Goal: Task Accomplishment & Management: Complete application form

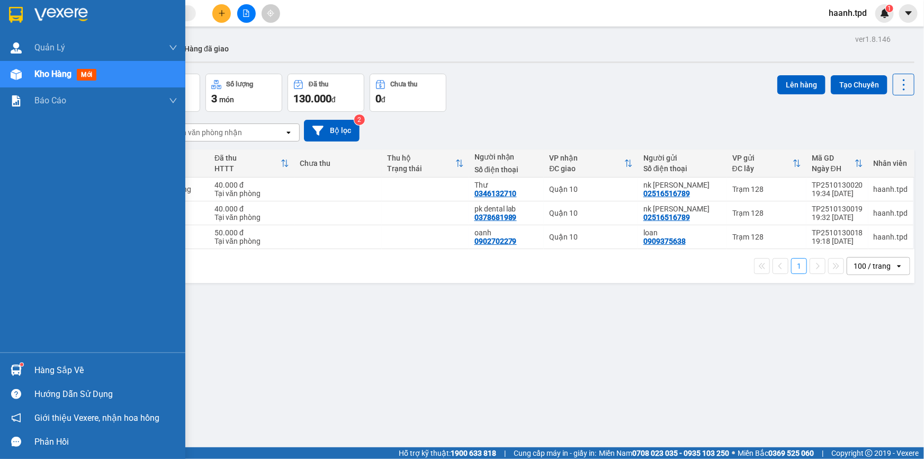
scroll to position [48, 0]
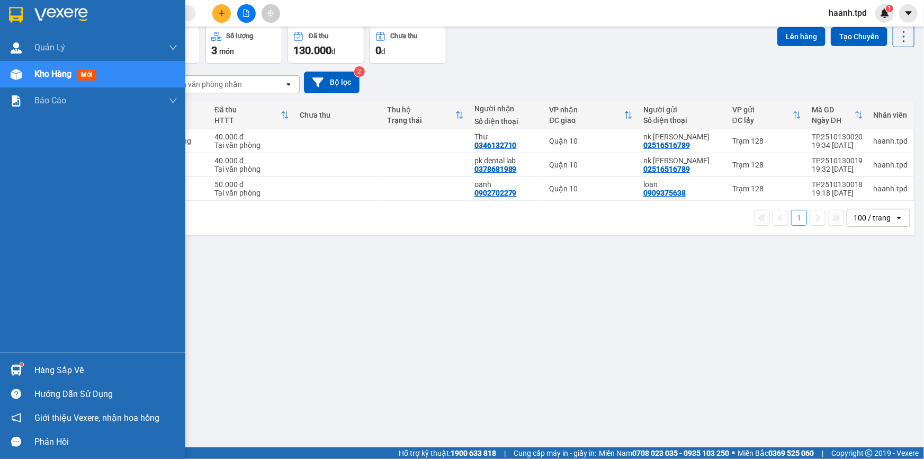
drag, startPoint x: 175, startPoint y: 17, endPoint x: 184, endPoint y: 13, distance: 10.4
click at [177, 17] on div at bounding box center [92, 17] width 185 height 34
click at [181, 14] on div at bounding box center [92, 17] width 185 height 34
click at [185, 13] on section "Kết quả tìm kiếm ( 24 ) Bộ lọc Mã ĐH Trạng thái Món hàng Thu hộ Tổng cước Chưa …" at bounding box center [462, 229] width 924 height 459
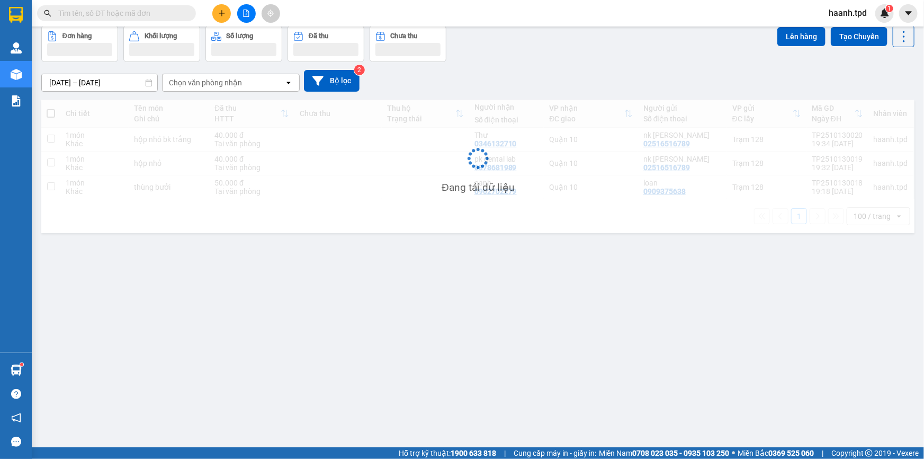
click at [196, 15] on div at bounding box center [103, 13] width 206 height 16
click at [165, 19] on input "text" at bounding box center [120, 13] width 125 height 12
click at [160, 20] on span at bounding box center [116, 13] width 159 height 16
click at [161, 16] on input "text" at bounding box center [120, 13] width 125 height 12
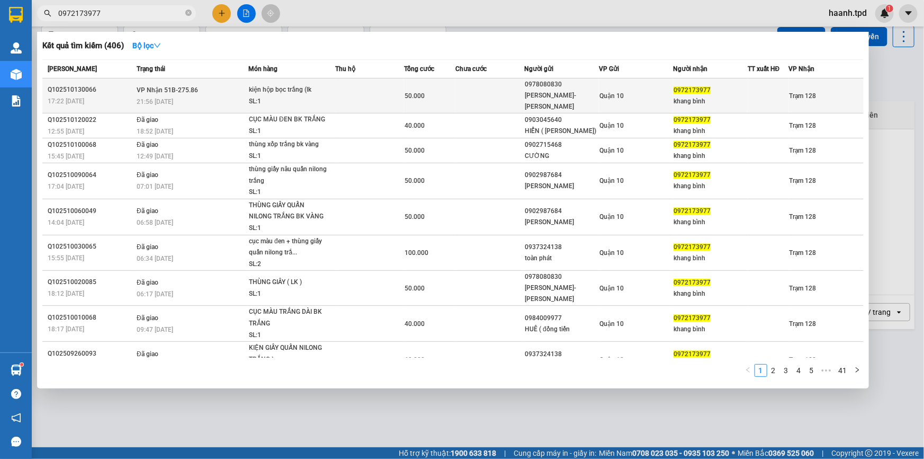
type input "0972173977"
click at [581, 95] on div "HOÀI BẢO-NGUYỄN VĂN KHÁNH" at bounding box center [562, 101] width 74 height 22
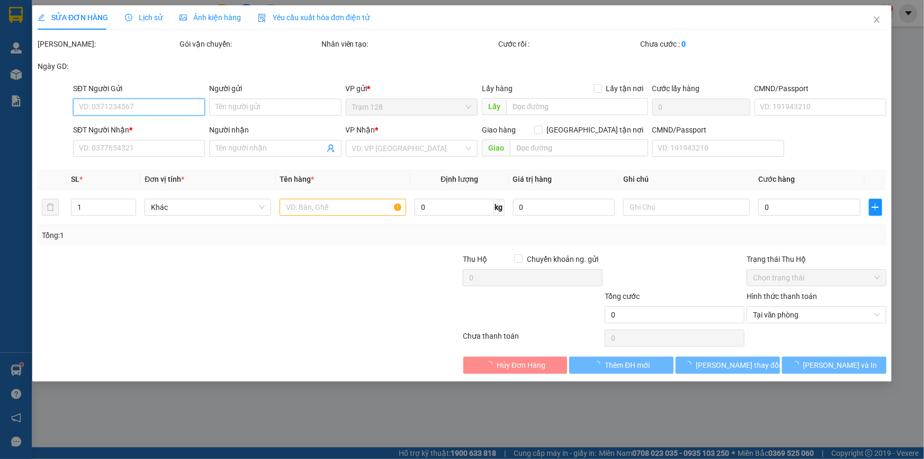
type input "0978080830"
type input "HOÀI BẢO-NGUYỄN VĂN KHÁNH"
type input "079065006811"
type input "0972173977"
type input "khang bình"
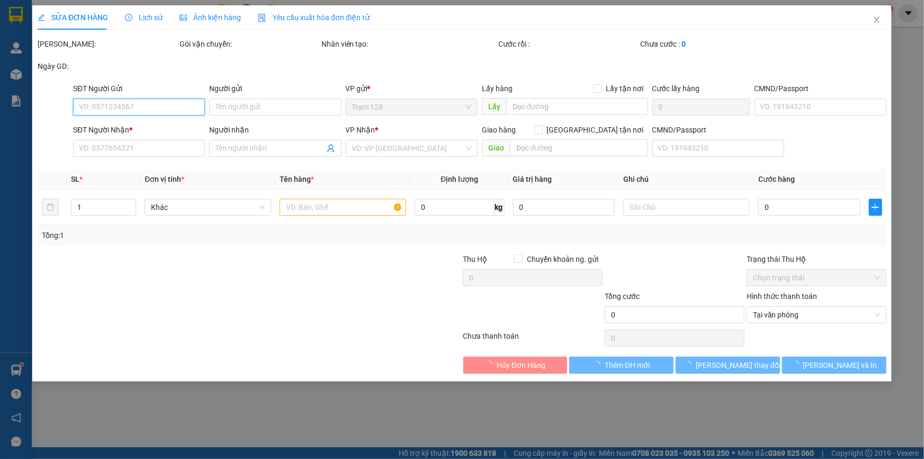
type input "50.000"
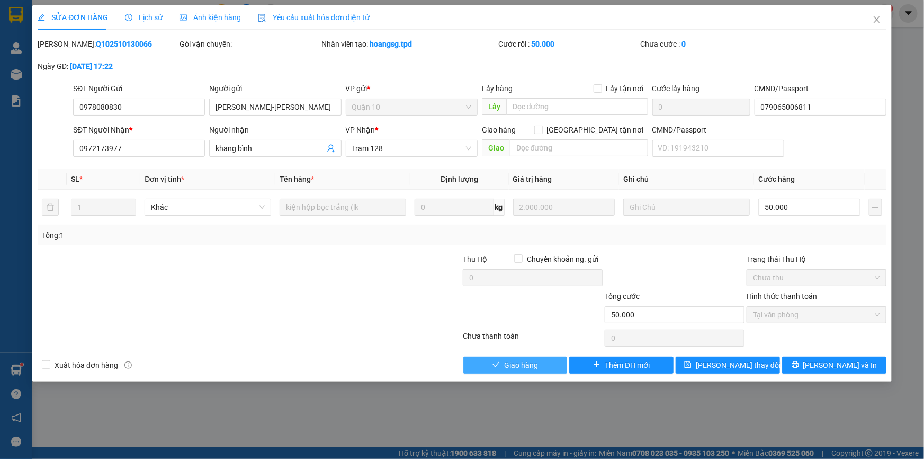
click at [547, 365] on button "Giao hàng" at bounding box center [515, 364] width 104 height 17
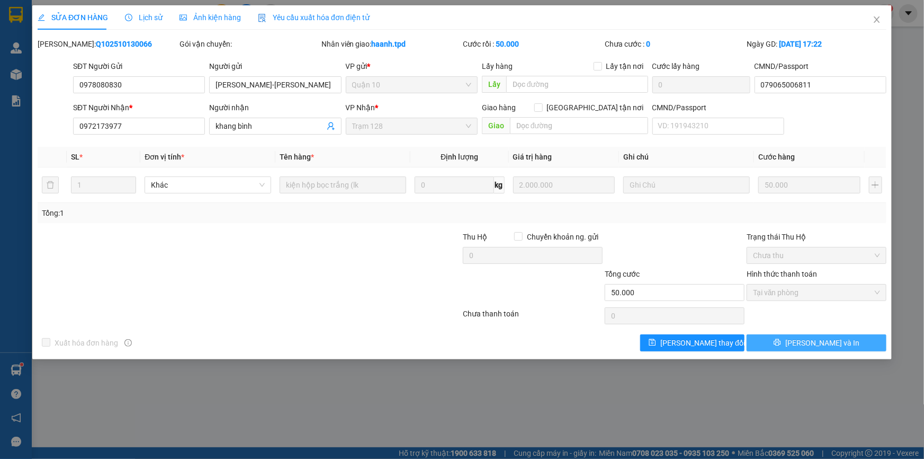
click at [821, 343] on span "[PERSON_NAME] và In" at bounding box center [822, 343] width 74 height 12
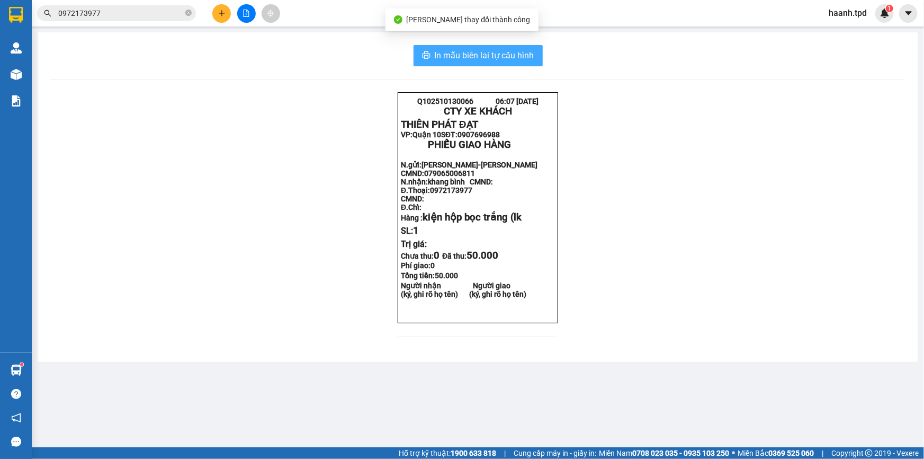
drag, startPoint x: 479, startPoint y: 47, endPoint x: 481, endPoint y: 51, distance: 5.5
click at [479, 47] on button "In mẫu biên lai tự cấu hình" at bounding box center [478, 55] width 129 height 21
click at [481, 51] on span "In mẫu biên lai tự cấu hình" at bounding box center [485, 55] width 100 height 13
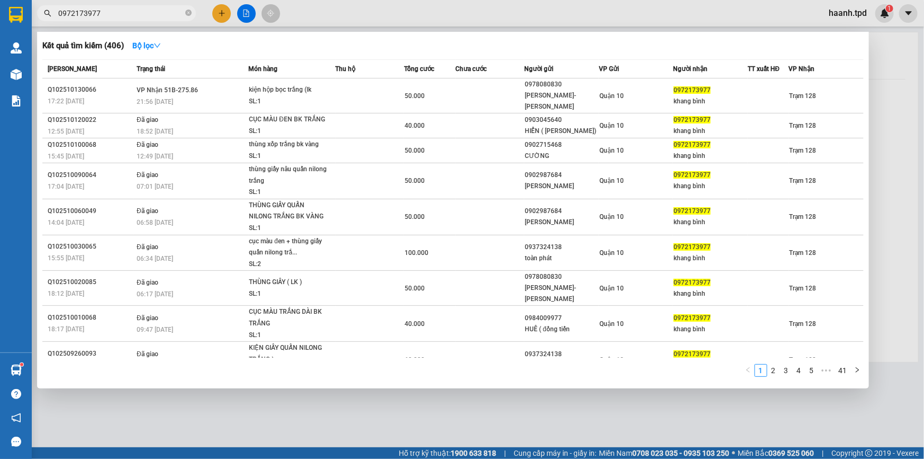
drag, startPoint x: 142, startPoint y: 6, endPoint x: 111, endPoint y: 14, distance: 32.4
click at [111, 14] on span "0972173977" at bounding box center [116, 13] width 159 height 16
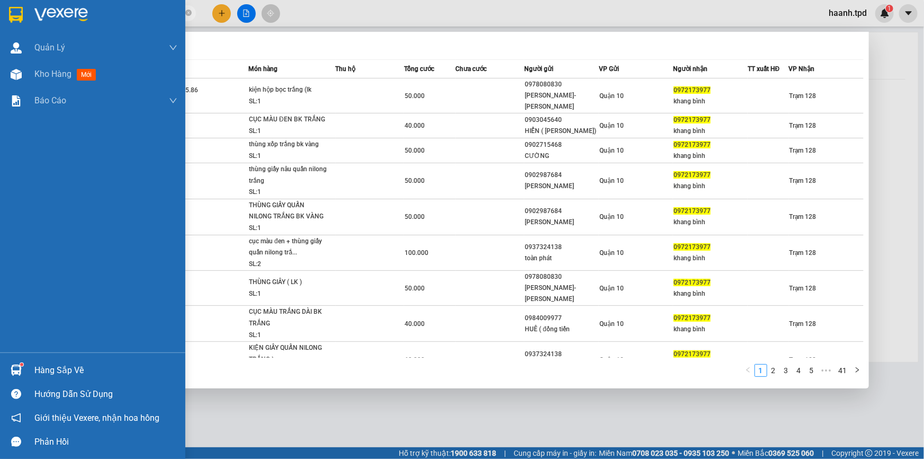
drag, startPoint x: 113, startPoint y: 15, endPoint x: 0, endPoint y: 32, distance: 114.6
click at [0, 32] on section "Kết quả tìm kiếm ( 406 ) Bộ lọc Mã ĐH Trạng thái Món hàng Thu hộ Tổng cước Chưa…" at bounding box center [462, 229] width 924 height 459
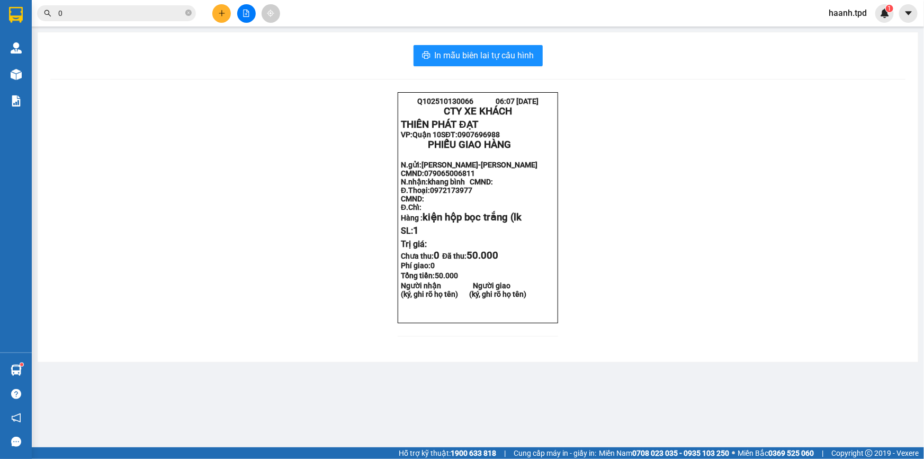
type input "0"
click at [160, 21] on div "Kết quả tìm kiếm ( 406 ) Bộ lọc Mã ĐH Trạng thái Món hàng Thu hộ Tổng cước Chưa…" at bounding box center [103, 13] width 206 height 19
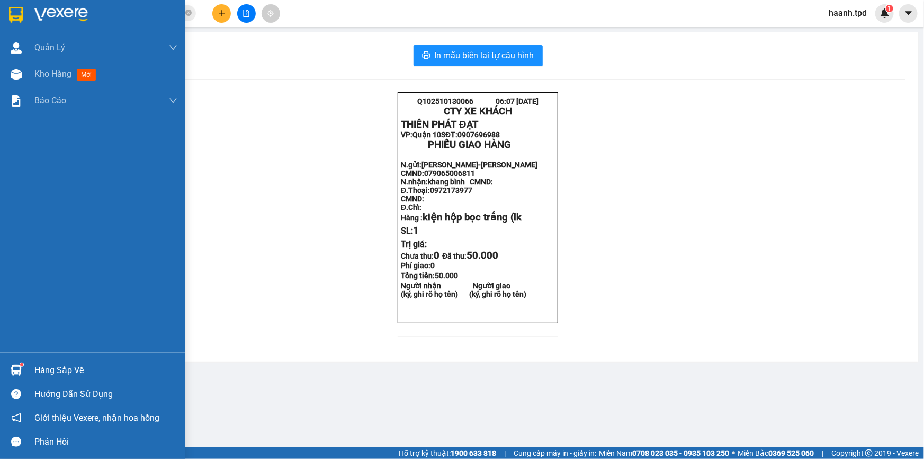
drag, startPoint x: 162, startPoint y: 14, endPoint x: 19, endPoint y: 18, distance: 143.5
click at [19, 18] on section "Kết quả tìm kiếm ( 406 ) Bộ lọc Mã ĐH Trạng thái Món hàng Thu hộ Tổng cước Chưa…" at bounding box center [462, 229] width 924 height 459
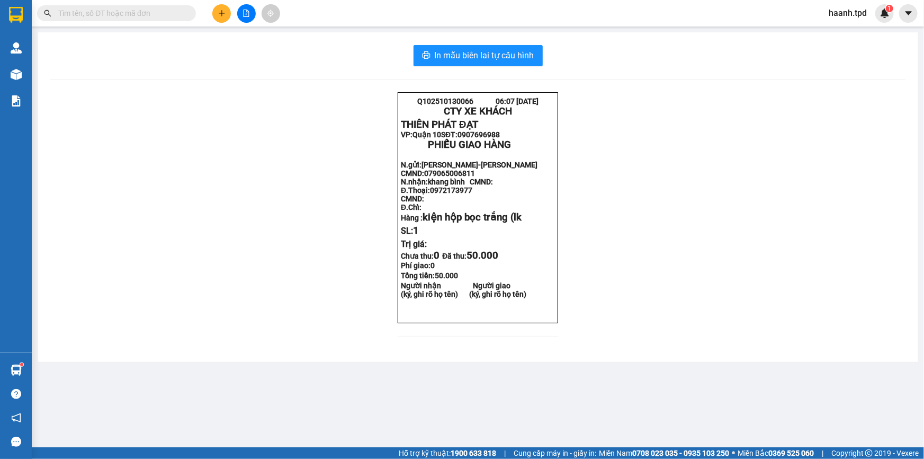
click at [175, 19] on span at bounding box center [116, 13] width 159 height 16
click at [175, 12] on input "text" at bounding box center [120, 13] width 125 height 12
type input "0"
click at [175, 12] on input "text" at bounding box center [120, 13] width 125 height 12
click at [175, 11] on input "text" at bounding box center [120, 13] width 125 height 12
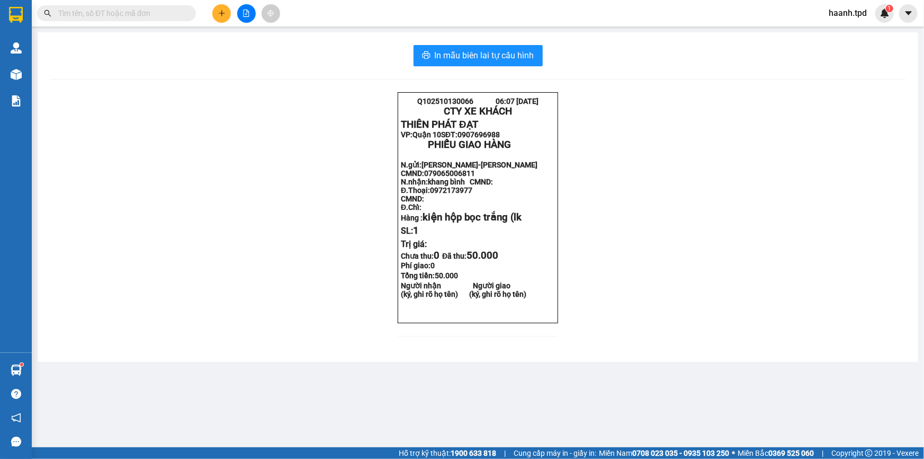
click at [175, 11] on input "text" at bounding box center [120, 13] width 125 height 12
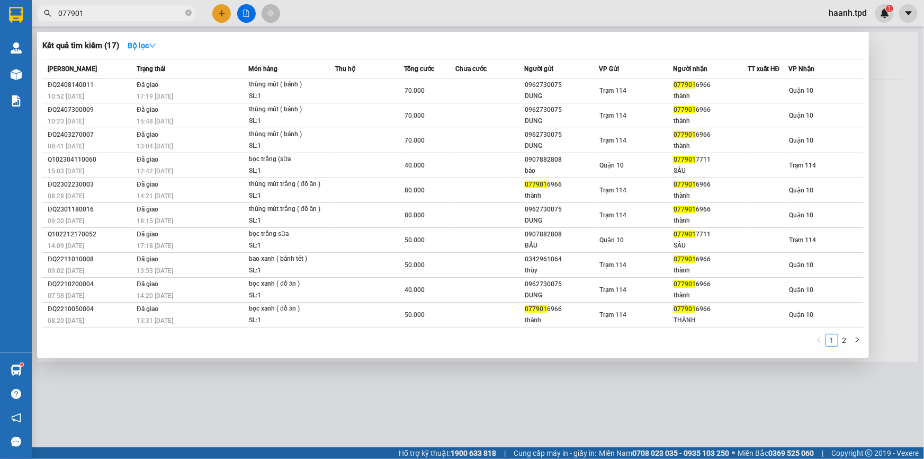
click at [67, 12] on input "077901" at bounding box center [120, 13] width 125 height 12
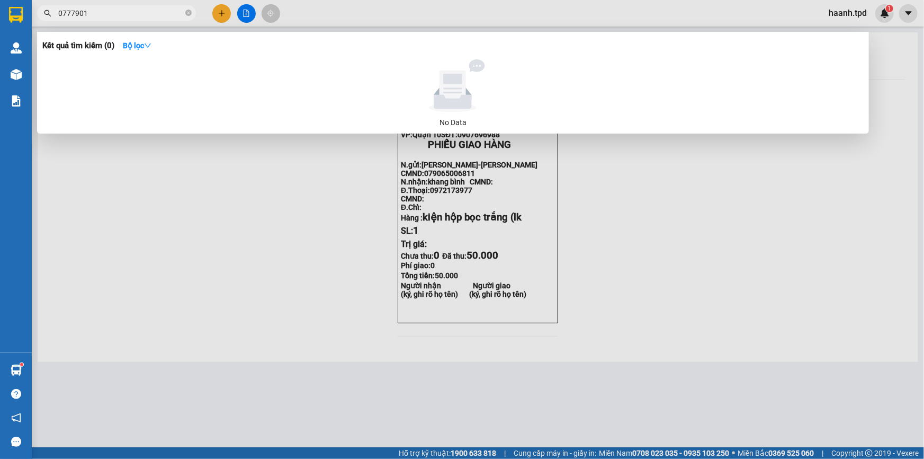
click at [130, 15] on input "0777901" at bounding box center [120, 13] width 125 height 12
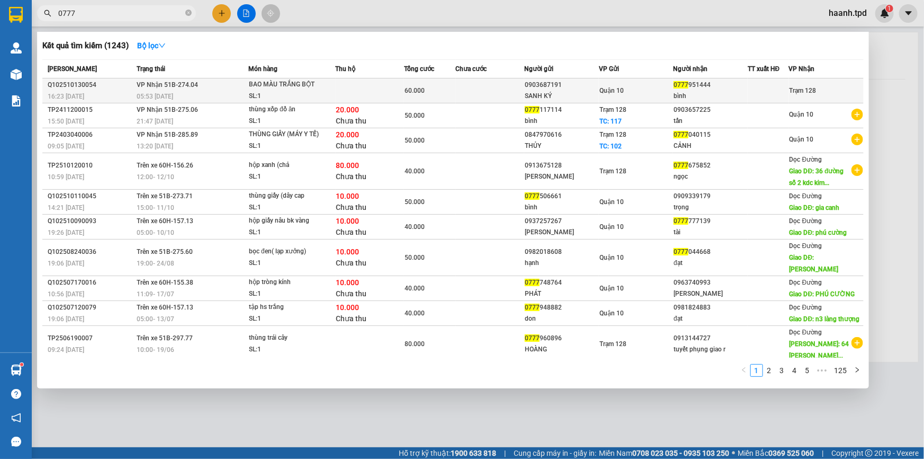
type input "0777"
click at [568, 91] on div "SANH KÝ" at bounding box center [562, 96] width 74 height 11
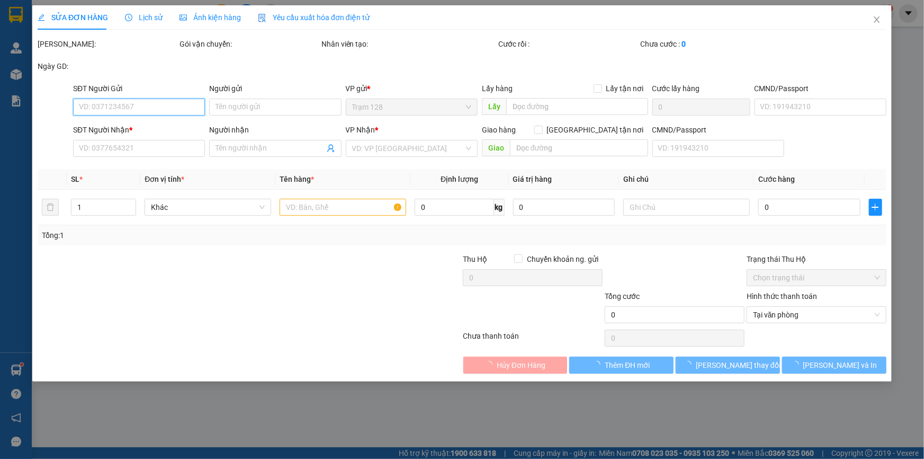
type input "0903687191"
type input "SANH KÝ"
type input "079064012137"
type input "0777951444"
type input "bình"
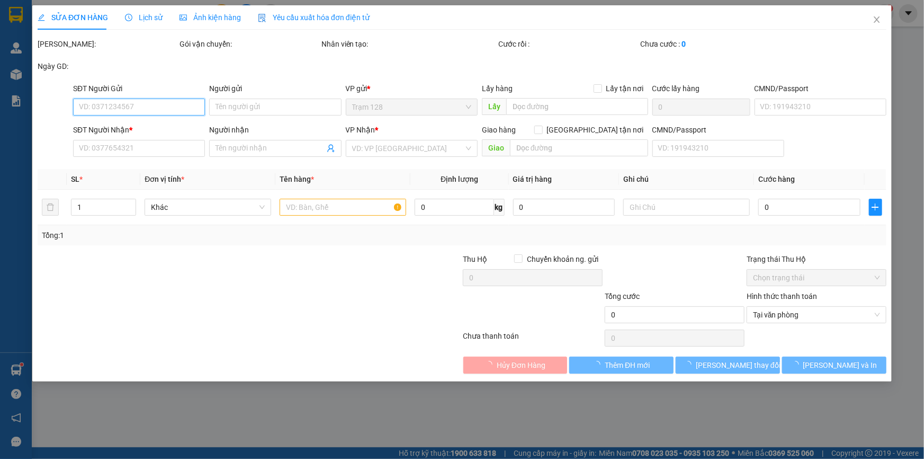
type input "60.000"
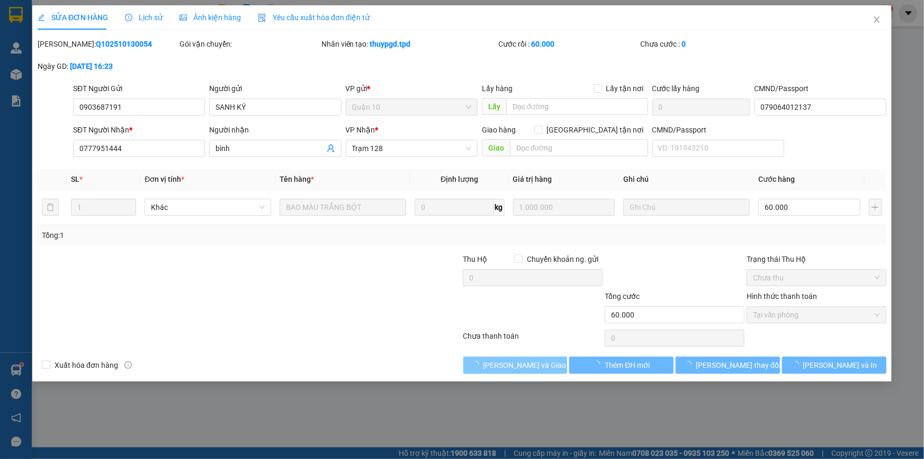
click at [553, 363] on button "[PERSON_NAME] và Giao hàng" at bounding box center [515, 364] width 104 height 17
click at [553, 363] on button "Giao hàng" at bounding box center [515, 364] width 104 height 17
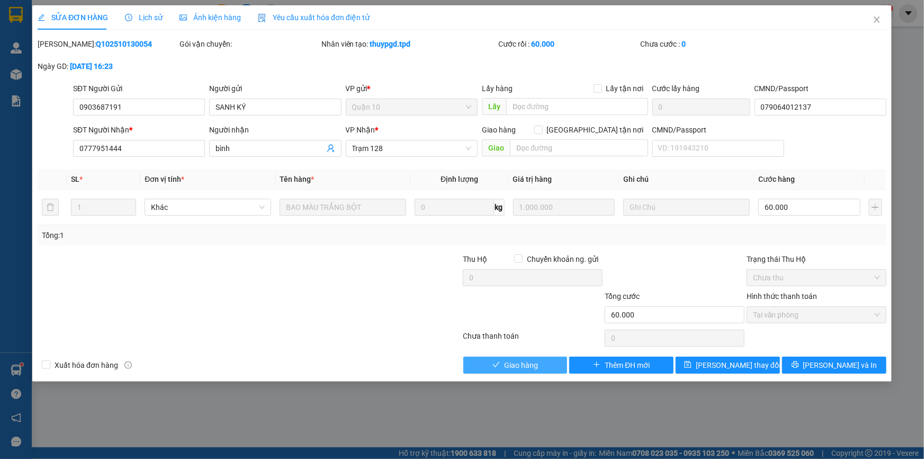
click at [553, 364] on button "Giao hàng" at bounding box center [515, 364] width 104 height 17
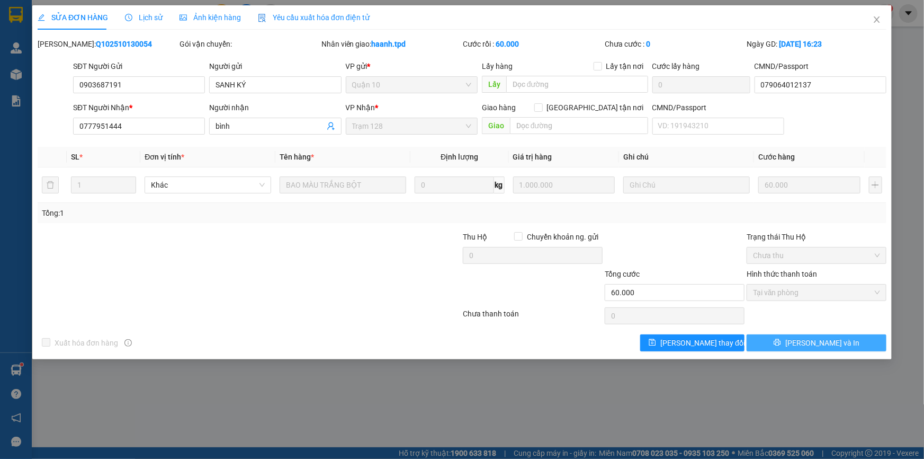
click at [808, 341] on span "[PERSON_NAME] và In" at bounding box center [822, 343] width 74 height 12
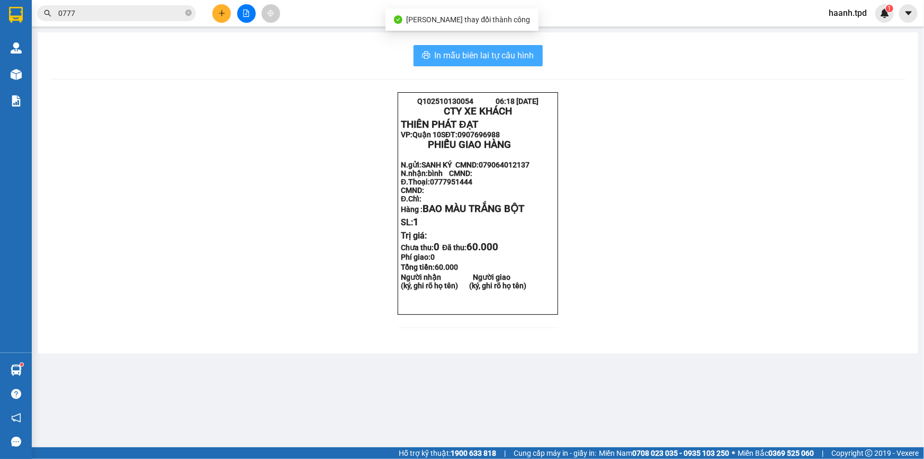
click at [477, 56] on span "In mẫu biên lai tự cấu hình" at bounding box center [485, 55] width 100 height 13
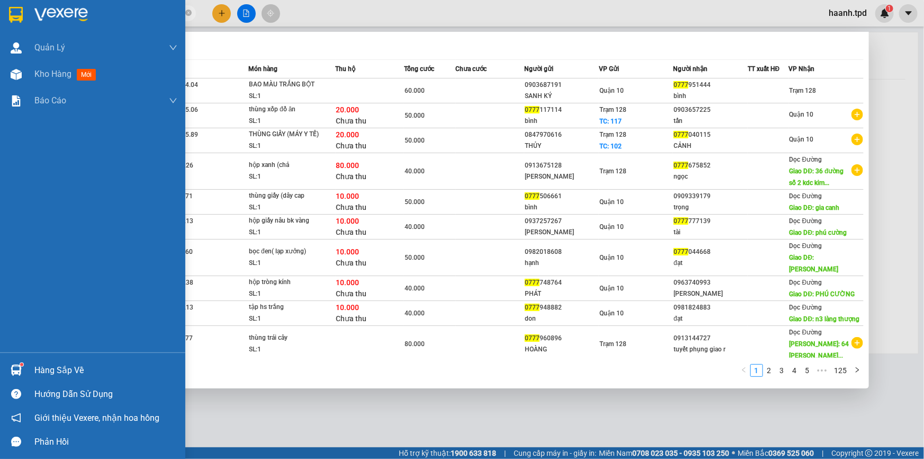
drag, startPoint x: 166, startPoint y: 14, endPoint x: 0, endPoint y: 12, distance: 165.7
click at [0, 10] on section "Kết quả tìm kiếm ( 1243 ) Bộ lọc Mã ĐH Trạng thái Món hàng Thu hộ Tổng cước Chư…" at bounding box center [462, 229] width 924 height 459
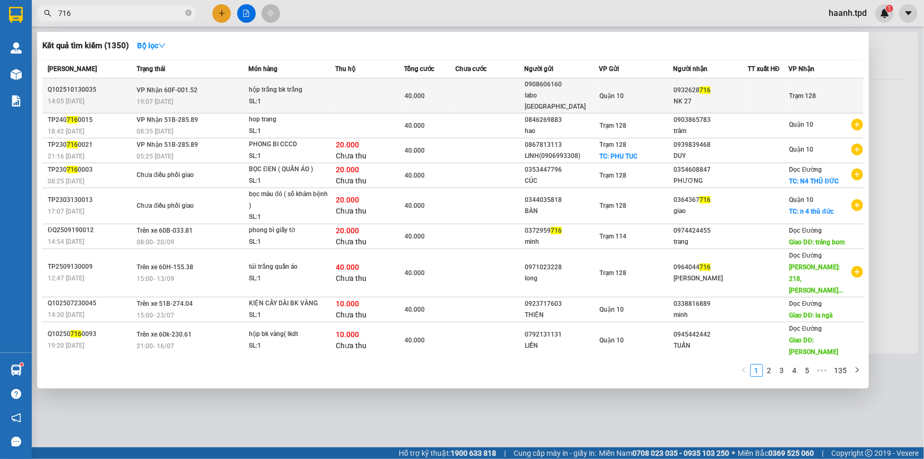
type input "716"
click at [616, 96] on td "Quận 10" at bounding box center [636, 95] width 75 height 35
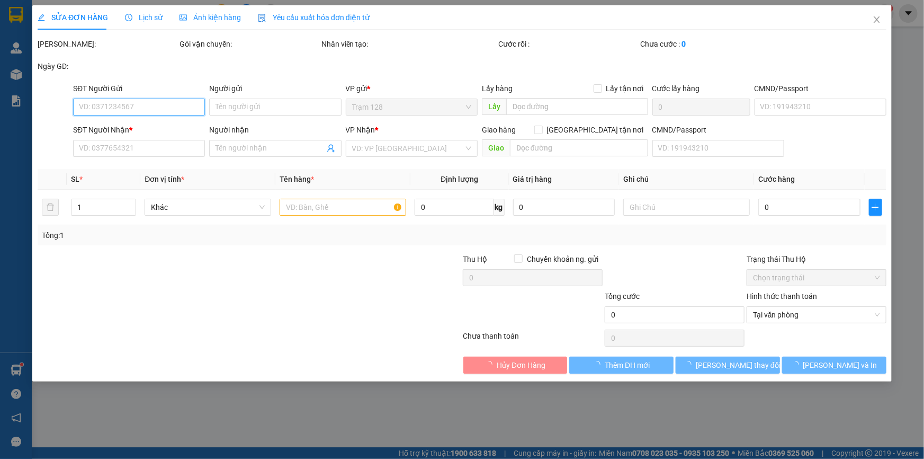
type input "0908606160"
type input "labo [GEOGRAPHIC_DATA]"
type input "079069004586"
type input "0932628716"
type input "NK 27"
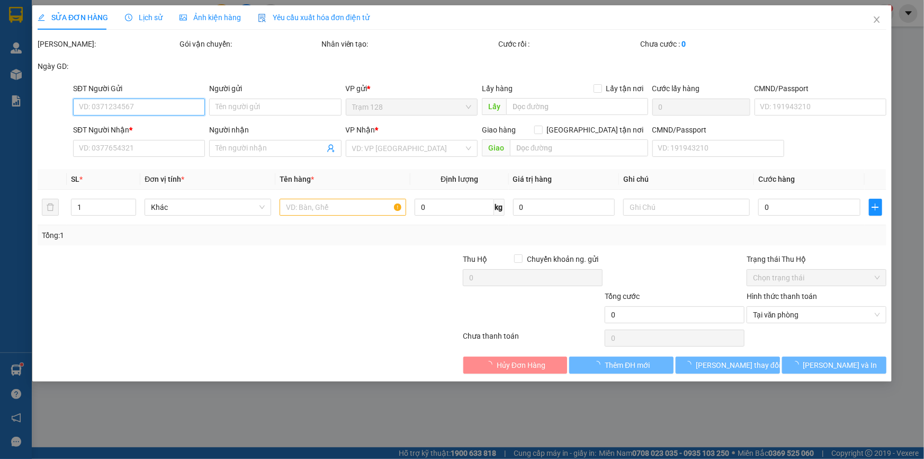
type input "40.000"
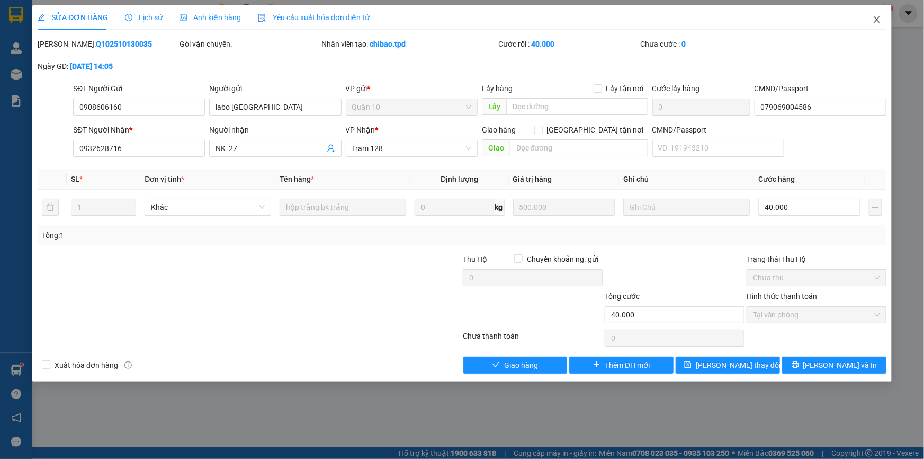
click at [864, 26] on span "Close" at bounding box center [877, 20] width 30 height 30
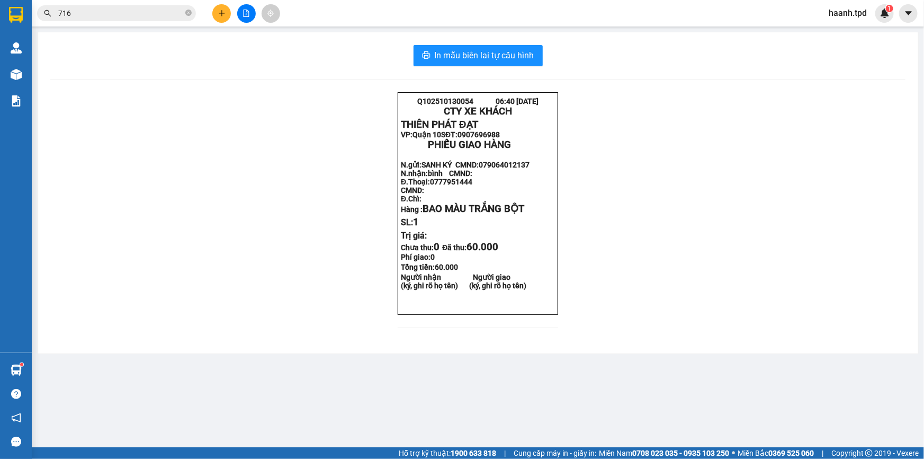
click at [344, 227] on div "Q102510130054 06:40 14-10-2025 CTY XE KHÁCH THIÊN PHÁT ĐẠT VP: Quận 10 SĐT: 09…" at bounding box center [477, 216] width 855 height 248
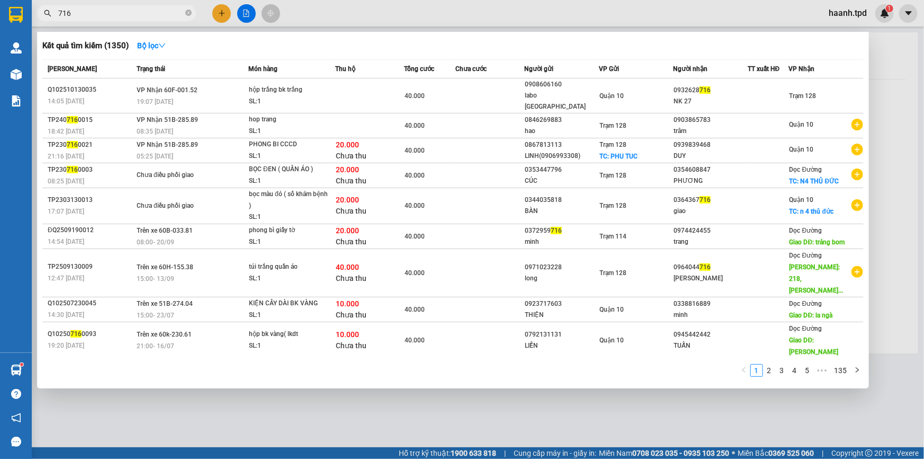
click at [79, 12] on input "716" at bounding box center [120, 13] width 125 height 12
click at [119, 423] on div at bounding box center [462, 229] width 924 height 459
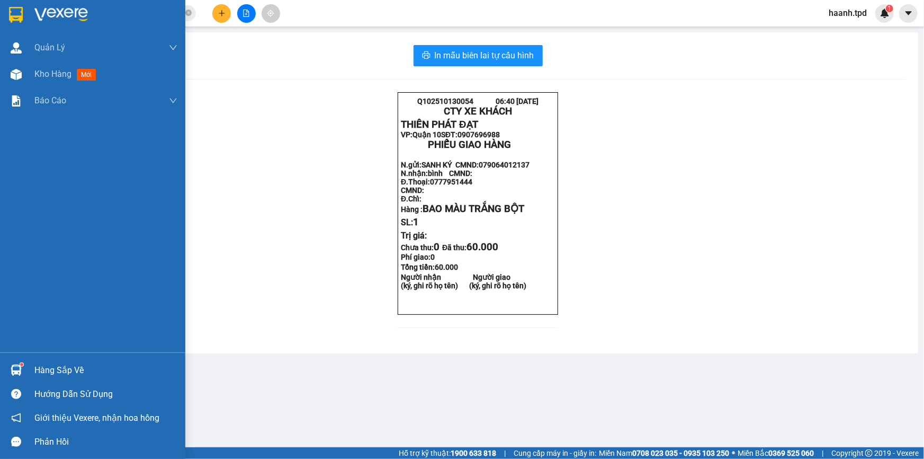
click at [21, 371] on img at bounding box center [16, 369] width 11 height 11
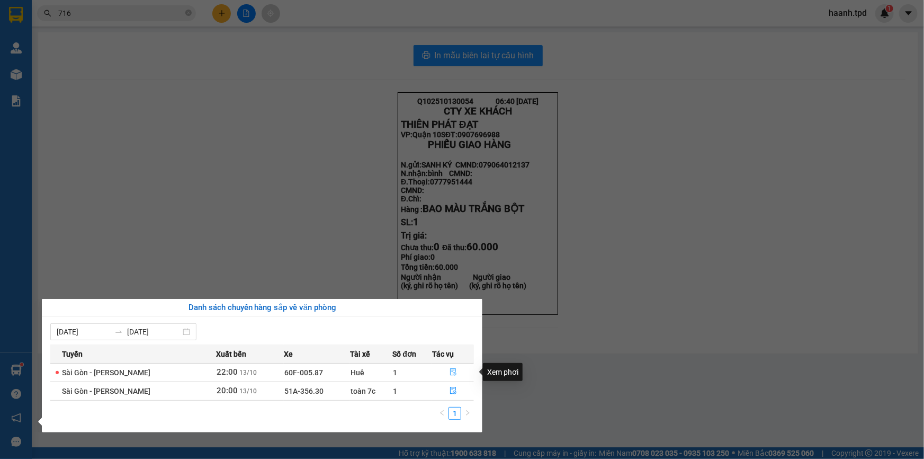
click at [444, 367] on button "button" at bounding box center [453, 372] width 41 height 17
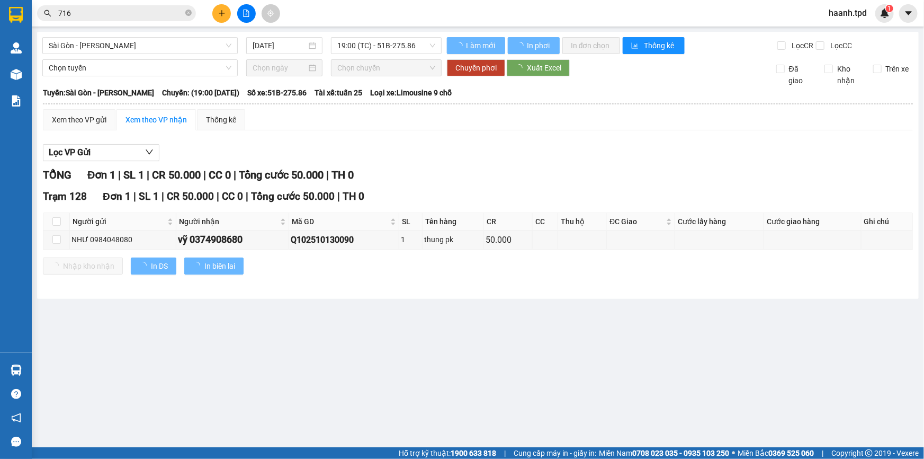
click at [326, 357] on main "Sài Gòn - Phương Lâm 13/10/2025 19:00 (TC) - 51B-275.86 Làm mới In phơi In đơn …" at bounding box center [462, 223] width 924 height 447
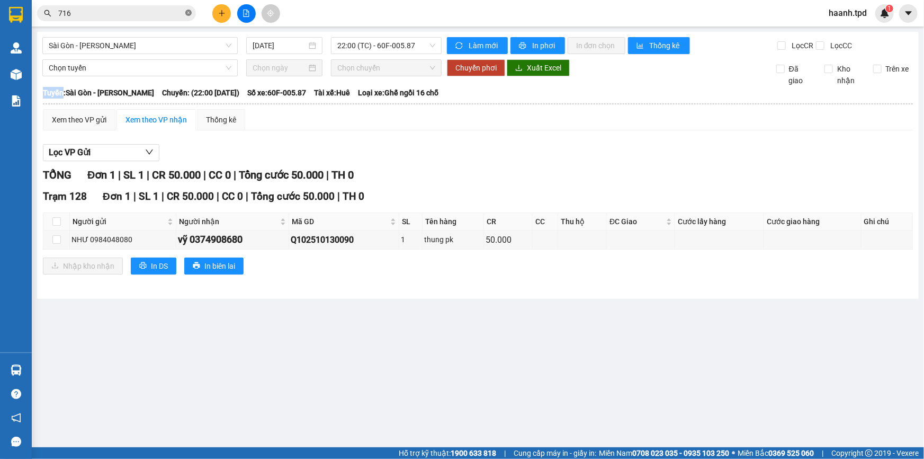
click at [188, 13] on icon "close-circle" at bounding box center [188, 13] width 6 height 6
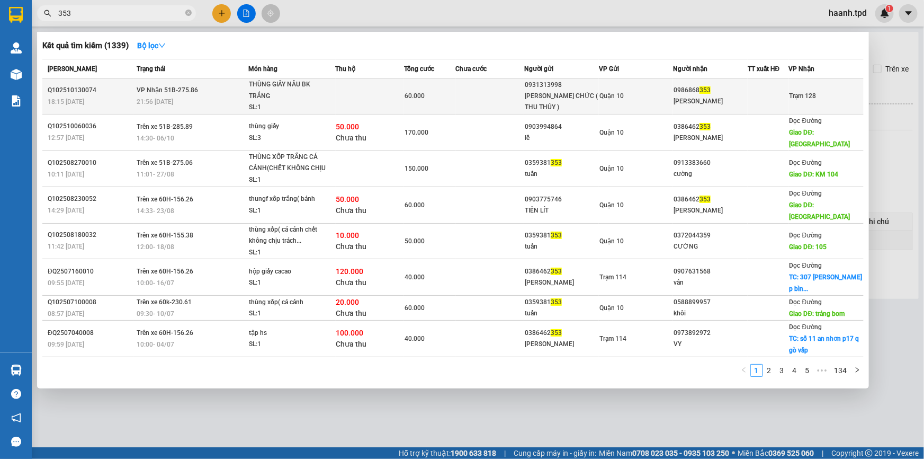
type input "353"
click at [211, 97] on div "21:56 [DATE]" at bounding box center [192, 102] width 111 height 12
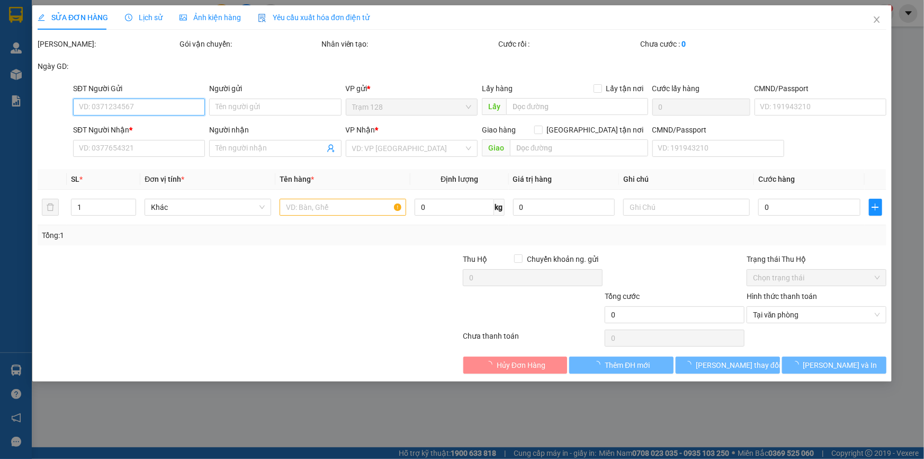
type input "0931313998"
type input "[PERSON_NAME] CHỨC ( THU THỦY )"
type input "077188001588"
type input "0986868353"
type input "[PERSON_NAME]"
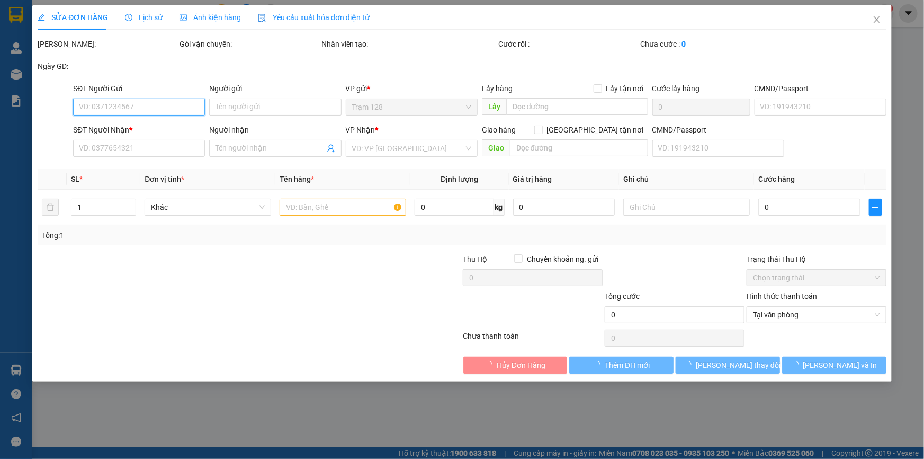
type input "60.000"
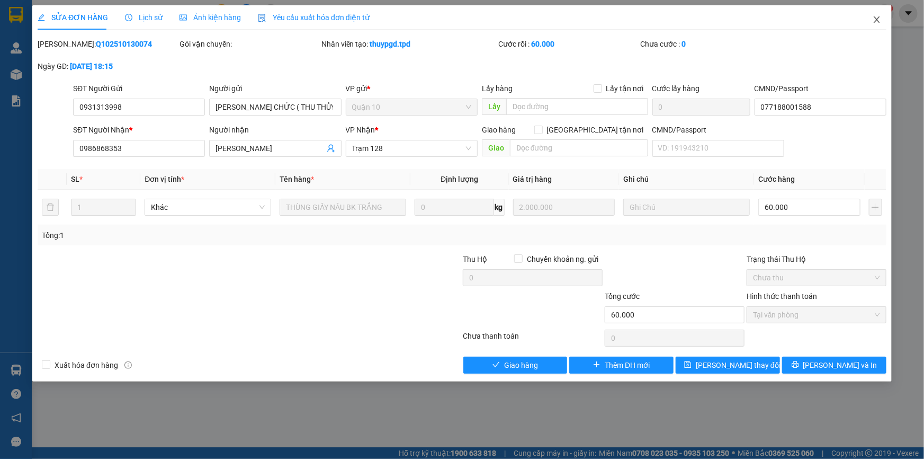
click at [874, 20] on icon "close" at bounding box center [877, 19] width 8 height 8
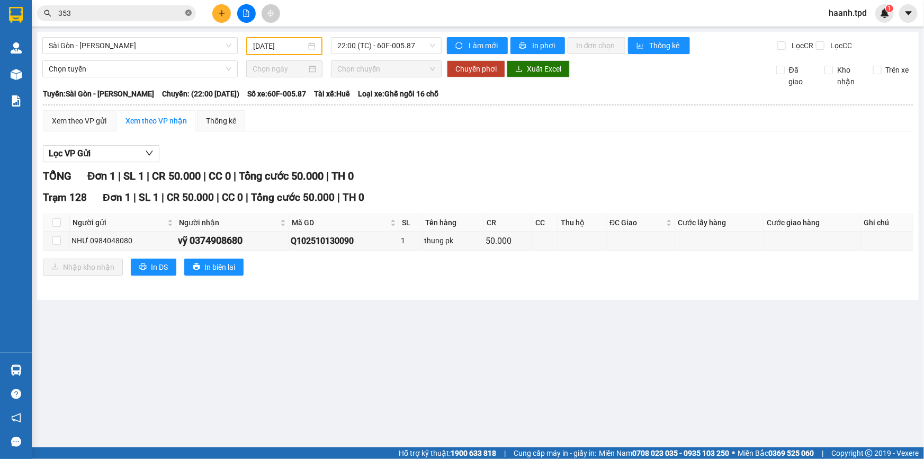
click at [189, 14] on icon "close-circle" at bounding box center [188, 13] width 6 height 6
click at [224, 21] on button at bounding box center [221, 13] width 19 height 19
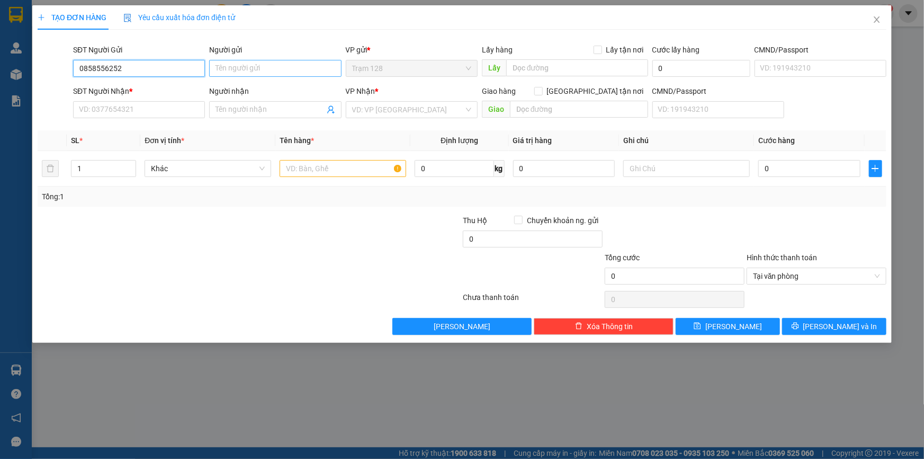
type input "0858556252"
click at [235, 70] on input "Người gửi" at bounding box center [275, 68] width 132 height 17
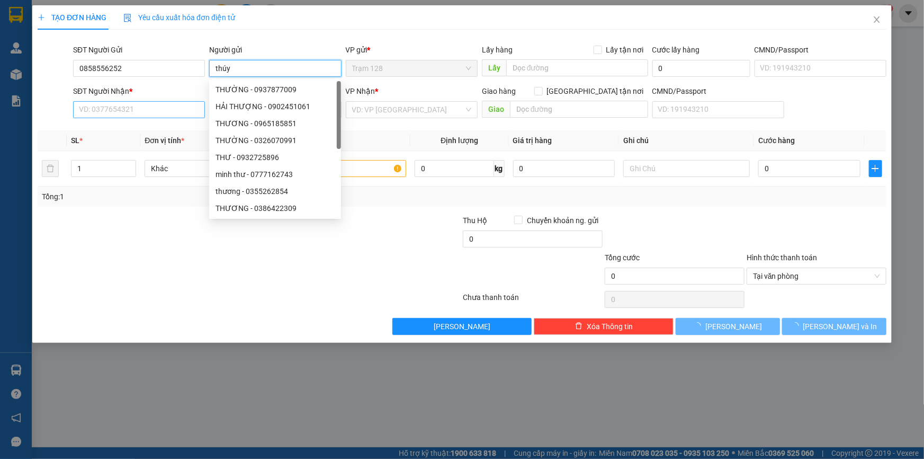
type input "thúy"
click at [155, 110] on input "SĐT Người Nhận *" at bounding box center [139, 109] width 132 height 17
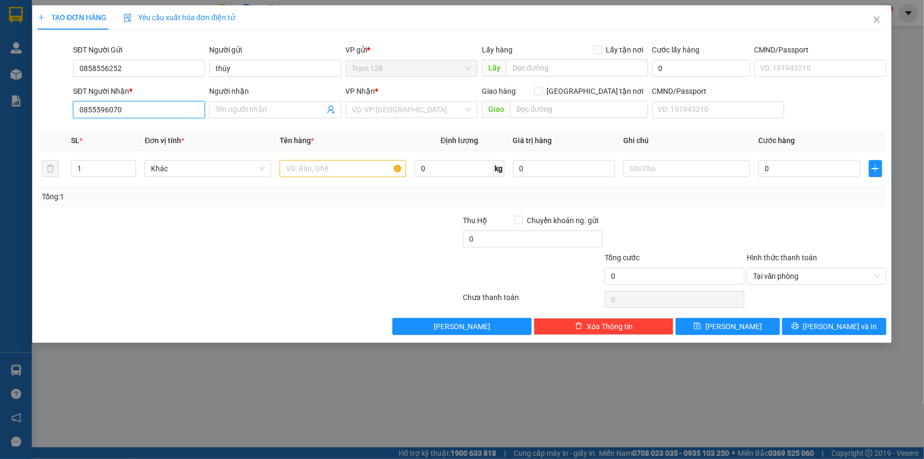
type input "0855596070"
drag, startPoint x: 235, startPoint y: 256, endPoint x: 234, endPoint y: 217, distance: 39.2
click at [233, 240] on form "Thu Hộ Chuyển khoản ng. gửi 0 Tổng cước 0 Hình thức thanh toán Tại văn phòng" at bounding box center [462, 251] width 849 height 74
click at [238, 98] on div "Người nhận" at bounding box center [275, 93] width 132 height 16
click at [233, 107] on input "Người nhận" at bounding box center [269, 110] width 109 height 12
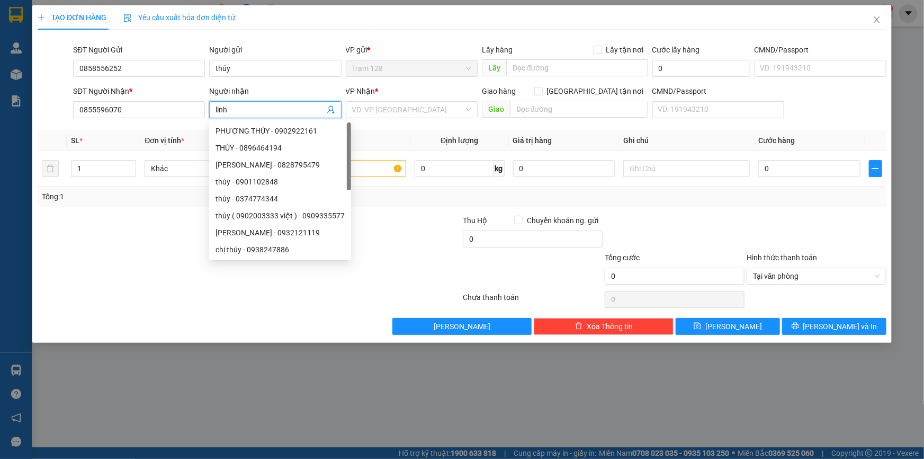
type input "linh"
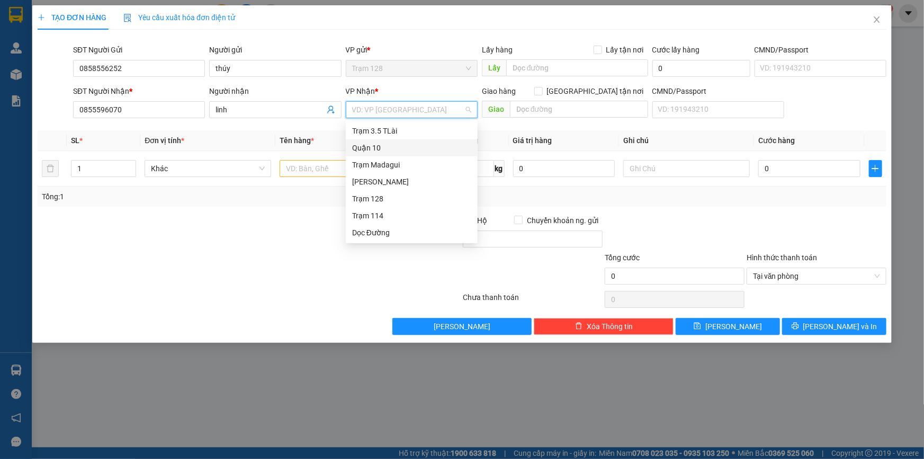
click at [422, 151] on div "Quận 10" at bounding box center [411, 148] width 119 height 12
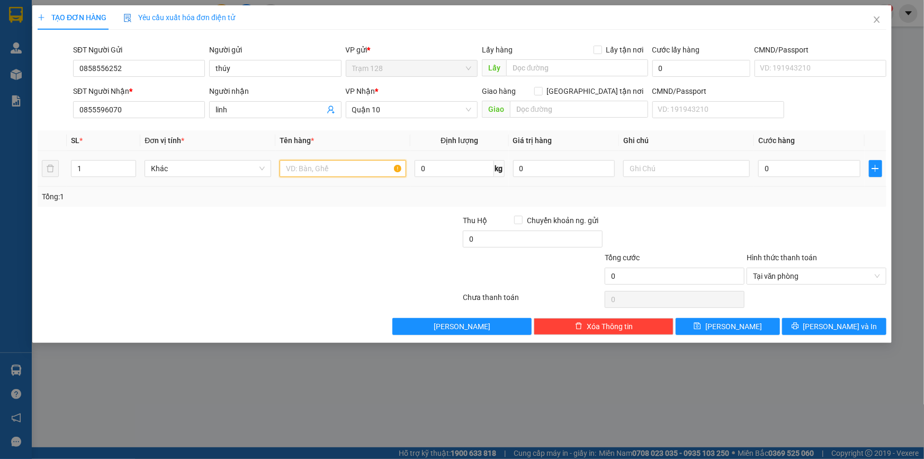
click at [301, 167] on input "text" at bounding box center [343, 168] width 127 height 17
type input "thùng xanh (bưởi)"
type input "500.000"
type input "6"
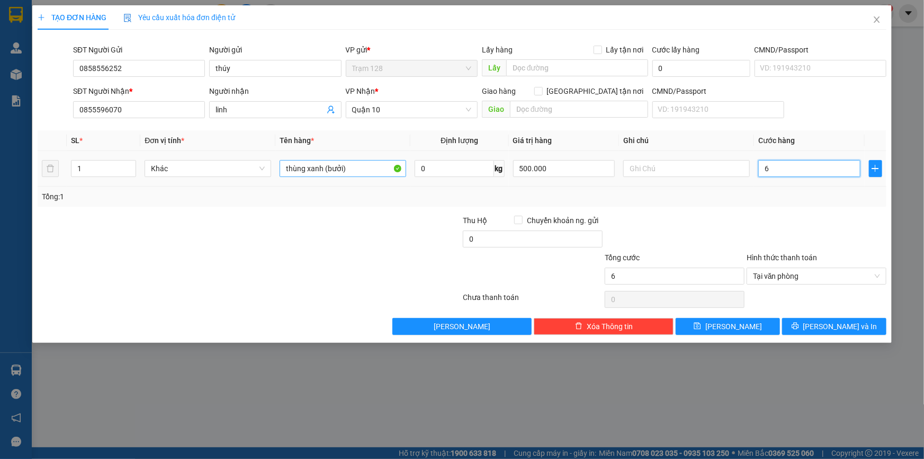
type input "60"
type input "60.000"
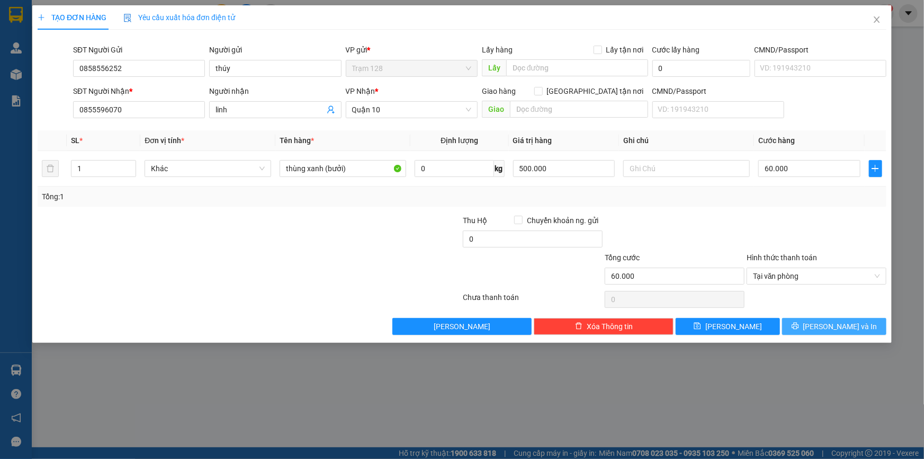
click at [843, 329] on span "[PERSON_NAME] và In" at bounding box center [840, 326] width 74 height 12
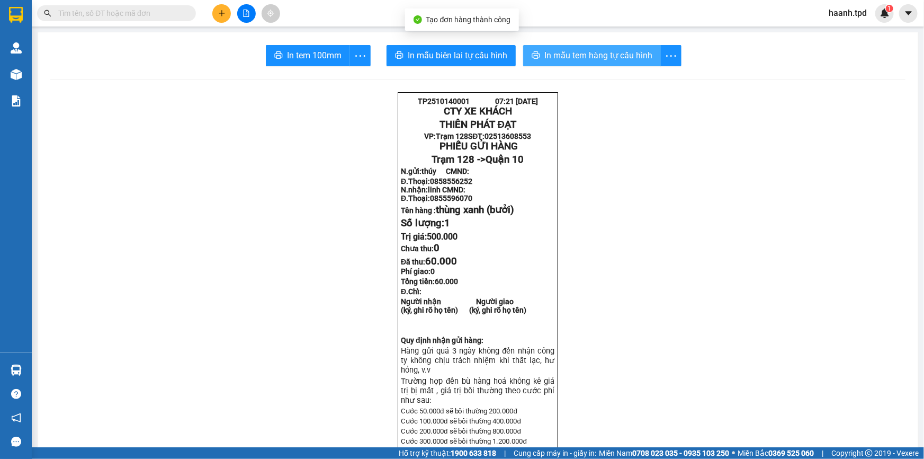
click at [595, 58] on span "In mẫu tem hàng tự cấu hình" at bounding box center [598, 55] width 108 height 13
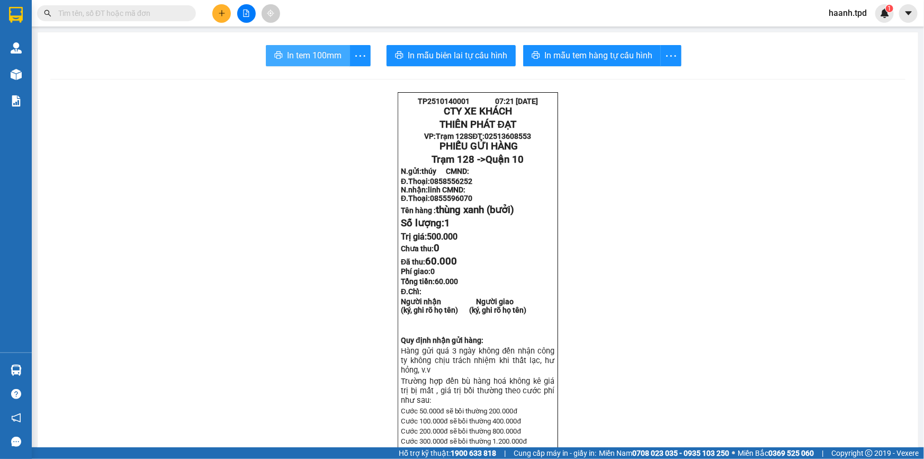
click at [344, 53] on button "In tem 100mm" at bounding box center [308, 55] width 84 height 21
click at [229, 13] on button at bounding box center [221, 13] width 19 height 19
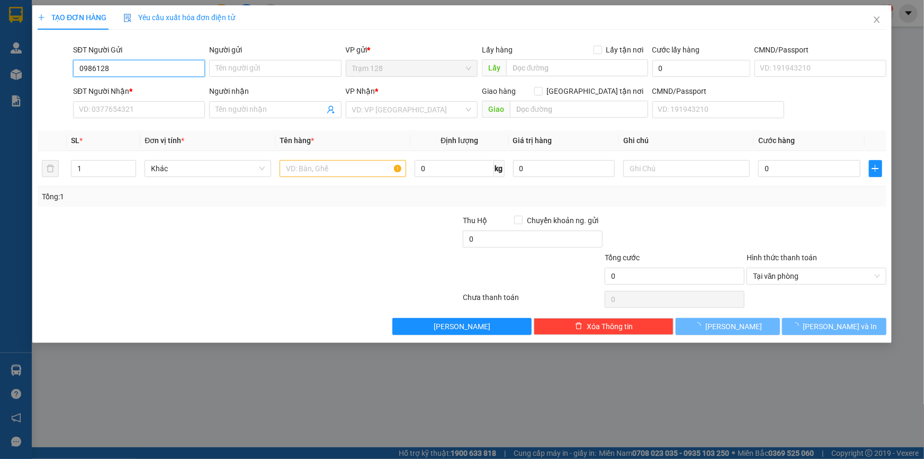
click at [154, 73] on input "0986128" at bounding box center [139, 68] width 132 height 17
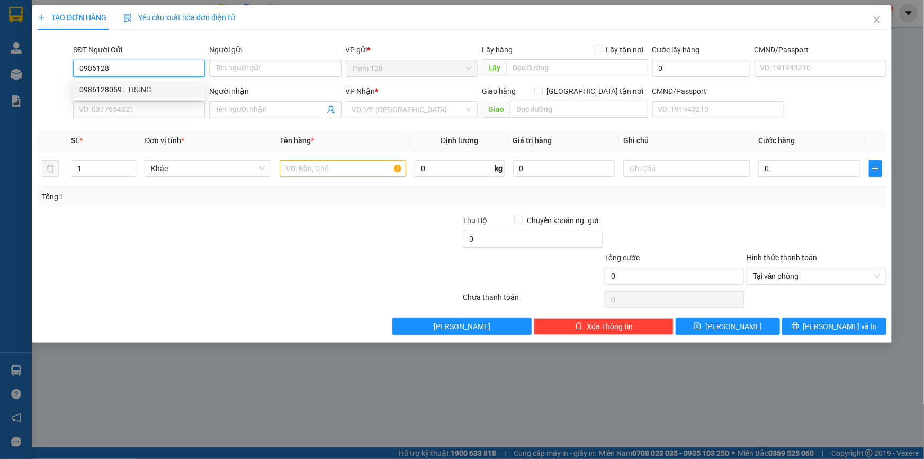
click at [152, 86] on div "0986128059 - TRUNG" at bounding box center [138, 90] width 119 height 12
type input "0986128059"
type input "TRUNG"
type input "045079000525"
type input "0981319853"
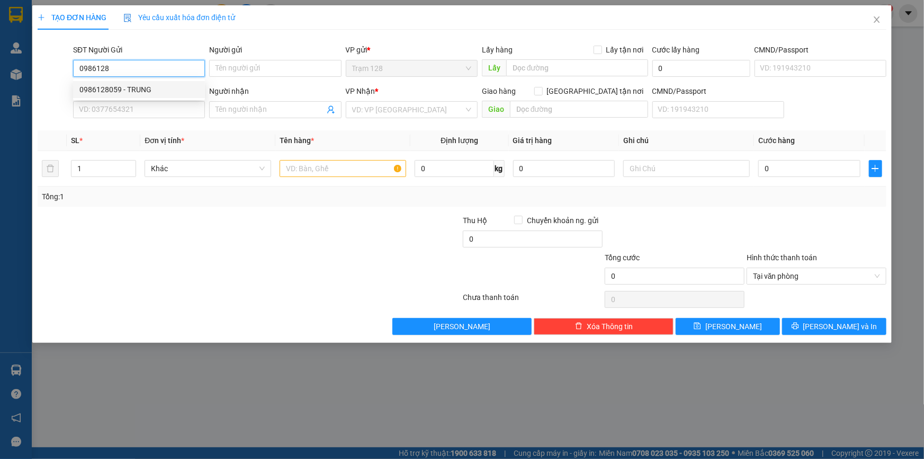
type input "NAM PHONG"
type input "0986128059"
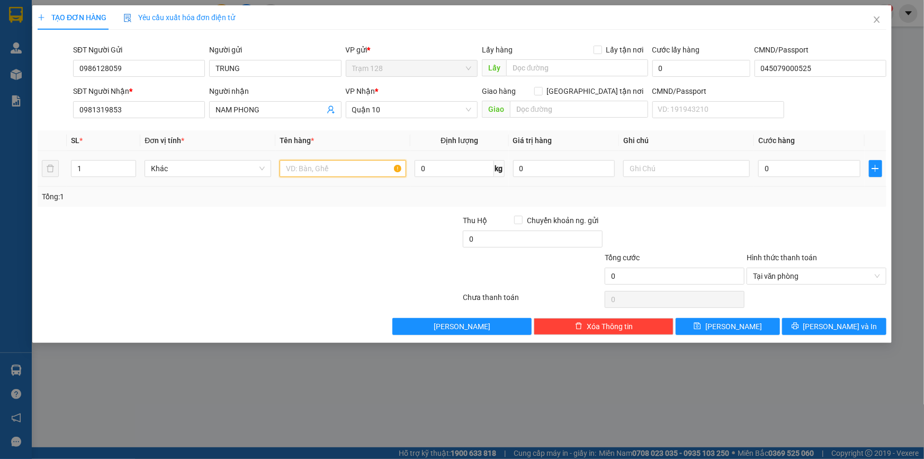
click at [318, 169] on input "text" at bounding box center [343, 168] width 127 height 17
click at [286, 168] on input "thùng máy in" at bounding box center [343, 168] width 127 height 17
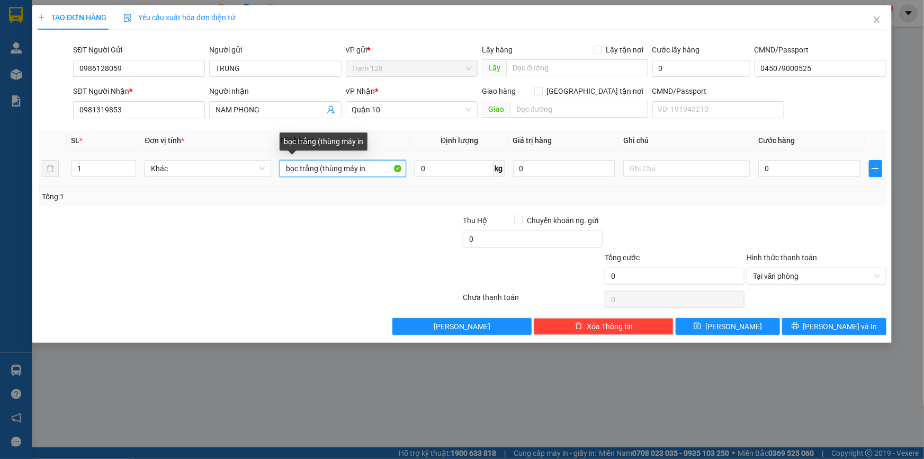
click at [365, 170] on input "bọc trắng (thùng máy in" at bounding box center [343, 168] width 127 height 17
type input "bọc trắng (thùng máy in)"
type input "1.000.000"
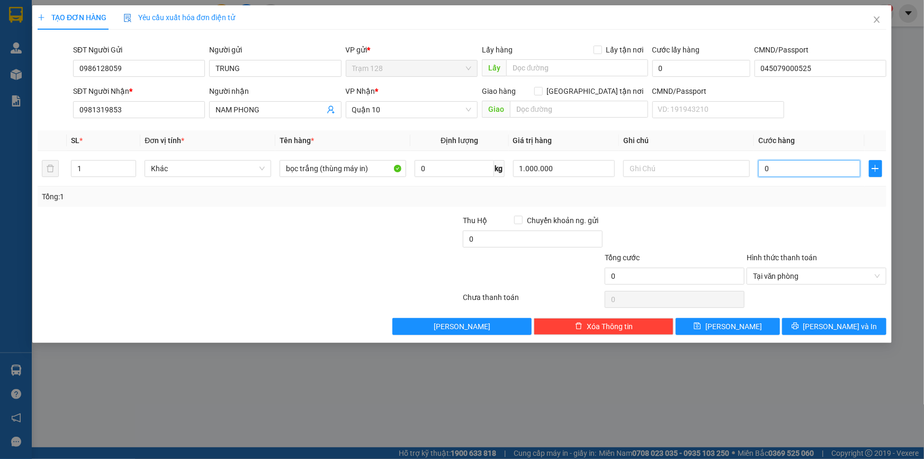
type input "5"
type input "50"
type input "50.000"
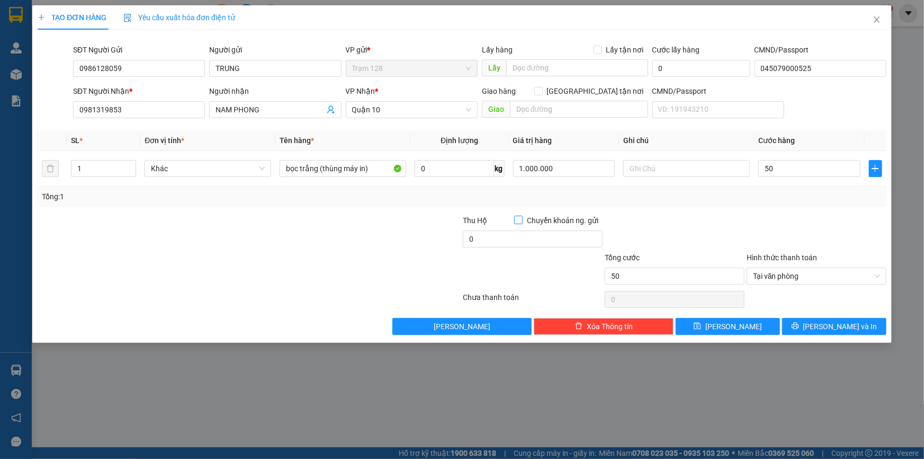
type input "50.000"
click at [826, 326] on span "[PERSON_NAME] và In" at bounding box center [840, 326] width 74 height 12
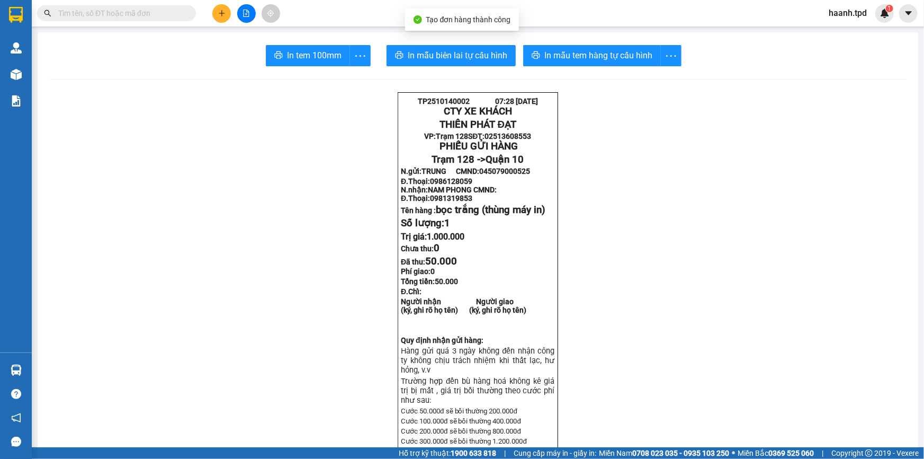
click at [598, 49] on span "In mẫu tem hàng tự cấu hình" at bounding box center [598, 55] width 108 height 13
click at [310, 58] on span "In tem 100mm" at bounding box center [314, 55] width 55 height 13
click at [136, 14] on input "text" at bounding box center [120, 13] width 125 height 12
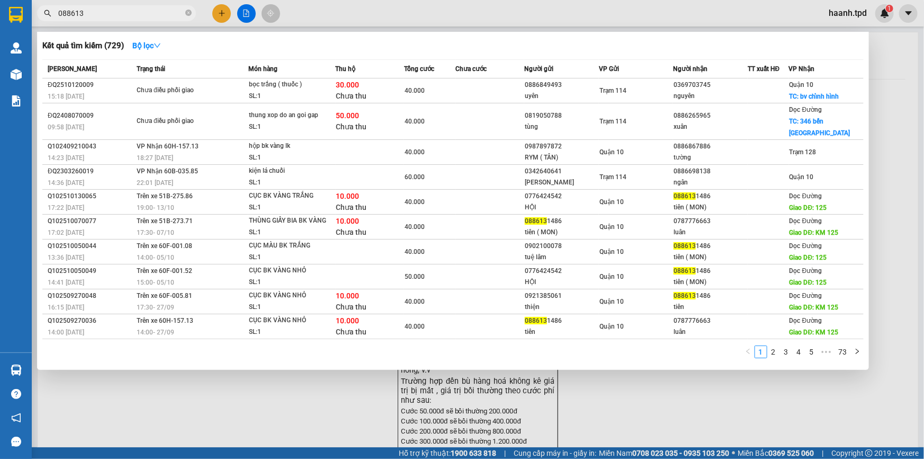
type input "088613"
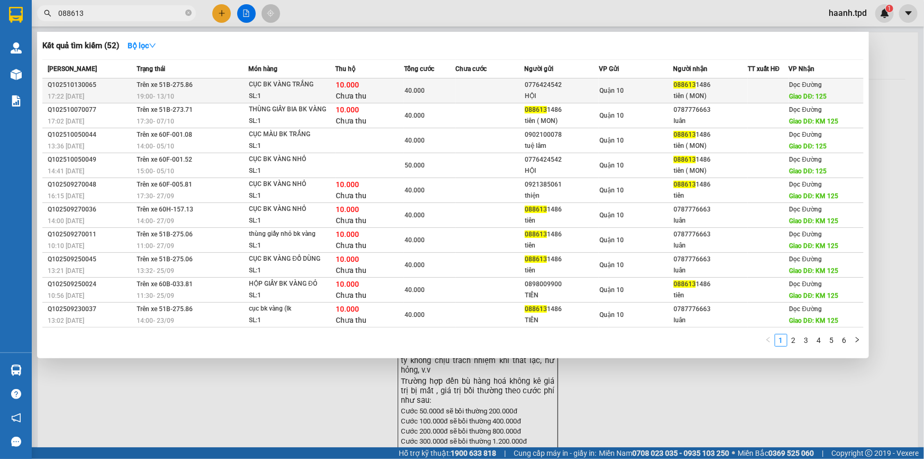
click at [656, 92] on div "Quận 10" at bounding box center [636, 91] width 74 height 12
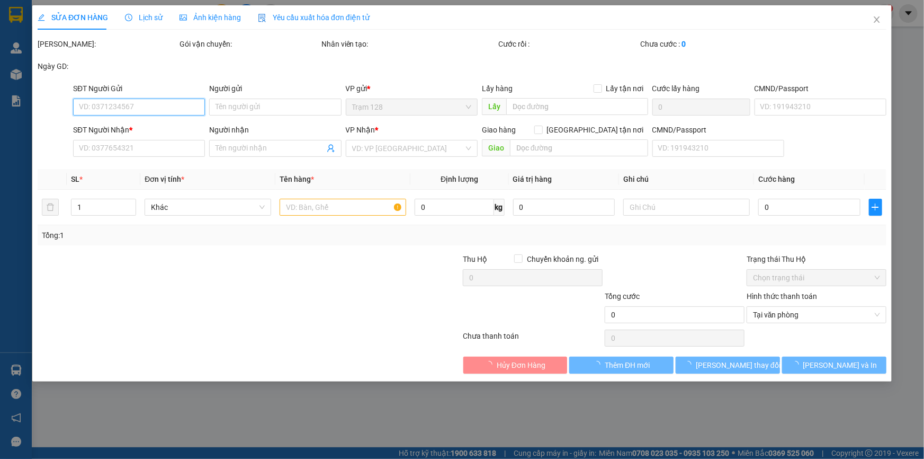
type input "0776424542"
type input "HỘI"
type input "0886131486"
type input "tiên ( MON)"
type input "125"
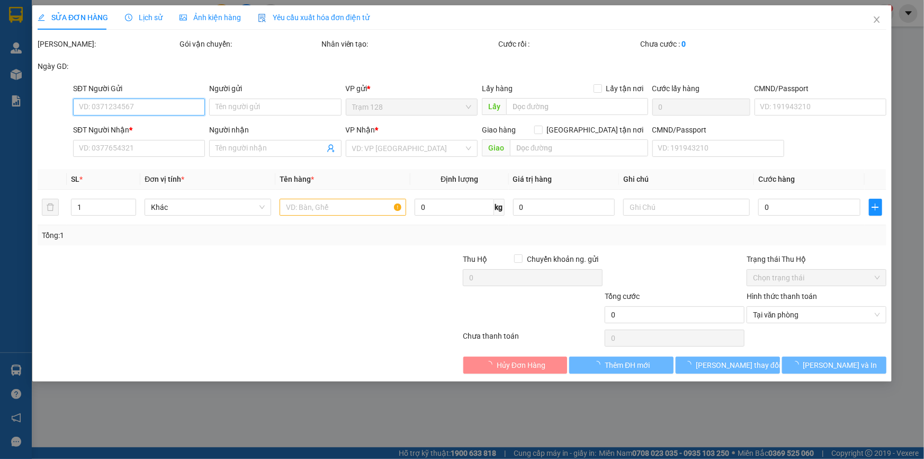
type input "10.000"
type input "40.000"
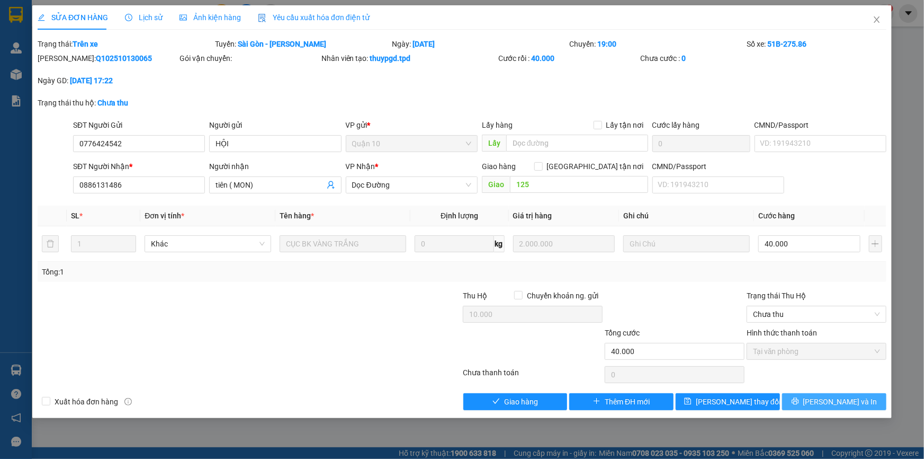
click at [799, 397] on icon "printer" at bounding box center [795, 400] width 7 height 7
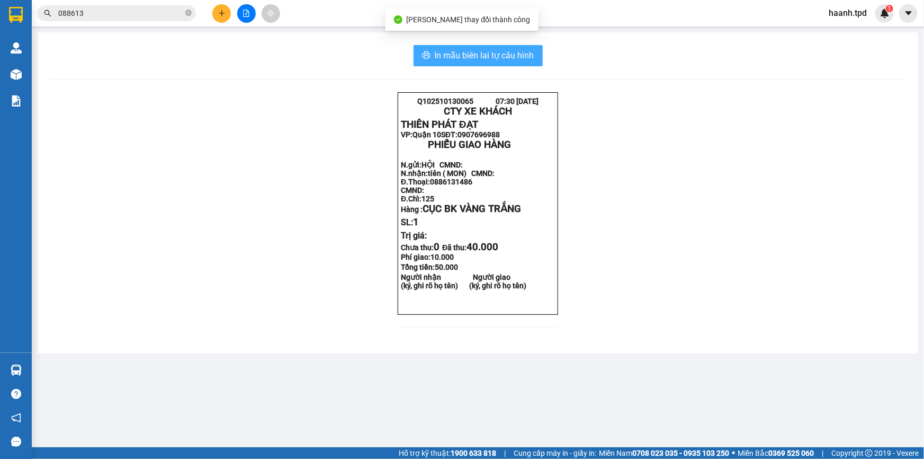
click at [478, 59] on span "In mẫu biên lai tự cấu hình" at bounding box center [485, 55] width 100 height 13
click at [188, 11] on icon "close-circle" at bounding box center [188, 13] width 6 height 6
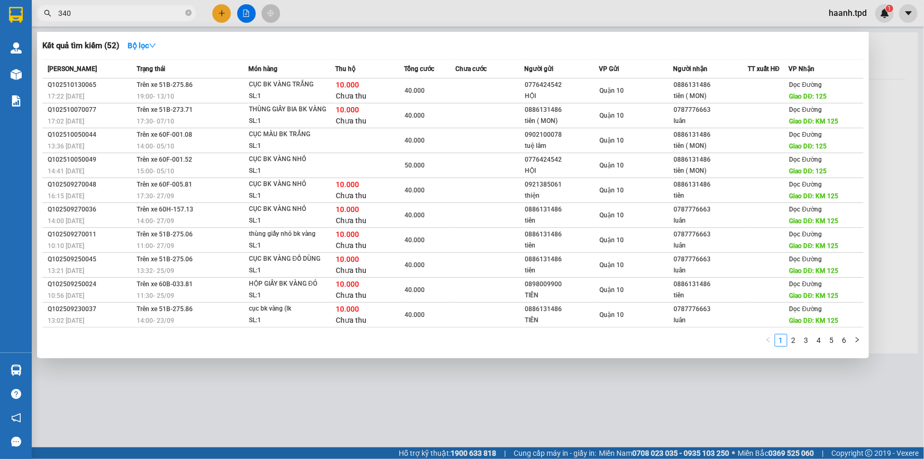
type input "340"
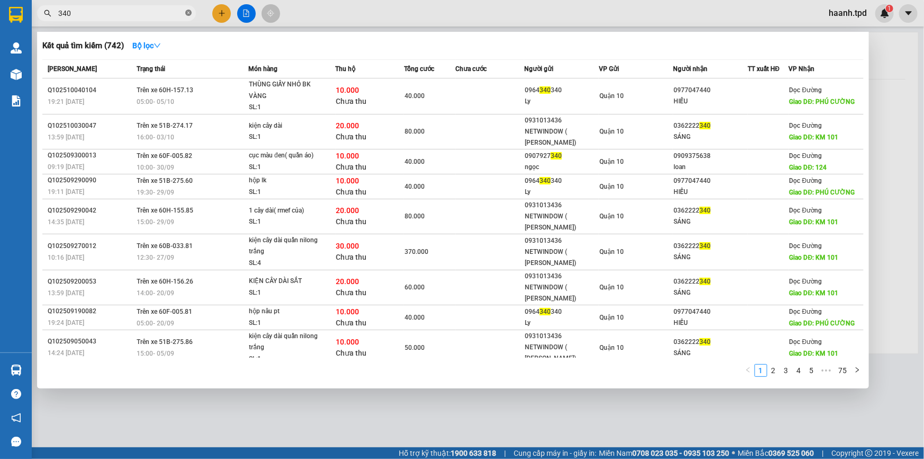
click at [187, 12] on icon "close-circle" at bounding box center [188, 13] width 6 height 6
type input "430"
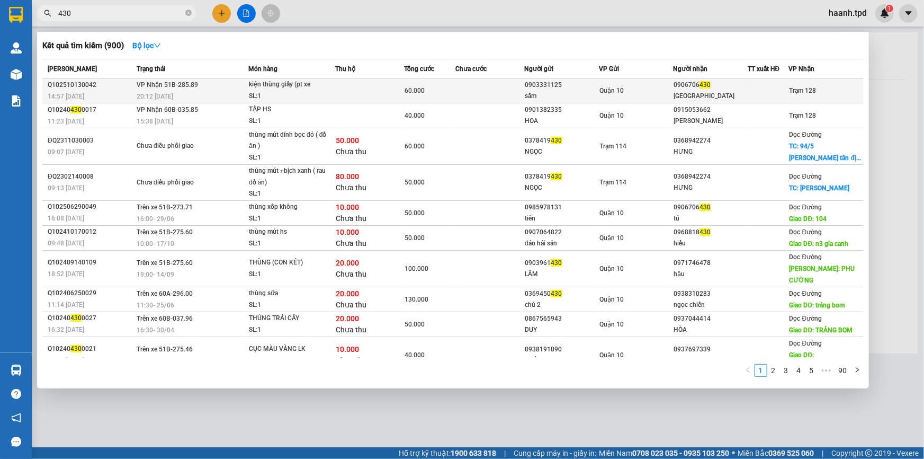
click at [399, 82] on td at bounding box center [370, 90] width 69 height 25
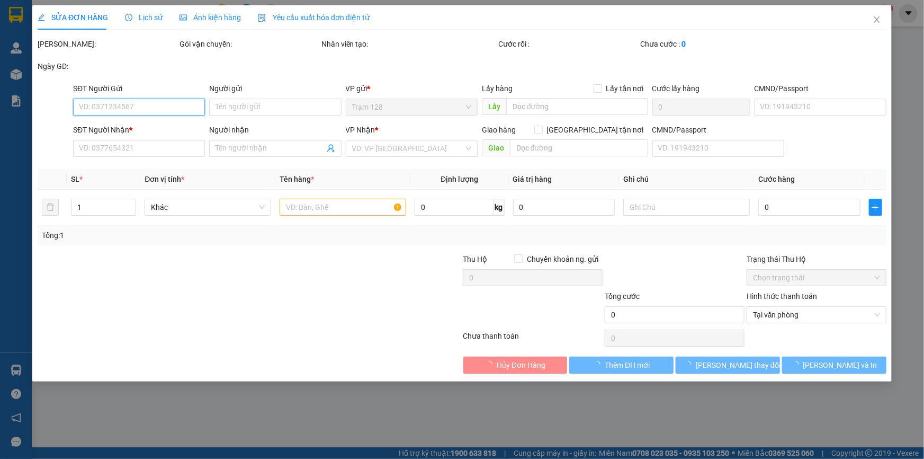
type input "0903331125"
type input "sấm"
type input "0906706430"
type input "nhật đông"
type input "60.000"
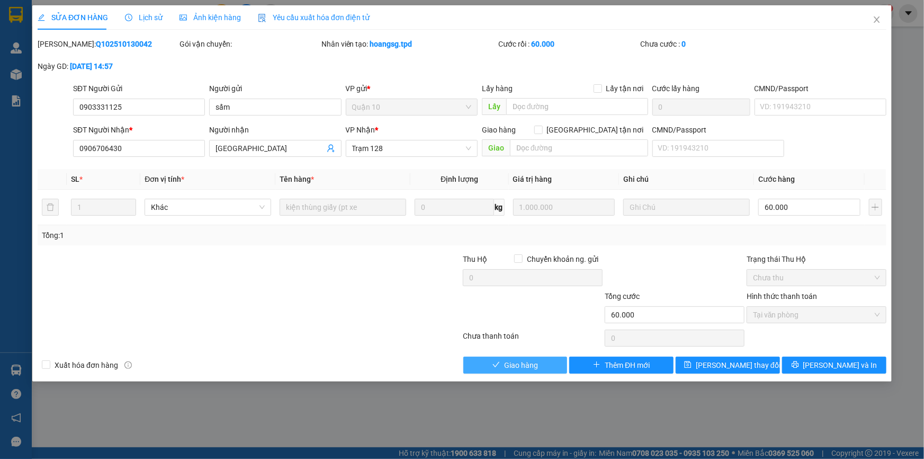
click at [541, 360] on button "Giao hàng" at bounding box center [515, 364] width 104 height 17
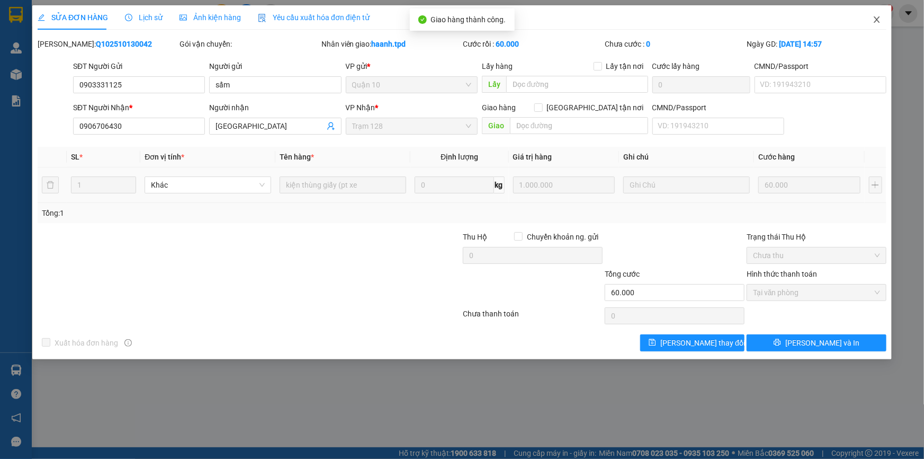
click at [873, 17] on icon "close" at bounding box center [877, 19] width 8 height 8
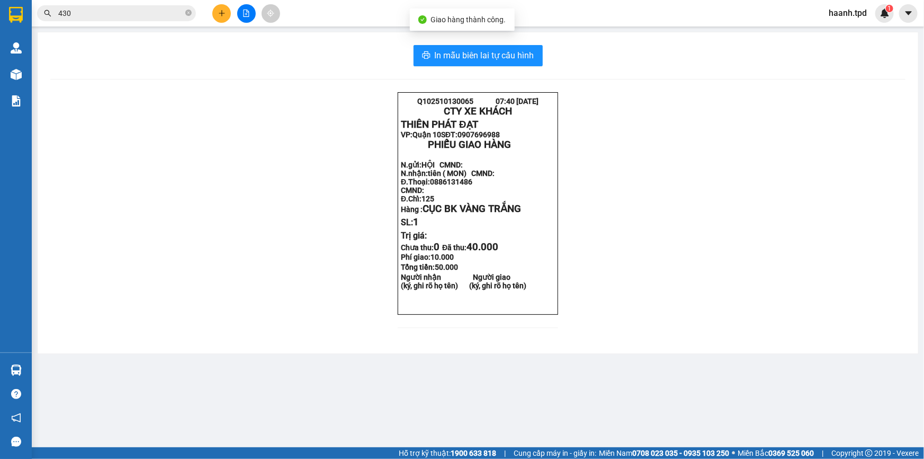
click at [110, 11] on input "430" at bounding box center [120, 13] width 125 height 12
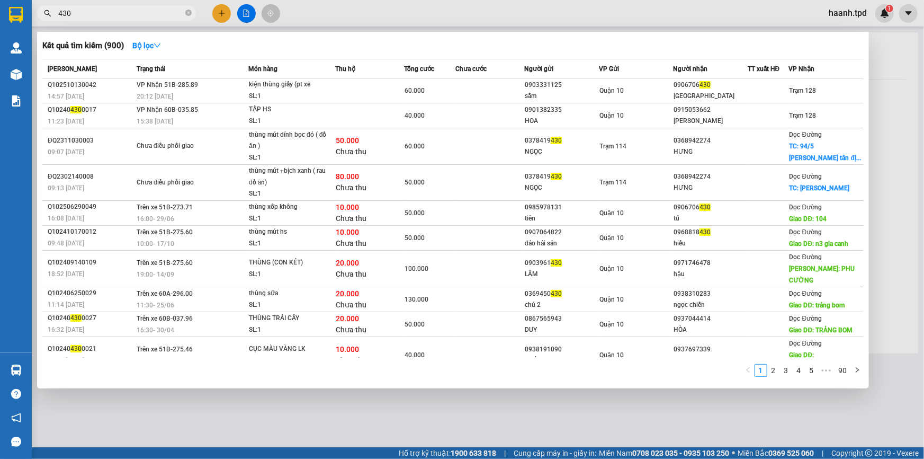
click at [720, 425] on div at bounding box center [462, 229] width 924 height 459
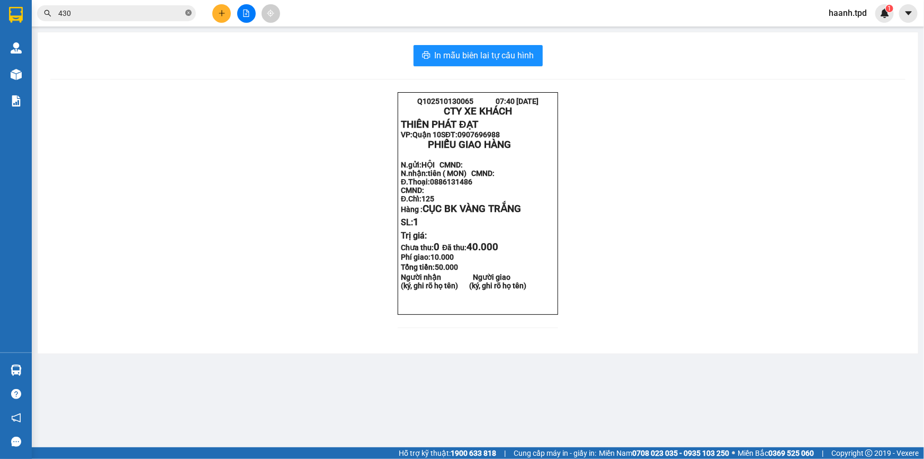
click at [190, 10] on icon "close-circle" at bounding box center [188, 13] width 6 height 6
paste input "0343871030"
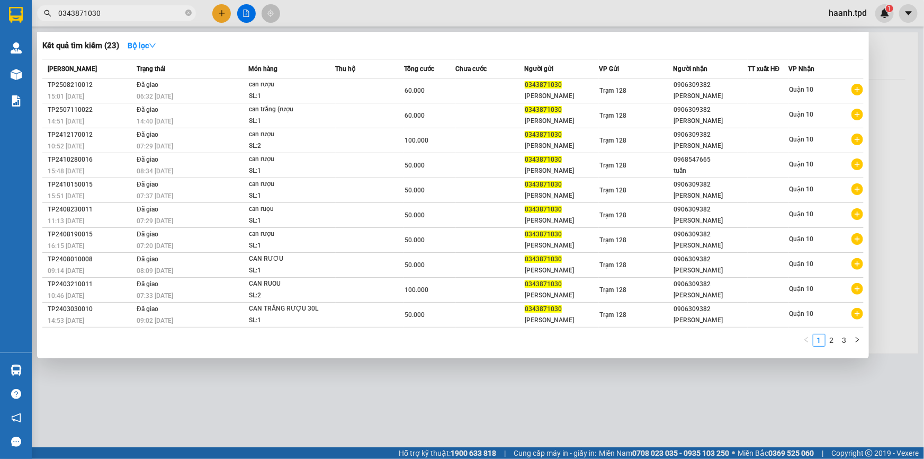
type input "0343871030"
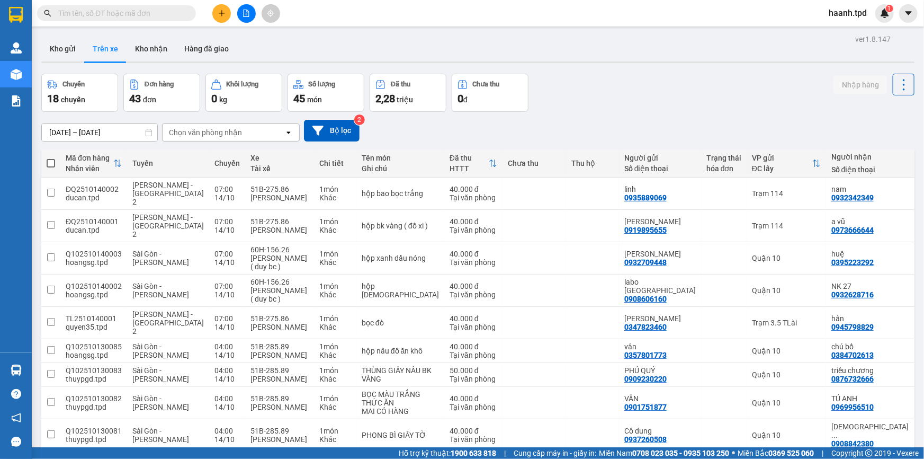
click at [143, 11] on input "text" at bounding box center [120, 13] width 125 height 12
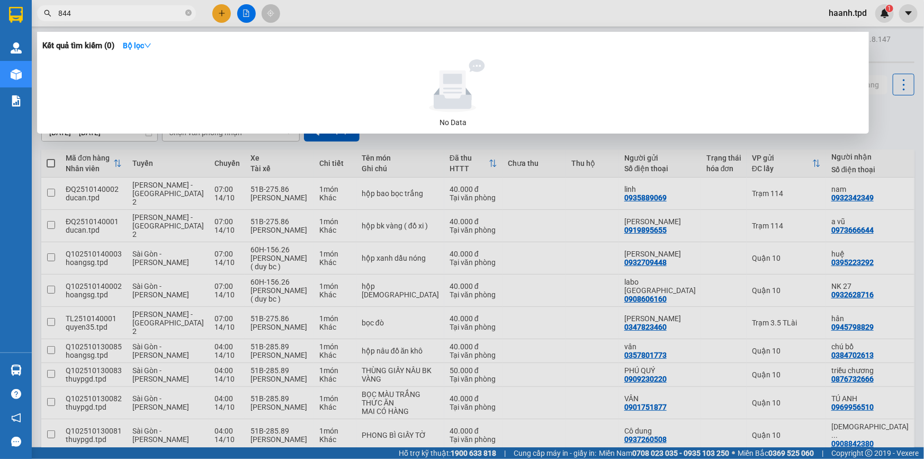
type input "844"
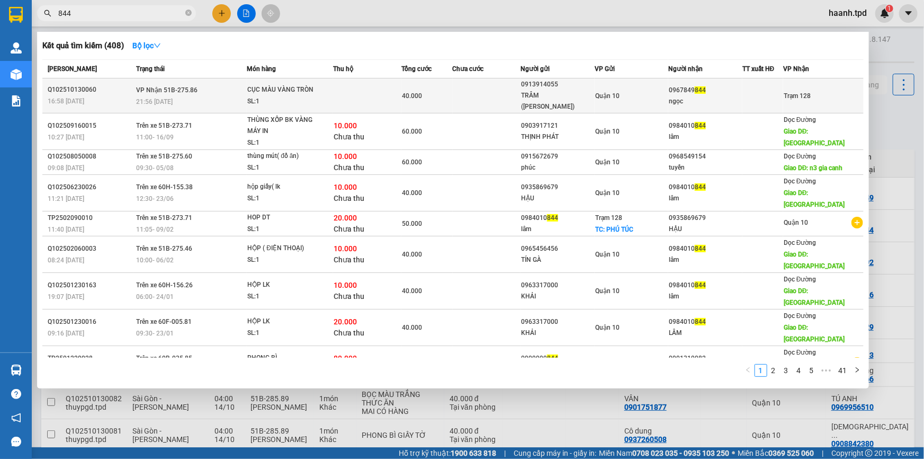
click at [678, 95] on div "0967849 844" at bounding box center [705, 90] width 73 height 11
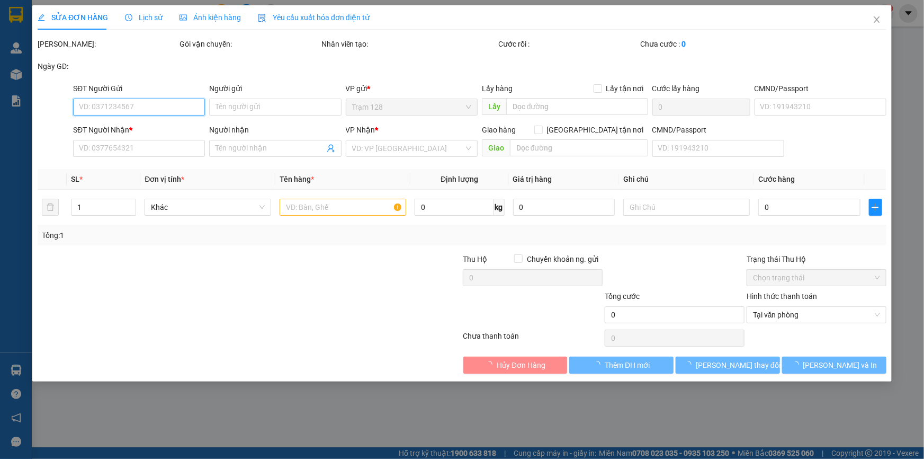
type input "0913914055"
type input "TRÂM ([PERSON_NAME])"
type input "079083010940"
type input "0967849844"
type input "ngọc"
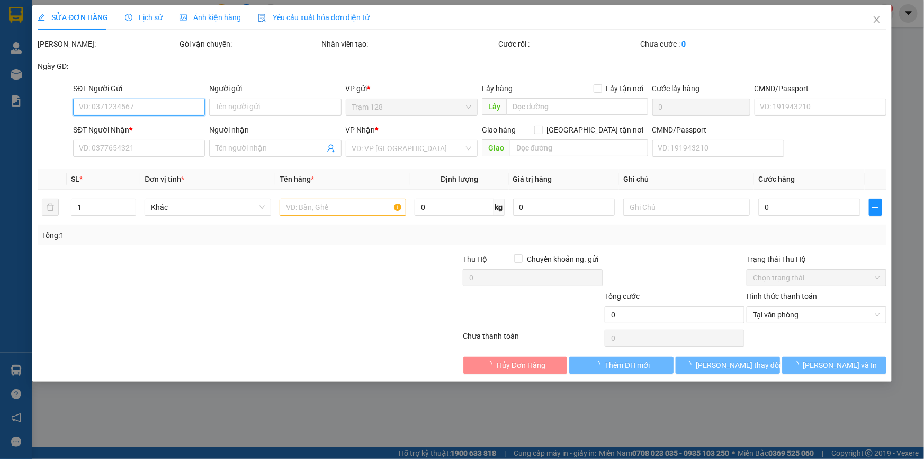
type input "40.000"
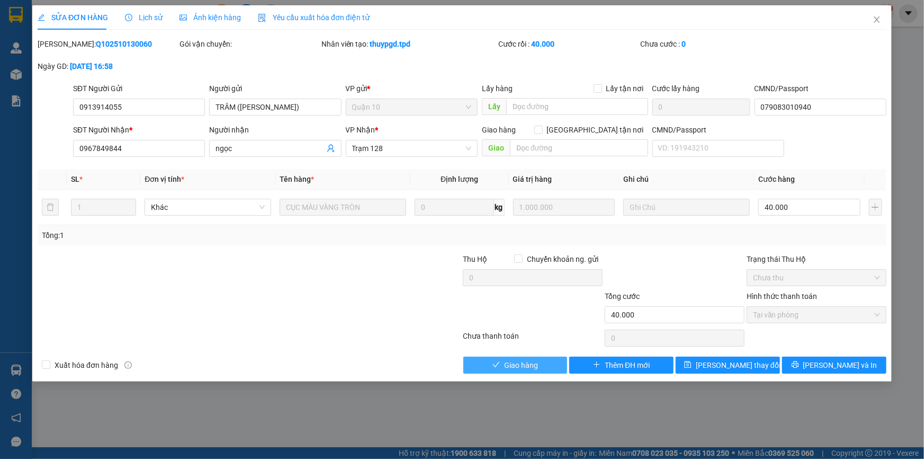
click at [528, 357] on button "Giao hàng" at bounding box center [515, 364] width 104 height 17
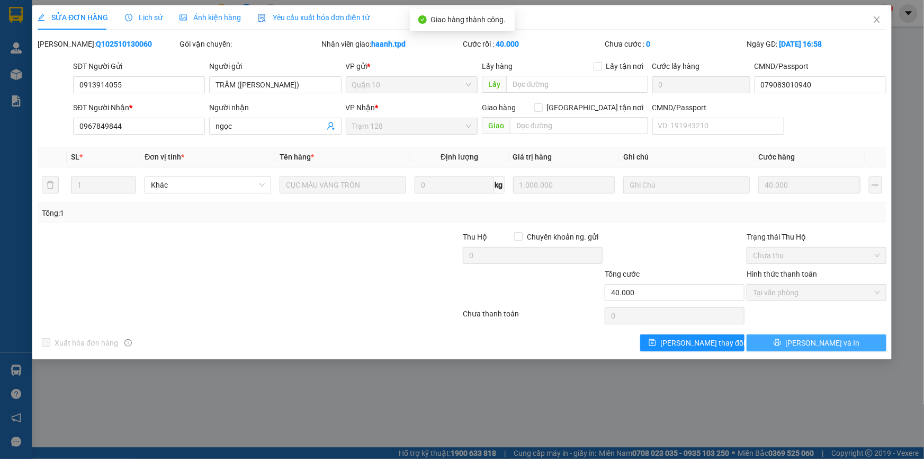
click at [769, 343] on button "[PERSON_NAME] và In" at bounding box center [817, 342] width 140 height 17
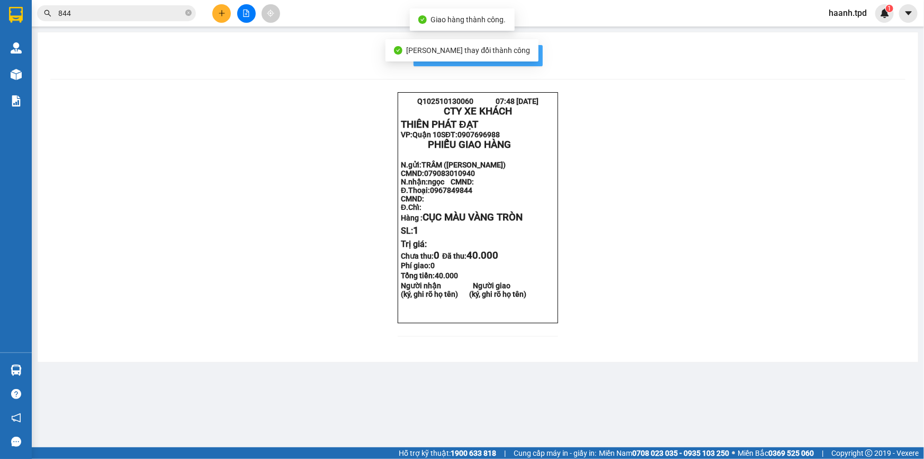
click at [540, 52] on button "In mẫu biên lai tự cấu hình" at bounding box center [478, 55] width 129 height 21
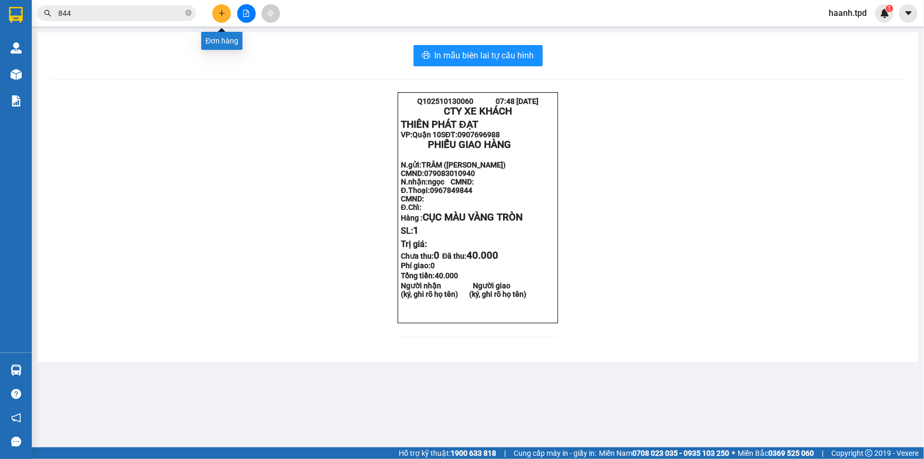
click at [222, 12] on icon "plus" at bounding box center [221, 13] width 7 height 7
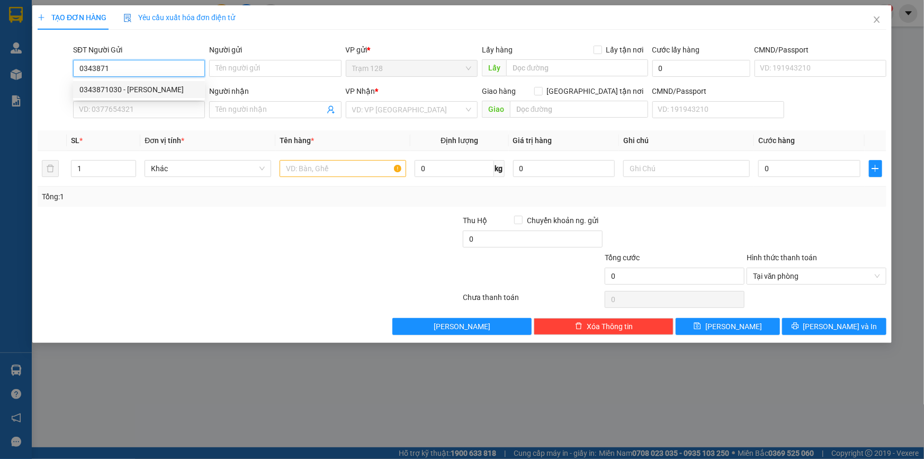
click at [109, 83] on div "0343871030 - [PERSON_NAME]" at bounding box center [139, 89] width 132 height 17
type input "0343871030"
type input "[PERSON_NAME]"
type input "049179014106"
type input "0906309382"
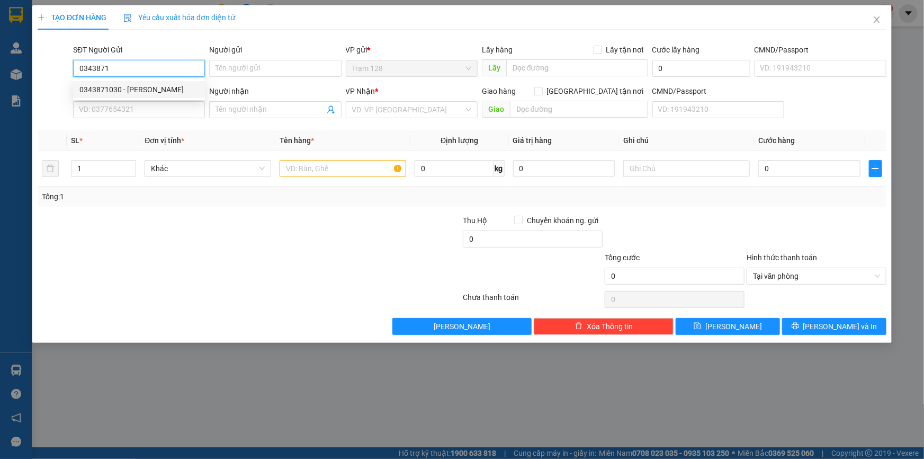
type input "[PERSON_NAME]"
type input "0343871030"
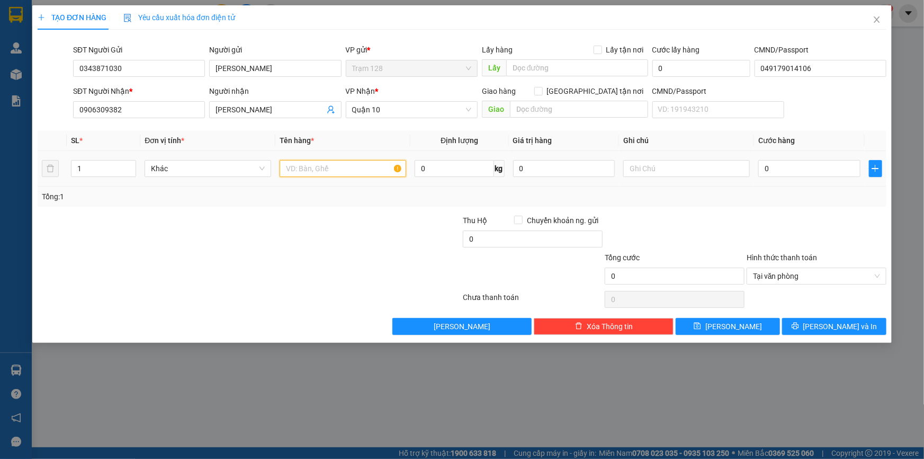
click at [339, 169] on input "text" at bounding box center [343, 168] width 127 height 17
type input "can trắng (rượu"
click at [768, 169] on input "0" at bounding box center [809, 168] width 102 height 17
type input "5"
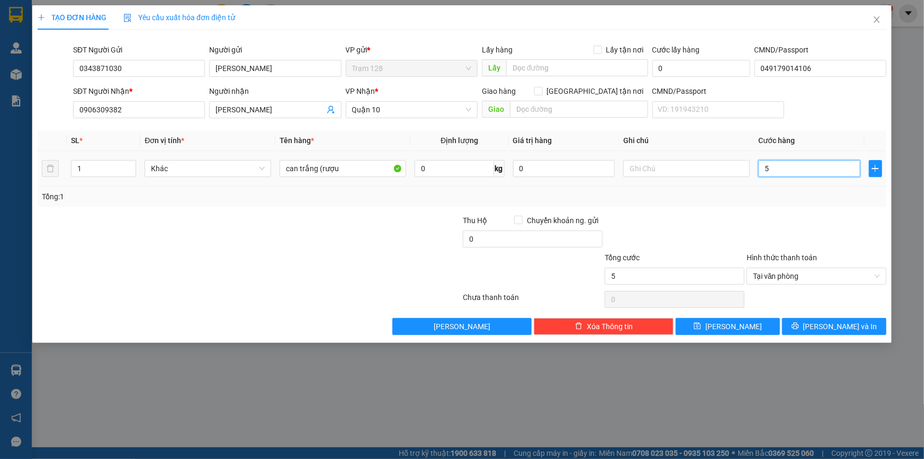
type input "50"
type input "50.000"
drag, startPoint x: 689, startPoint y: 210, endPoint x: 556, endPoint y: 147, distance: 147.1
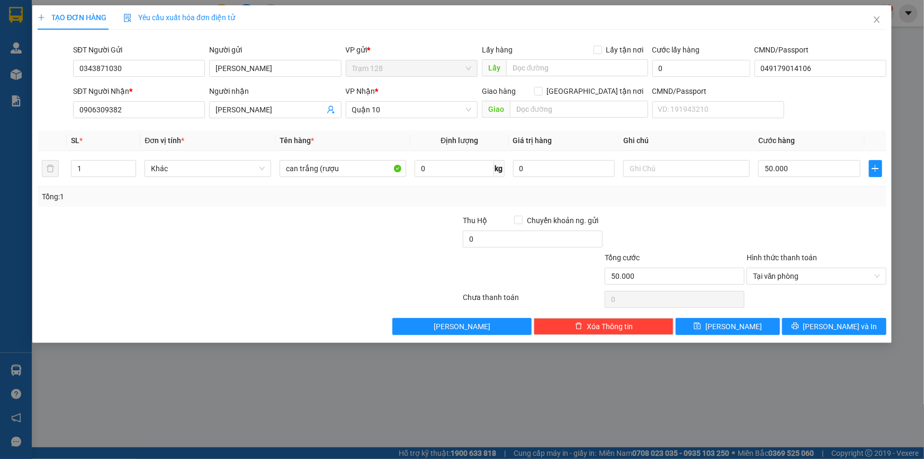
click at [688, 210] on div "Transit Pickup Surcharge Ids Transit Deliver Surcharge Ids Transit Deliver Surc…" at bounding box center [462, 186] width 849 height 296
click at [545, 169] on input "0" at bounding box center [564, 168] width 102 height 17
drag, startPoint x: 79, startPoint y: 68, endPoint x: 119, endPoint y: 64, distance: 39.9
click at [130, 65] on input "0343871030" at bounding box center [139, 68] width 132 height 17
click at [840, 323] on span "[PERSON_NAME] và In" at bounding box center [840, 326] width 74 height 12
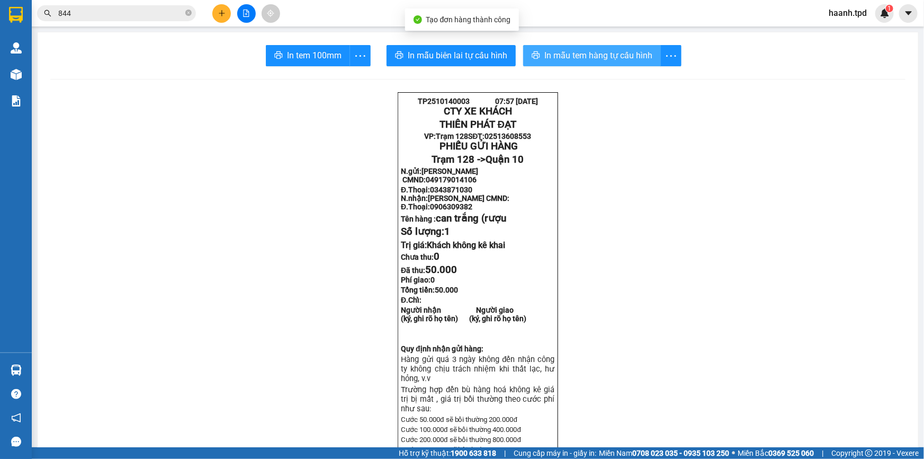
click at [578, 52] on span "In mẫu tem hàng tự cấu hình" at bounding box center [598, 55] width 108 height 13
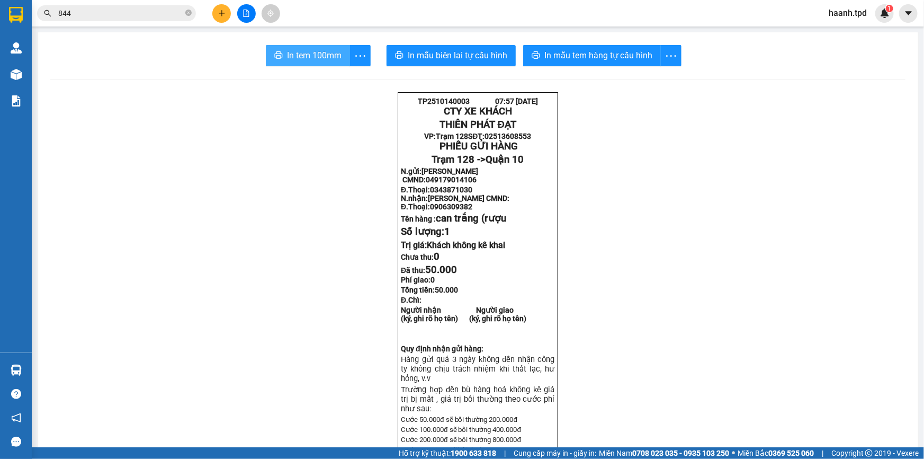
click at [317, 58] on span "In tem 100mm" at bounding box center [314, 55] width 55 height 13
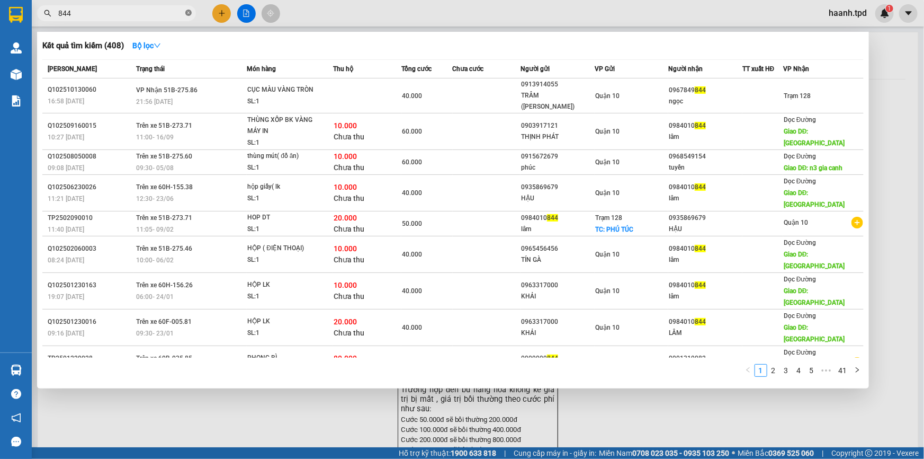
click at [190, 16] on span at bounding box center [188, 13] width 6 height 10
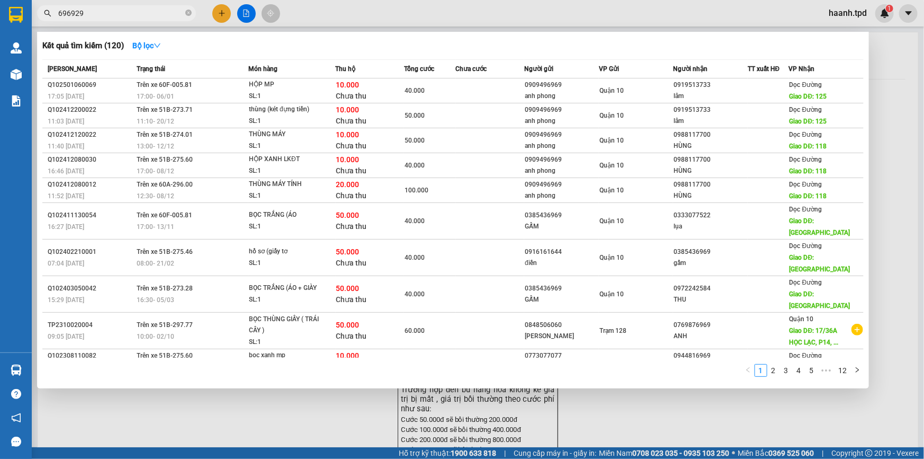
click at [69, 13] on input "696929" at bounding box center [120, 13] width 125 height 12
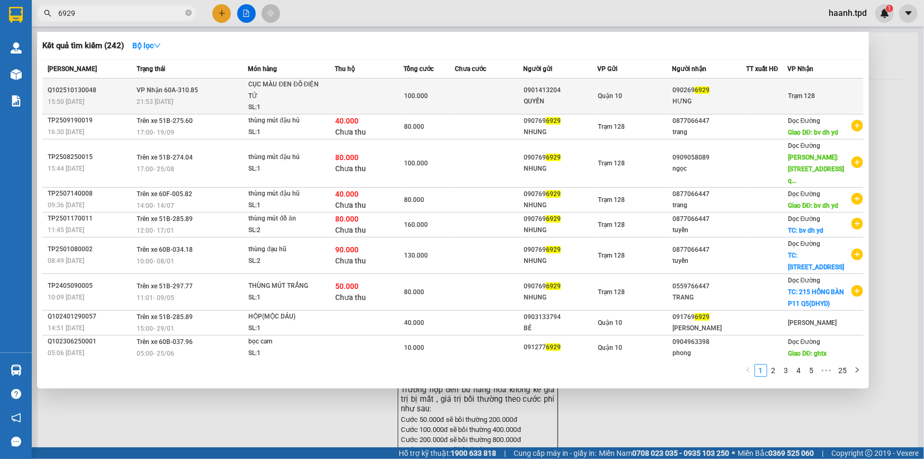
type input "6929"
click at [571, 98] on div "QUYỀN" at bounding box center [560, 101] width 73 height 11
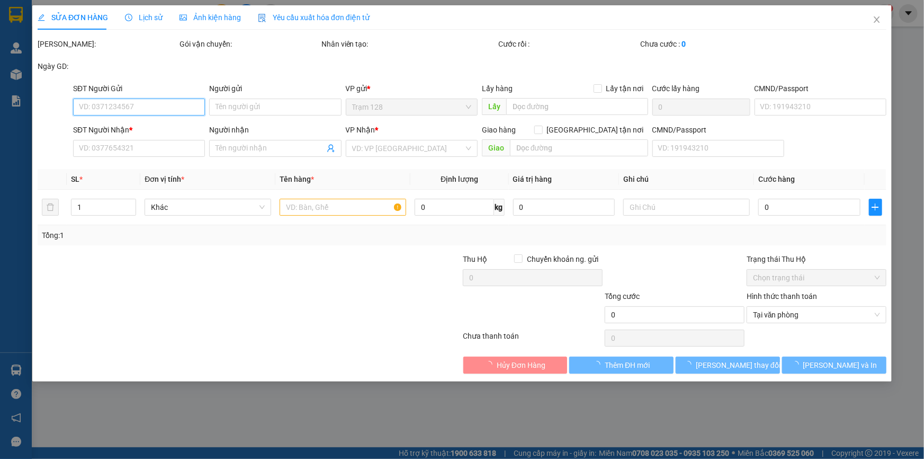
type input "0901413204"
type input "QUYỀN"
type input "0902696929"
type input "HƯNG"
type input "100.000"
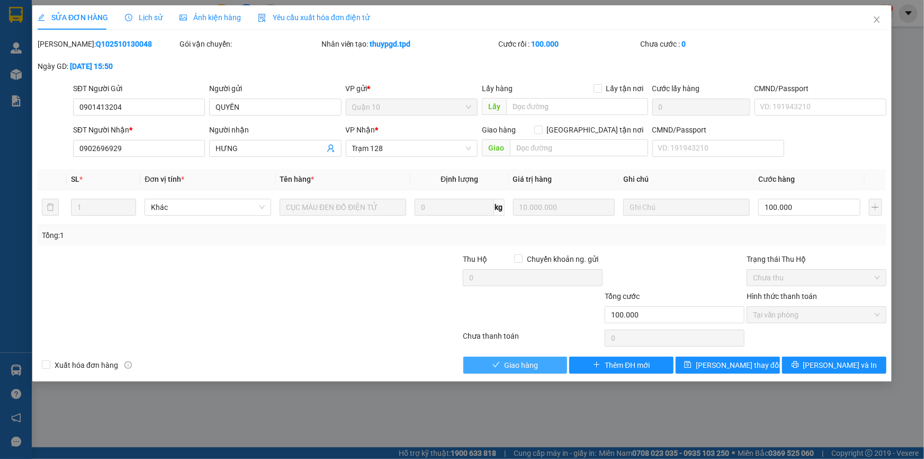
click at [530, 366] on span "Giao hàng" at bounding box center [521, 365] width 34 height 12
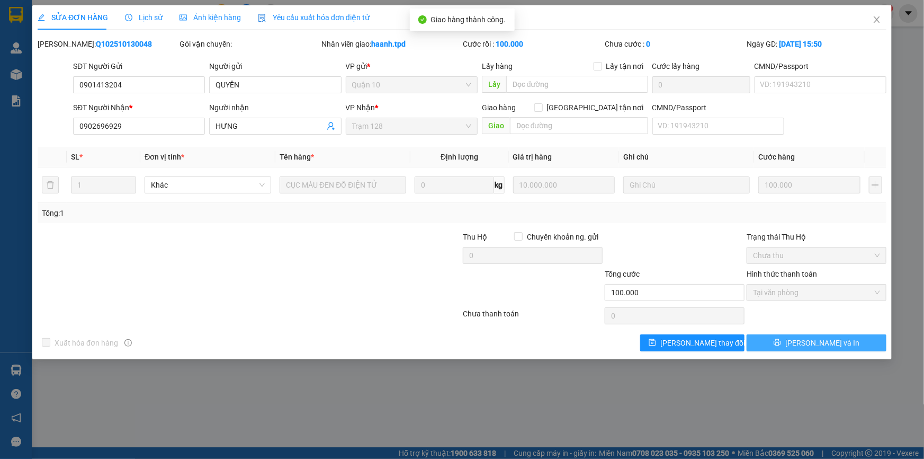
click at [817, 334] on button "[PERSON_NAME] và In" at bounding box center [817, 342] width 140 height 17
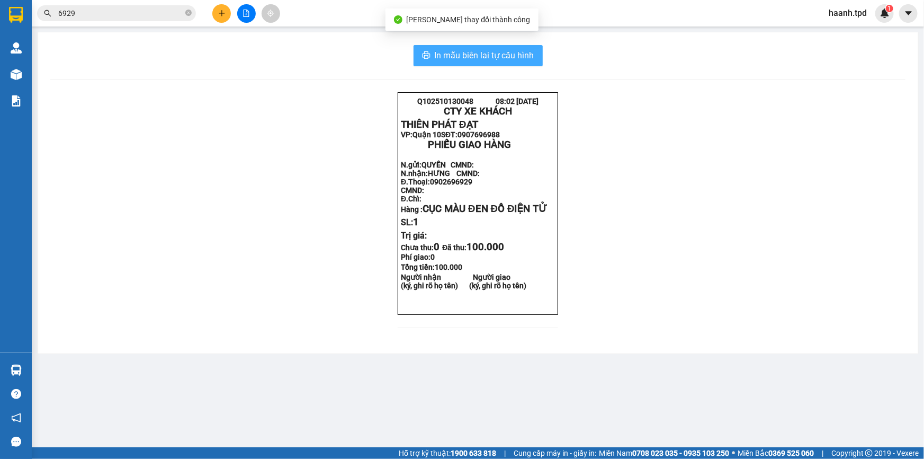
click at [535, 59] on button "In mẫu biên lai tự cấu hình" at bounding box center [478, 55] width 129 height 21
click at [185, 12] on icon "close-circle" at bounding box center [188, 13] width 6 height 6
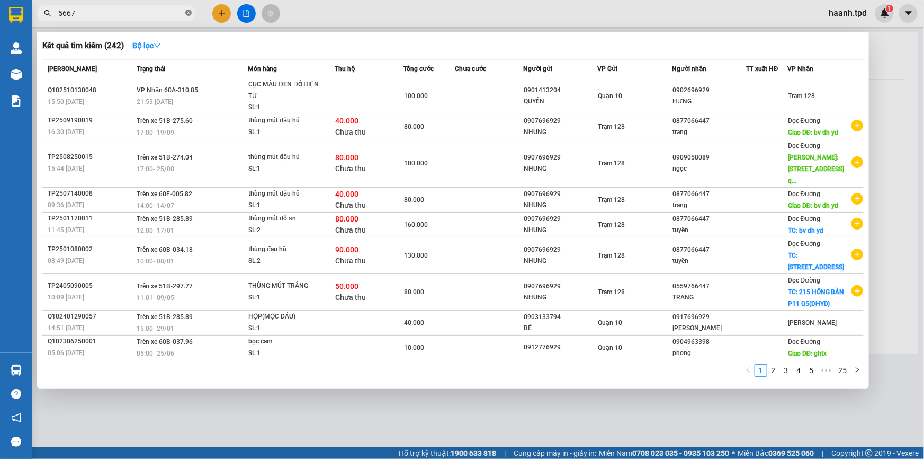
type input "5667"
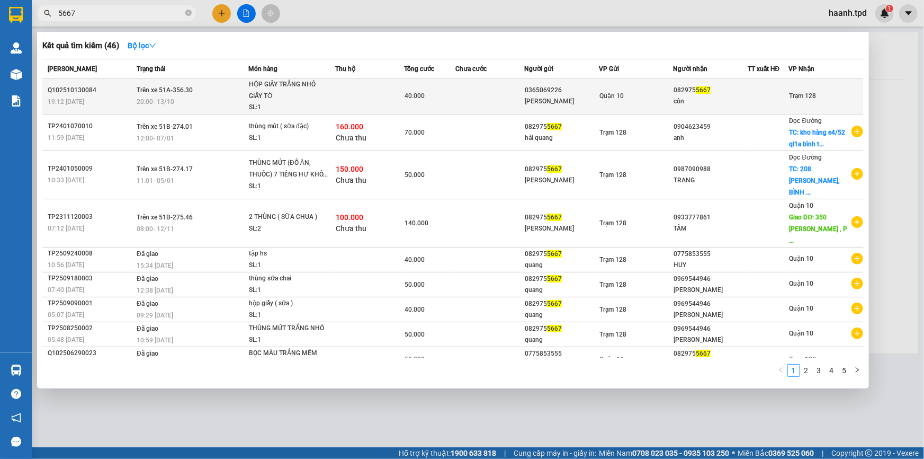
click at [767, 97] on div at bounding box center [768, 96] width 40 height 11
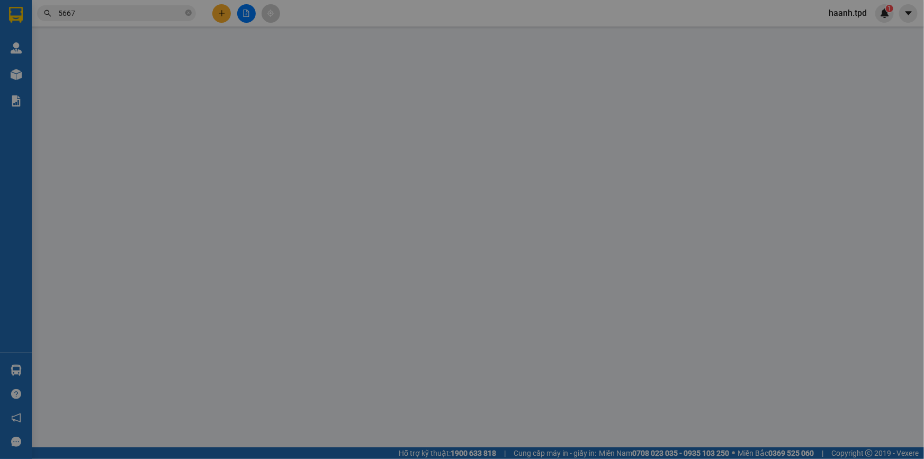
type input "0365069226"
type input "[PERSON_NAME]"
type input "0829755667"
type input "cỏn"
type input "40.000"
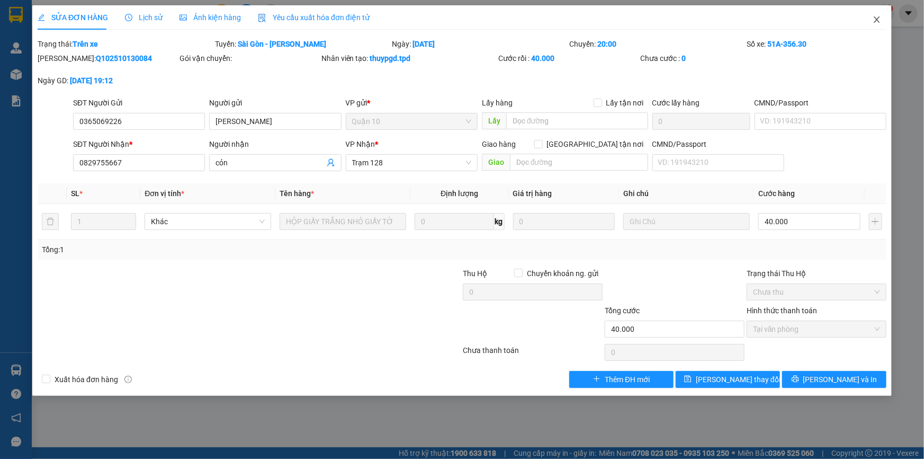
click at [880, 21] on icon "close" at bounding box center [877, 19] width 8 height 8
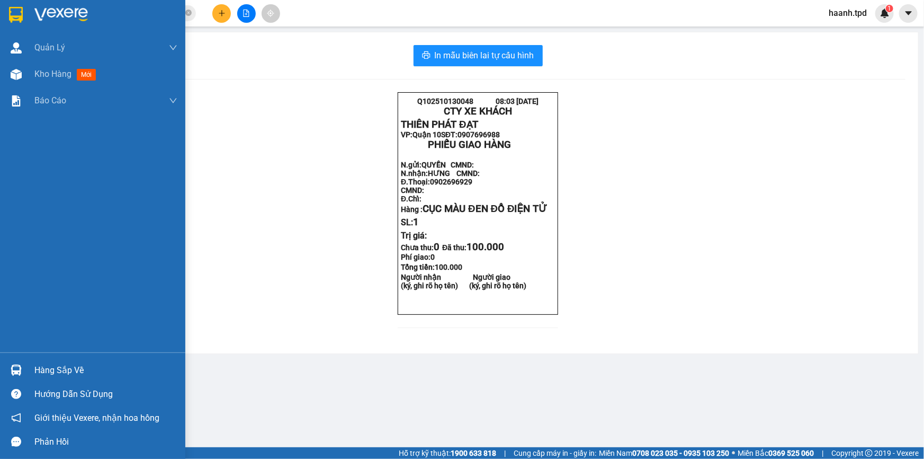
drag, startPoint x: 46, startPoint y: 354, endPoint x: 48, endPoint y: 362, distance: 7.7
click at [47, 357] on div "Hàng sắp về Hướng dẫn sử dụng Giới thiệu Vexere, nhận hoa hồng Phản hồi" at bounding box center [92, 402] width 185 height 101
click at [48, 364] on div "Hàng sắp về" at bounding box center [105, 370] width 143 height 16
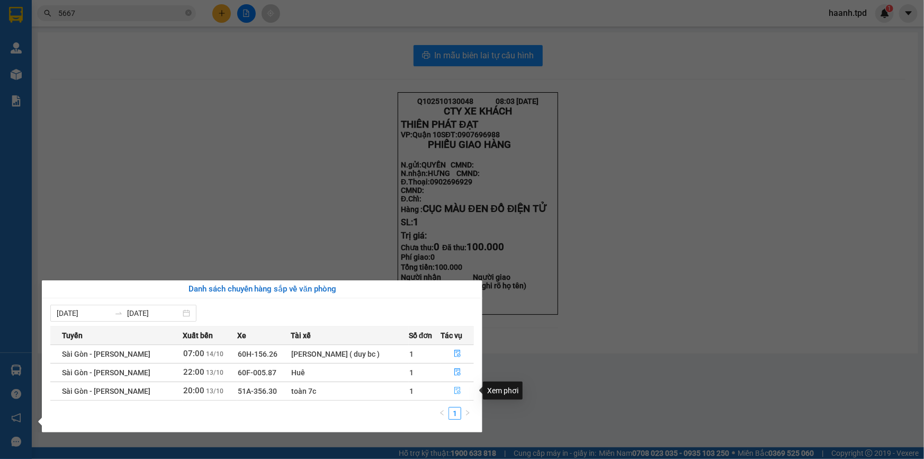
click at [457, 389] on icon "file-done" at bounding box center [457, 389] width 7 height 7
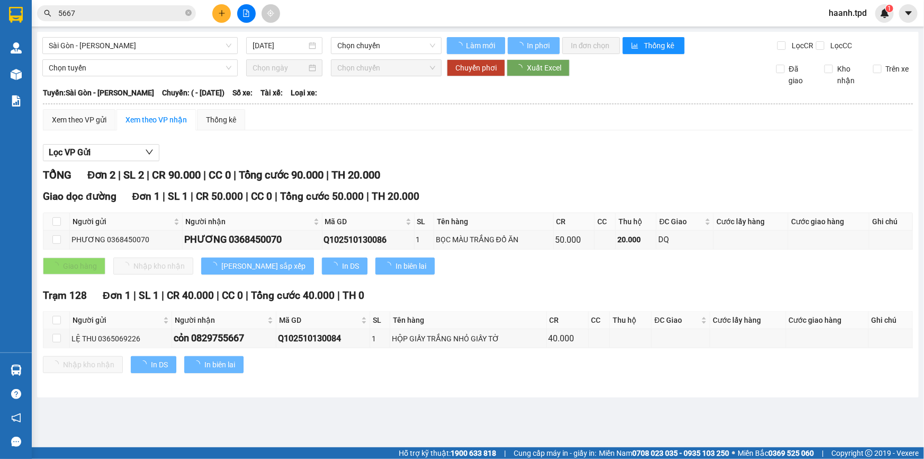
type input "[DATE]"
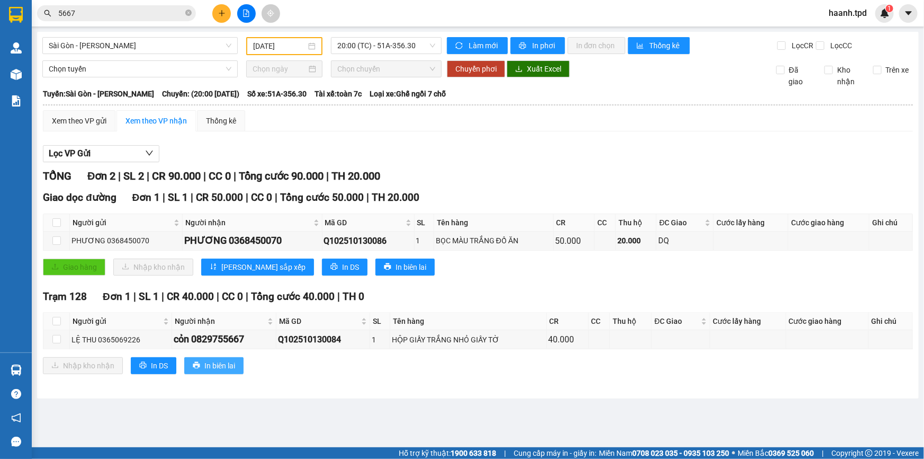
click at [208, 360] on span "In biên lai" at bounding box center [219, 365] width 31 height 12
click at [55, 343] on input "checkbox" at bounding box center [56, 339] width 8 height 8
checkbox input "true"
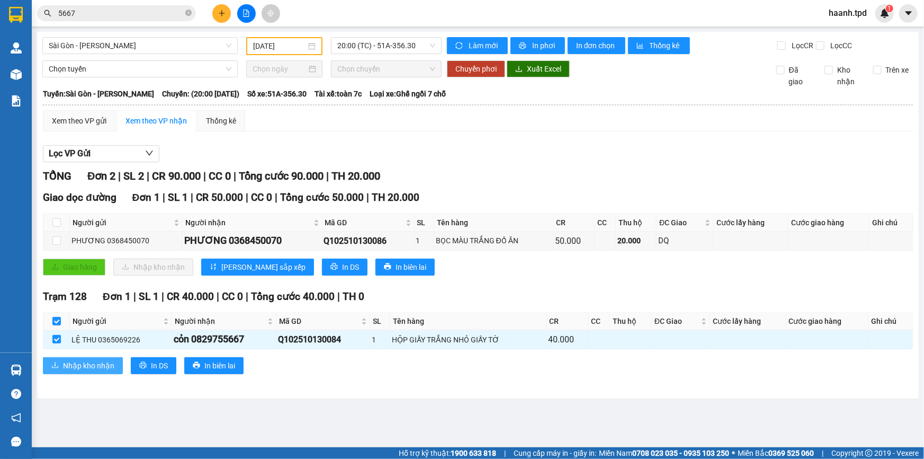
click at [75, 358] on button "Nhập kho nhận" at bounding box center [83, 365] width 80 height 17
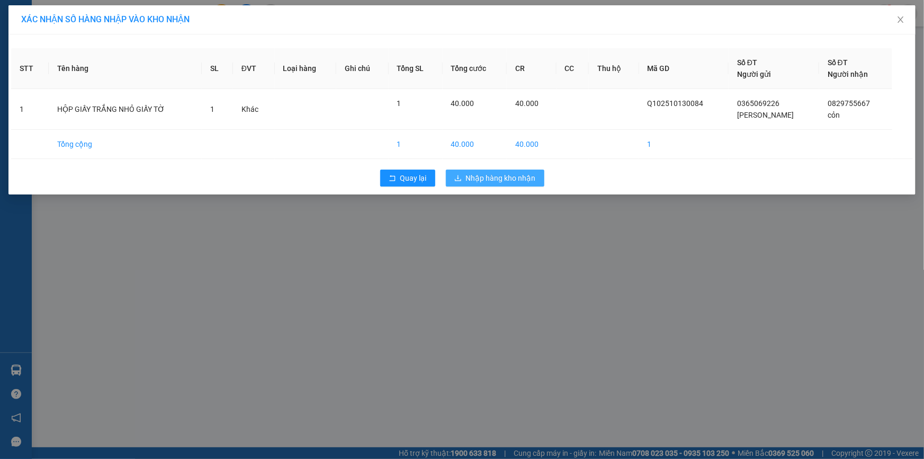
click at [483, 177] on span "Nhập hàng kho nhận" at bounding box center [501, 178] width 70 height 12
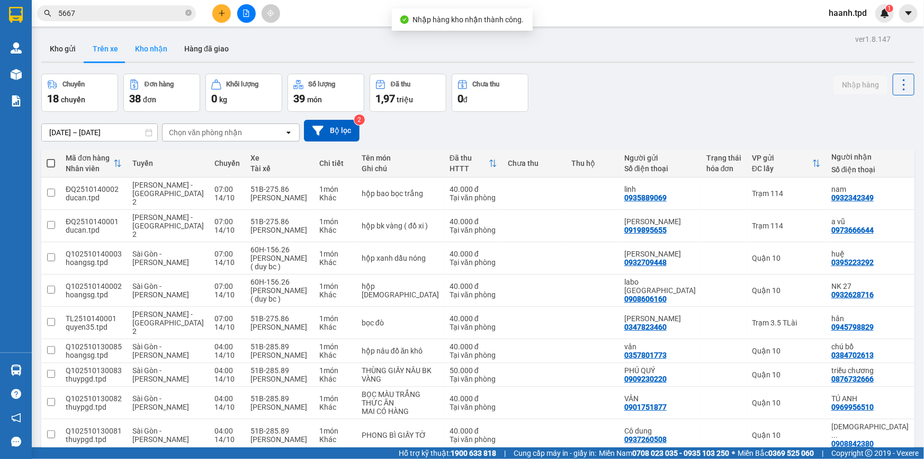
click at [154, 52] on button "Kho nhận" at bounding box center [151, 48] width 49 height 25
type input "[DATE] – [DATE]"
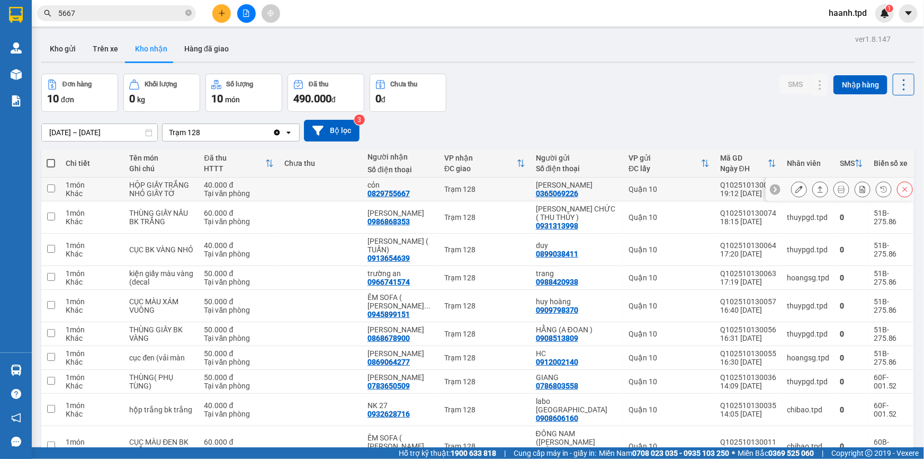
click at [795, 192] on icon at bounding box center [798, 188] width 7 height 7
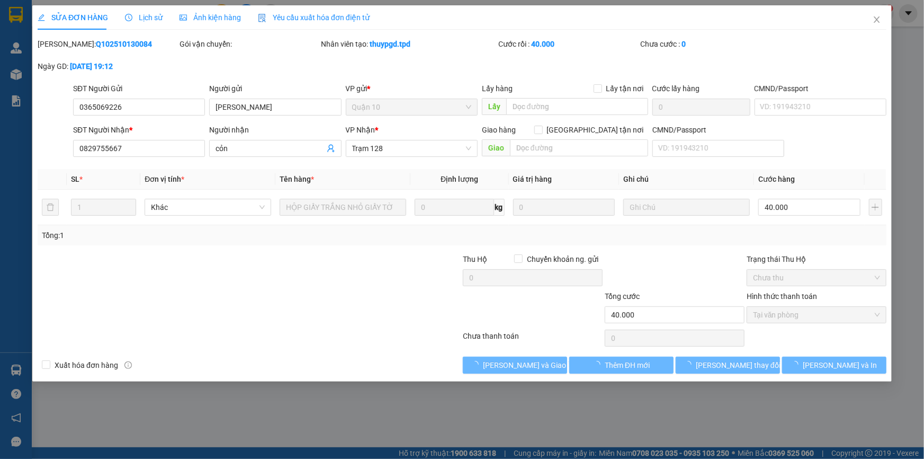
type input "0365069226"
type input "[PERSON_NAME]"
type input "0829755667"
type input "cỏn"
type input "40.000"
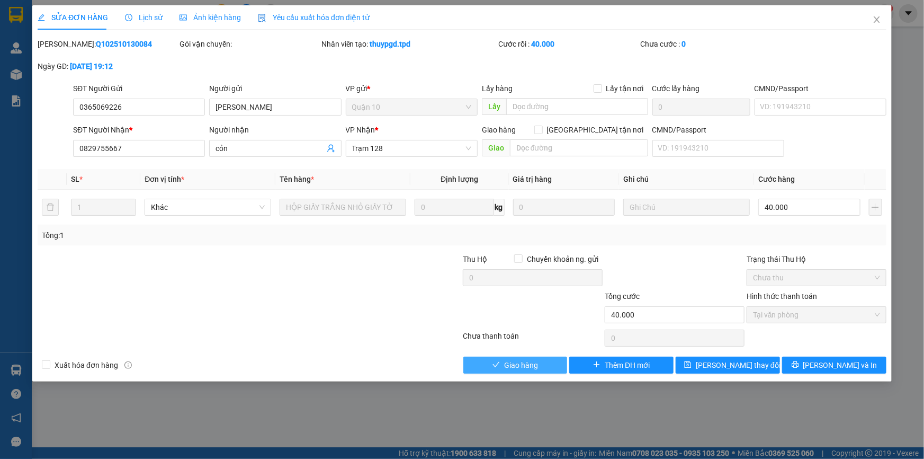
click at [519, 363] on span "Giao hàng" at bounding box center [521, 365] width 34 height 12
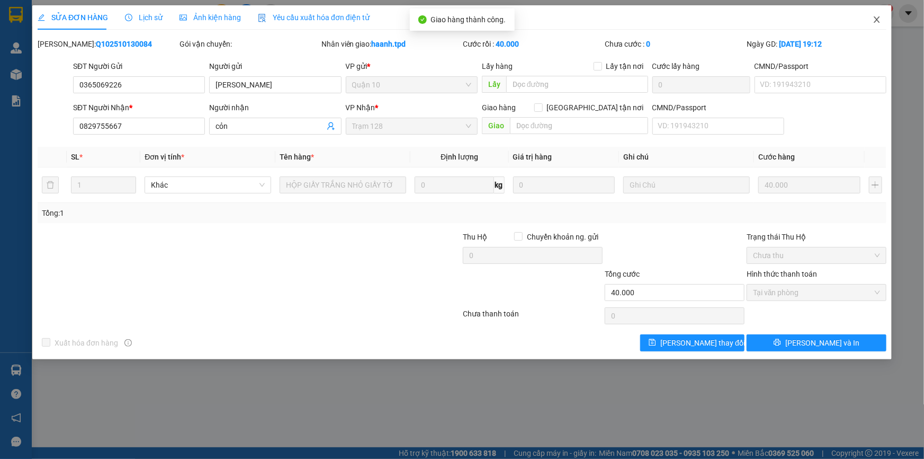
click at [874, 21] on icon "close" at bounding box center [877, 19] width 8 height 8
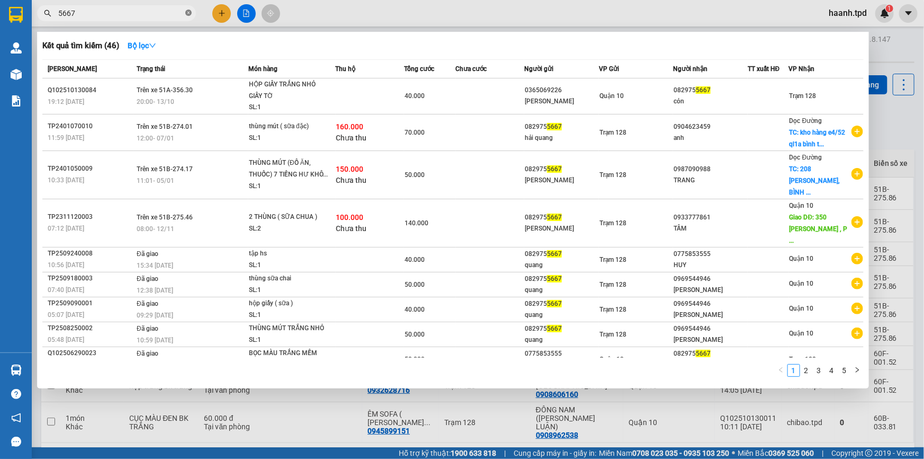
click at [191, 14] on icon "close-circle" at bounding box center [188, 13] width 6 height 6
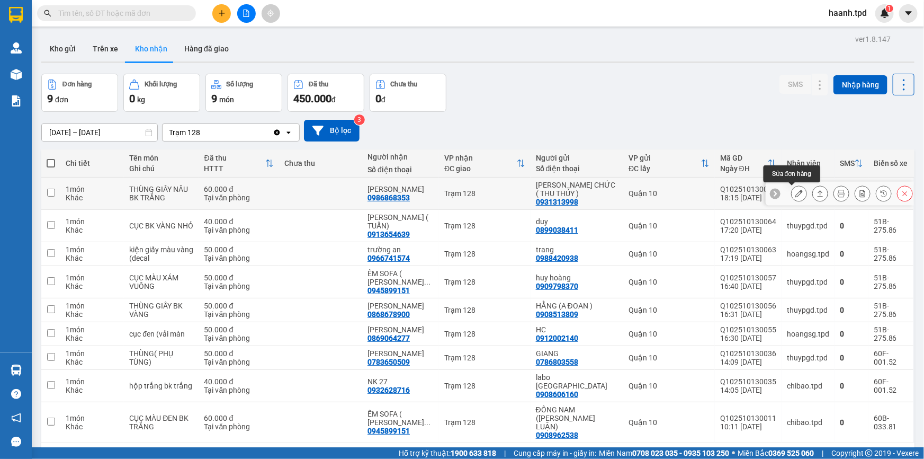
click at [792, 191] on button at bounding box center [799, 193] width 15 height 19
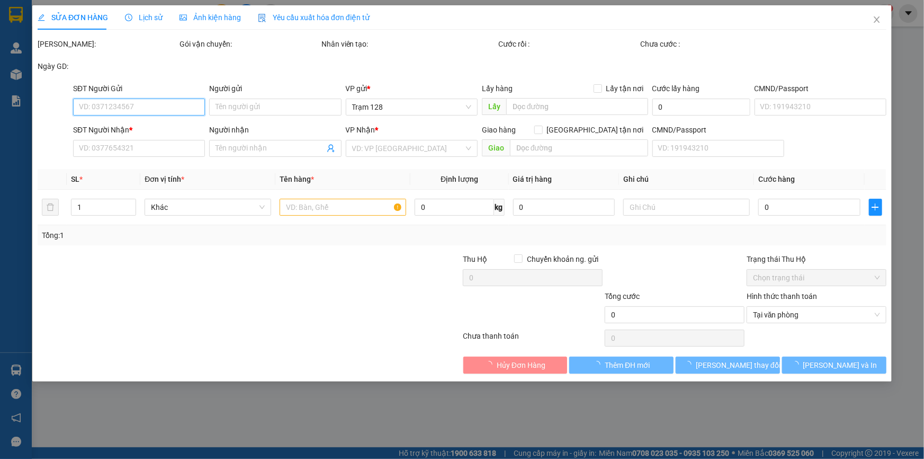
type input "0931313998"
type input "[PERSON_NAME] CHỨC ( THU THỦY )"
type input "077188001588"
type input "0986868353"
type input "[PERSON_NAME]"
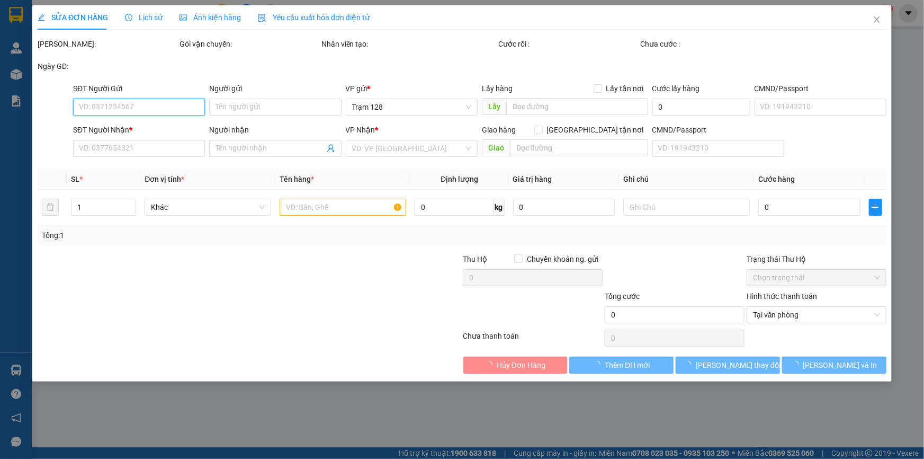
type input "60.000"
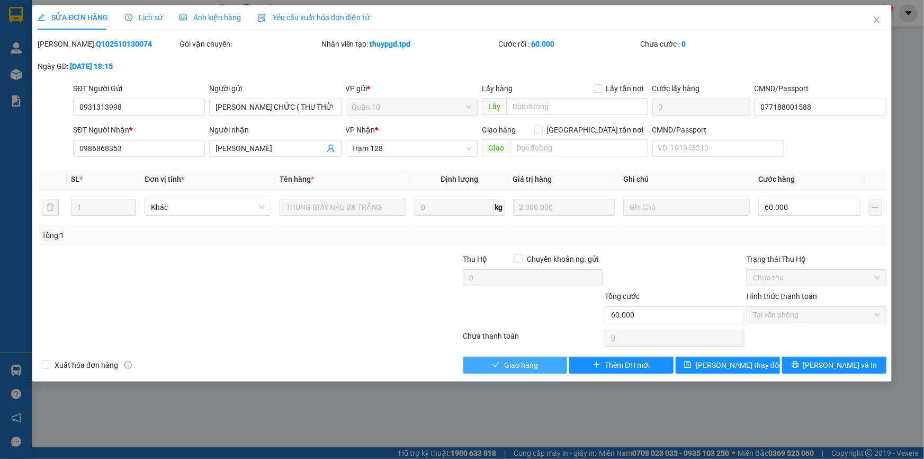
click at [497, 361] on icon "check" at bounding box center [495, 364] width 7 height 7
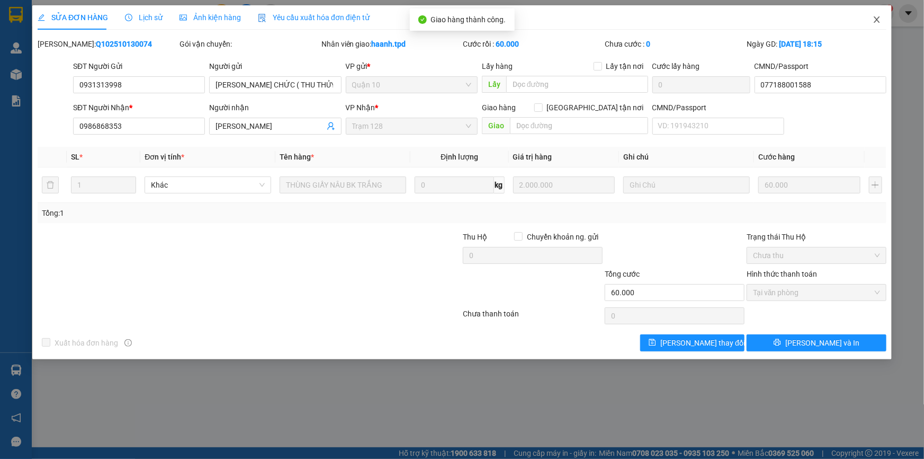
click at [877, 23] on icon "close" at bounding box center [877, 19] width 8 height 8
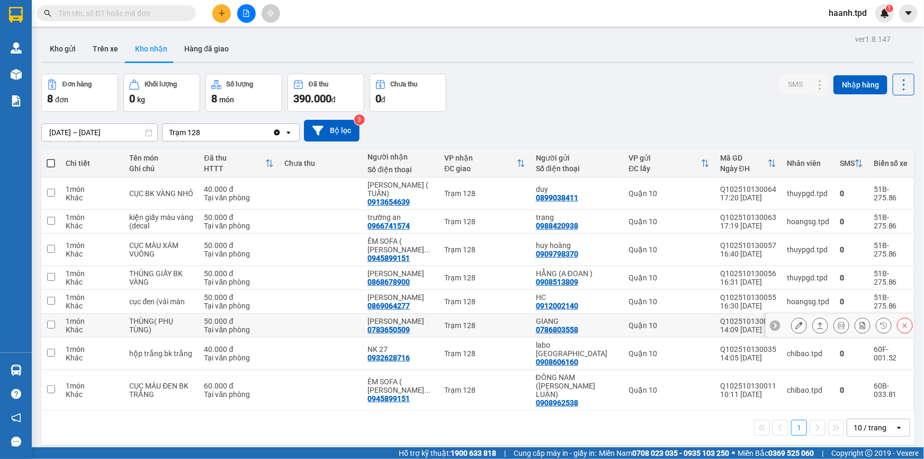
click at [794, 316] on button at bounding box center [799, 325] width 15 height 19
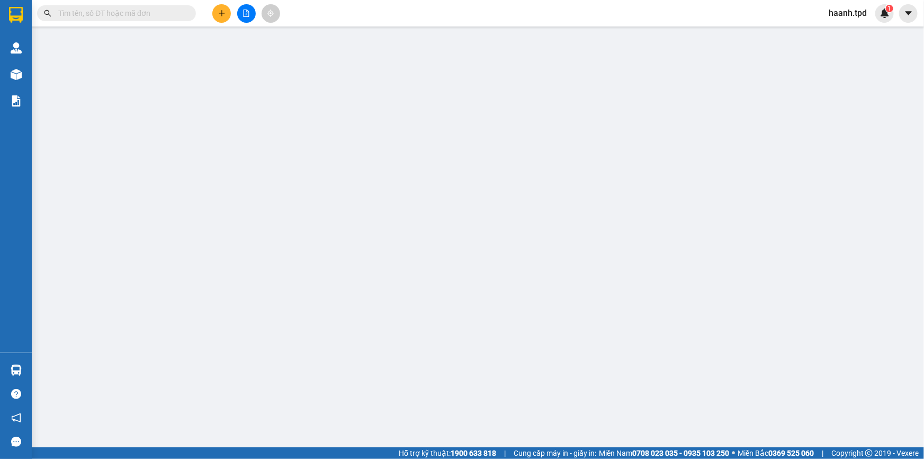
type input "0786803558"
type input "GIANG"
type input "084090005430"
type input "0783650509"
type input "[PERSON_NAME]"
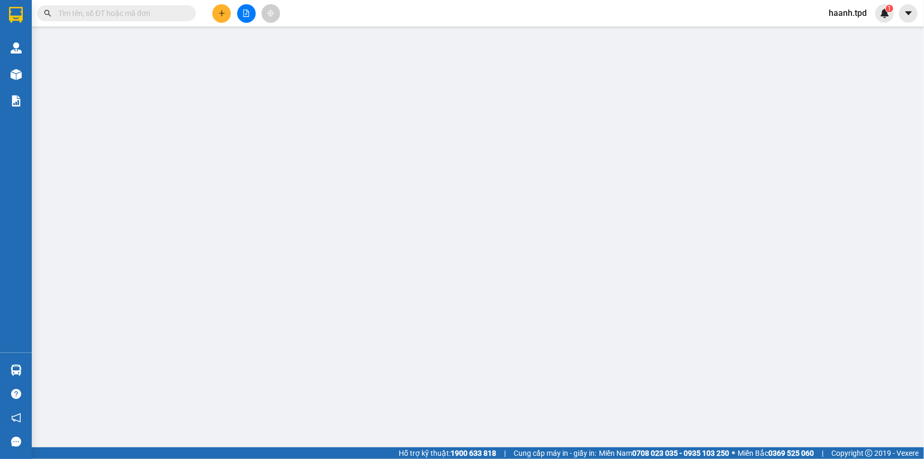
type input "075091010348"
type input "50.000"
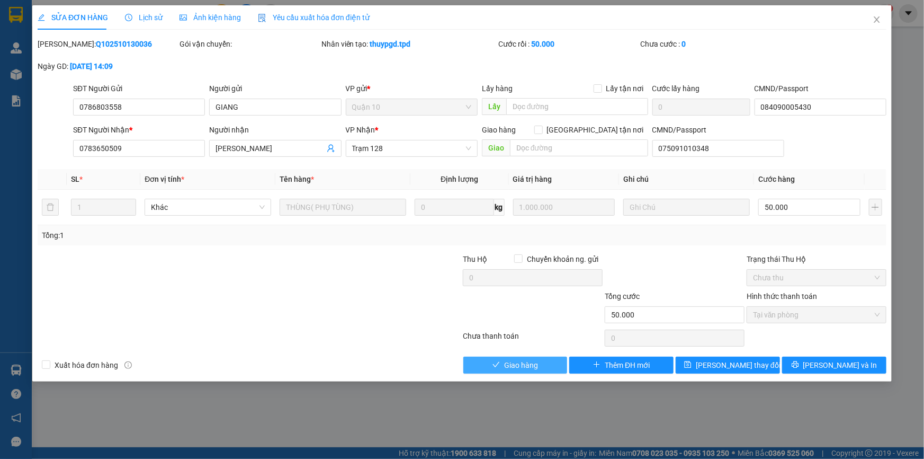
click at [515, 366] on span "Giao hàng" at bounding box center [521, 365] width 34 height 12
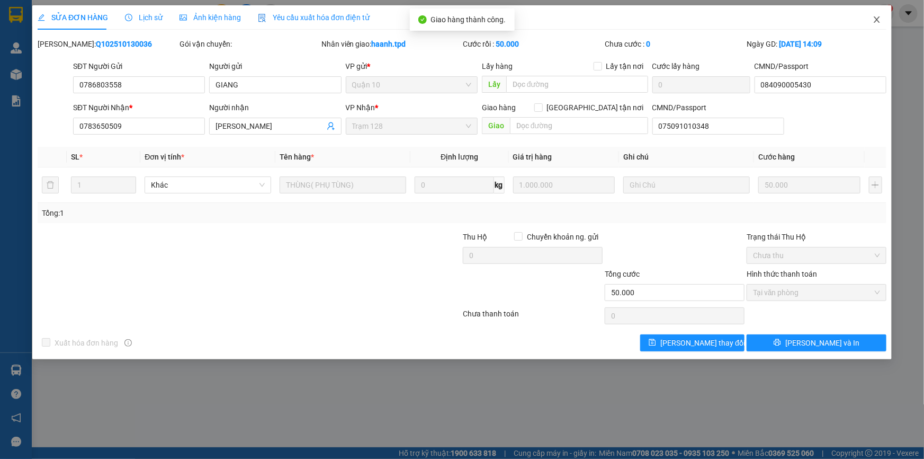
click at [875, 23] on icon "close" at bounding box center [877, 19] width 8 height 8
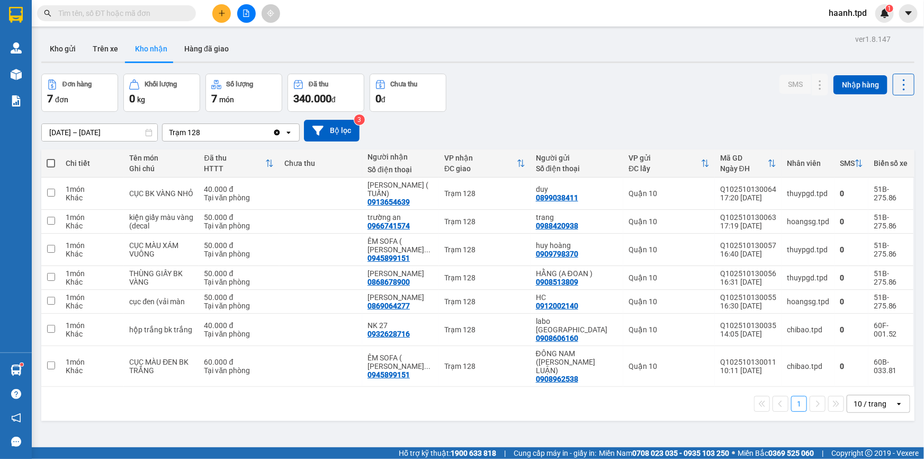
click at [865, 395] on div "10 / trang" at bounding box center [871, 403] width 48 height 17
click at [866, 347] on span "100 / trang" at bounding box center [867, 346] width 38 height 11
click at [58, 129] on input "[DATE] – [DATE]" at bounding box center [99, 132] width 115 height 17
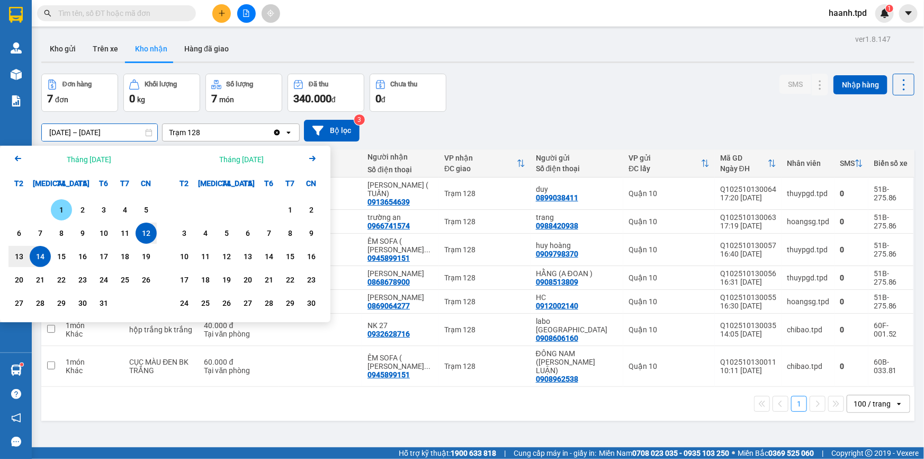
click at [58, 205] on div "1" at bounding box center [61, 209] width 15 height 13
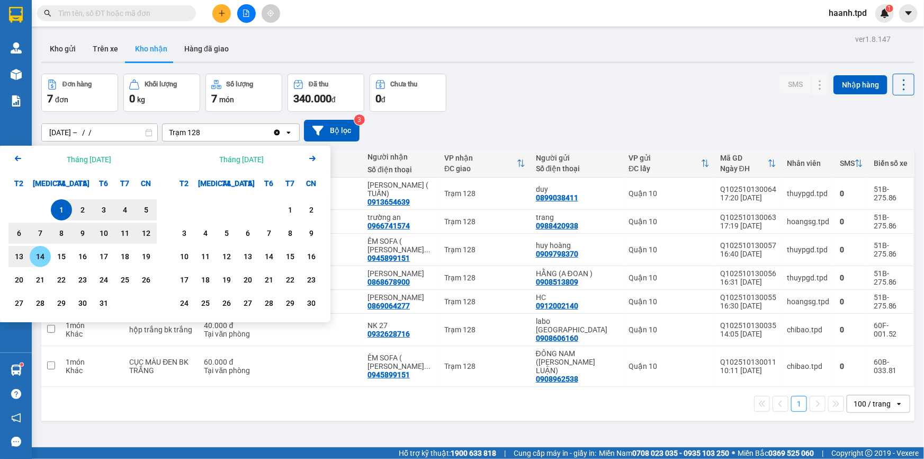
click at [42, 256] on div "14" at bounding box center [40, 256] width 15 height 13
type input "[DATE] – [DATE]"
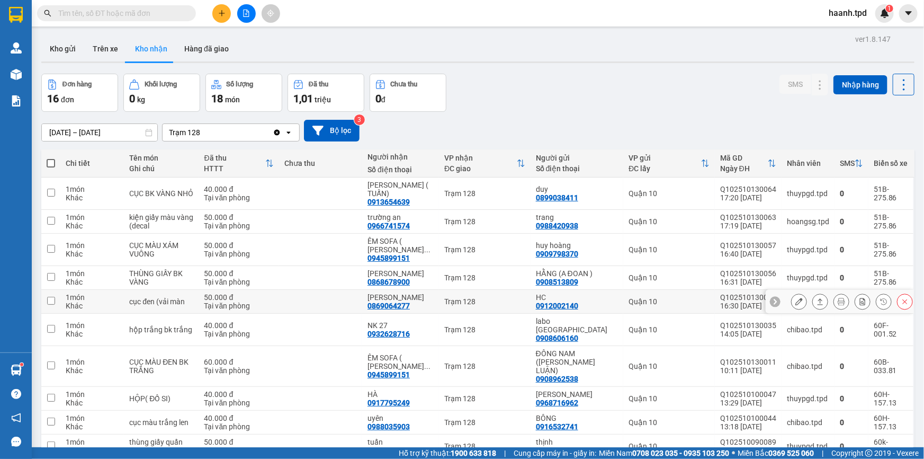
scroll to position [96, 0]
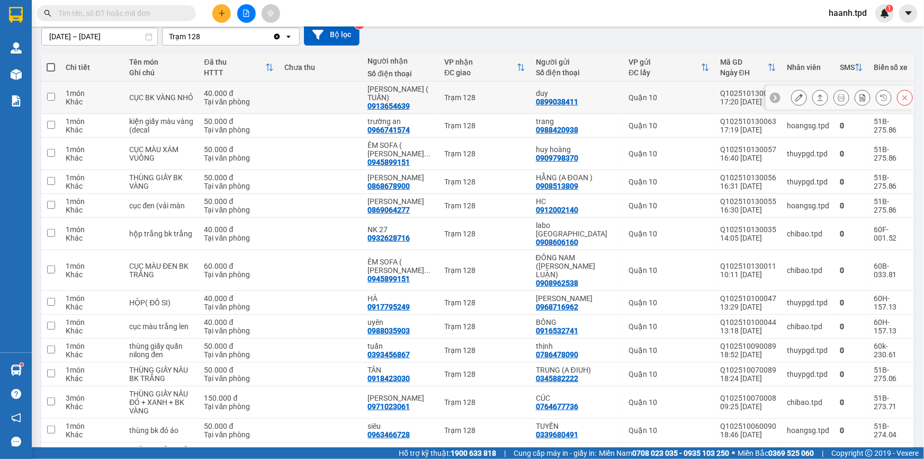
click at [795, 94] on icon at bounding box center [798, 97] width 7 height 7
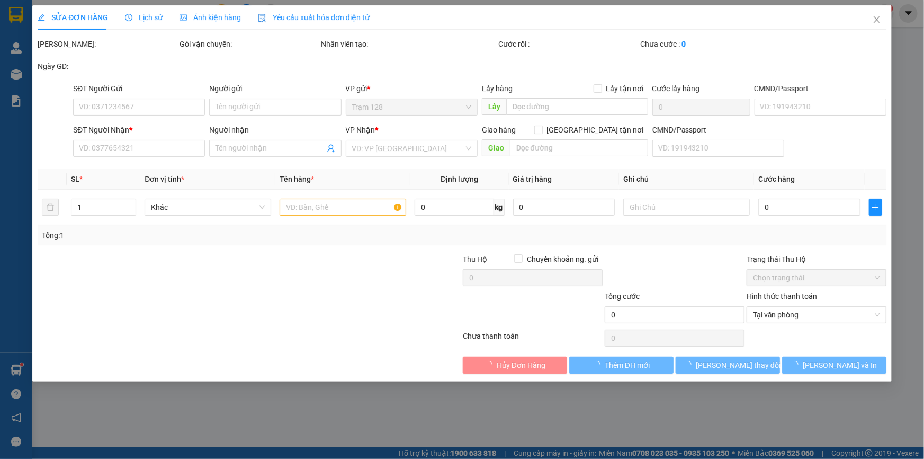
type input "0899038411"
type input "duy"
type input "0913654639"
type input "[PERSON_NAME] ( TUẤN)"
type input "40.000"
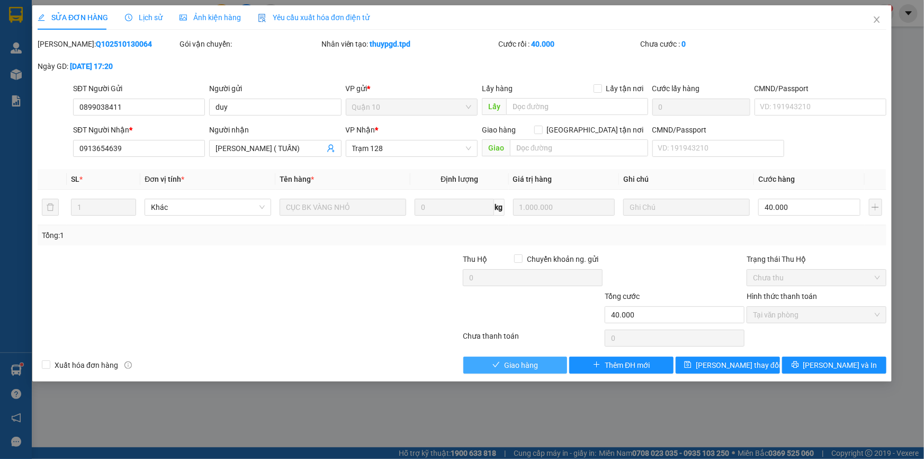
click at [514, 356] on button "Giao hàng" at bounding box center [515, 364] width 104 height 17
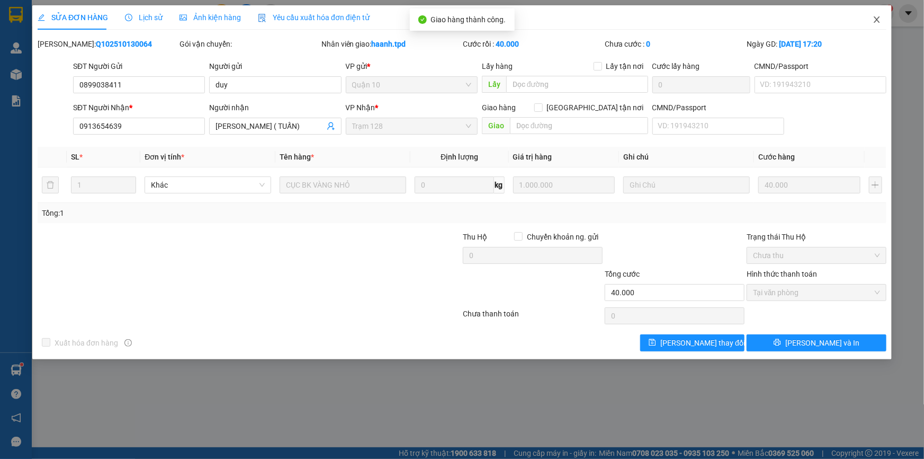
click at [872, 17] on span "Close" at bounding box center [877, 20] width 30 height 30
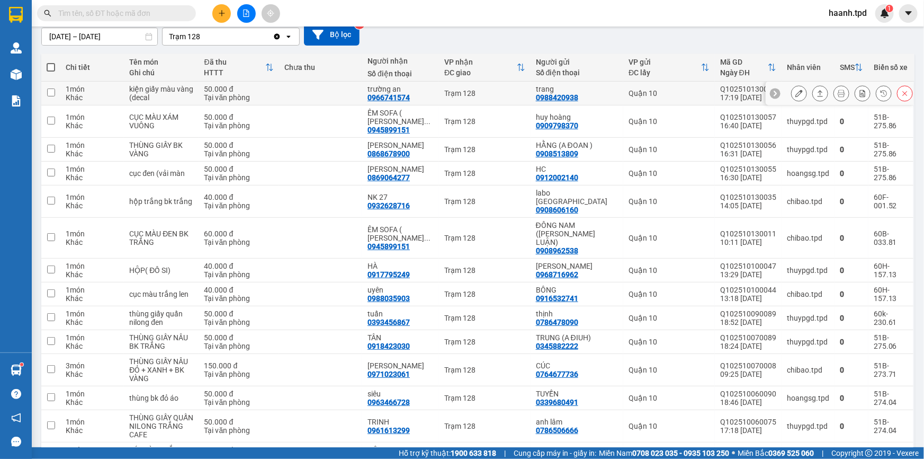
scroll to position [164, 0]
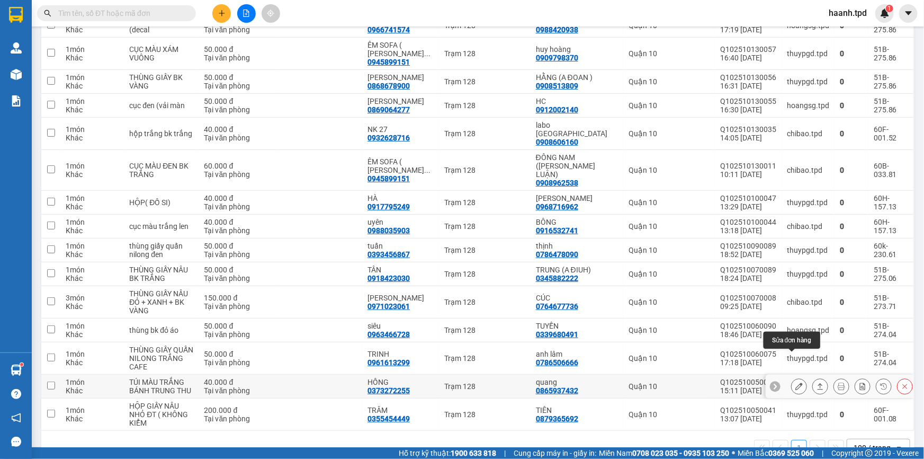
click at [795, 382] on icon at bounding box center [798, 385] width 7 height 7
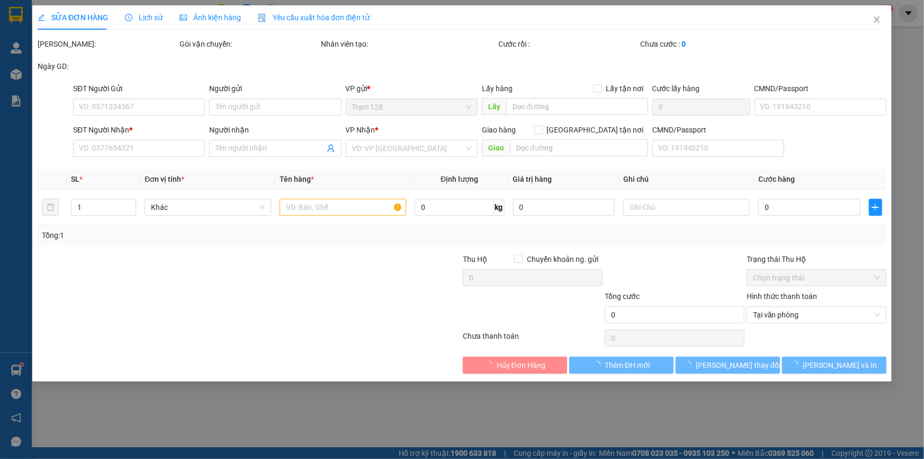
type input "0865937432"
type input "quang"
type input "075205005966"
type input "0373272255"
type input "HỒNG"
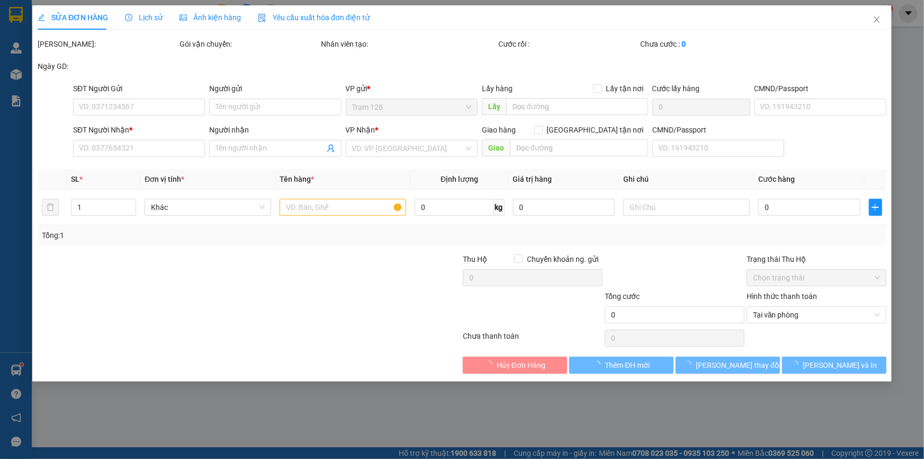
type input "40.000"
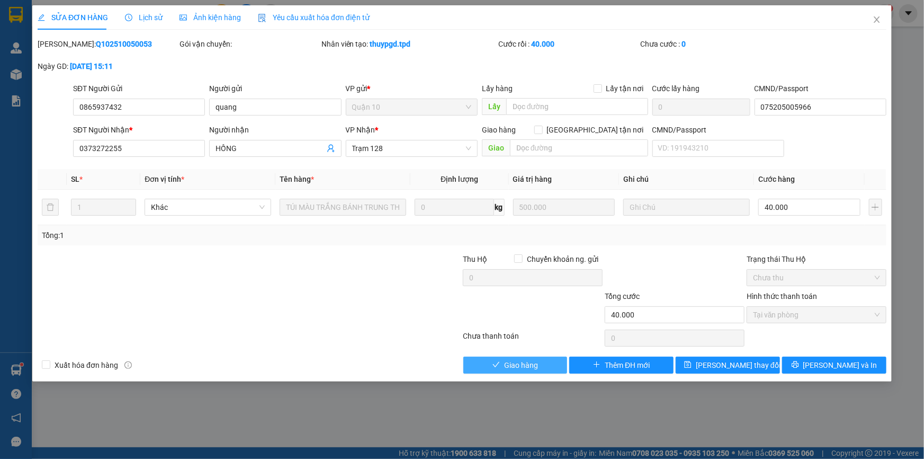
click at [514, 369] on span "Giao hàng" at bounding box center [521, 365] width 34 height 12
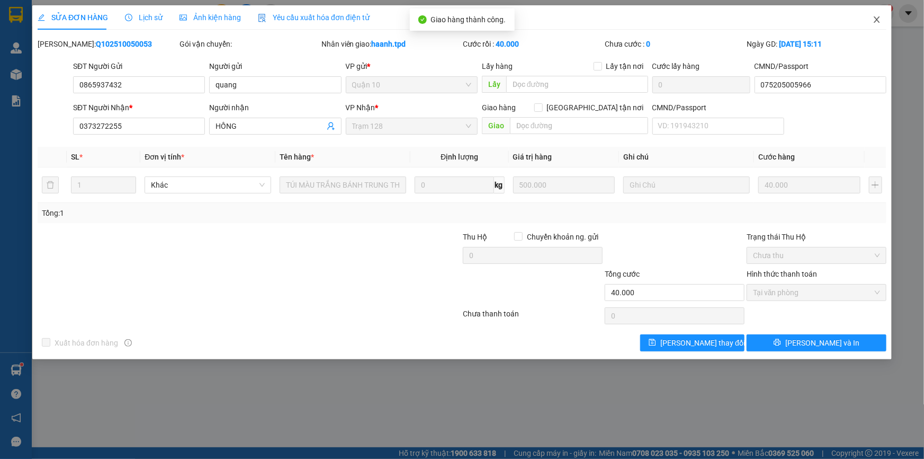
click at [869, 20] on span "Close" at bounding box center [877, 20] width 30 height 30
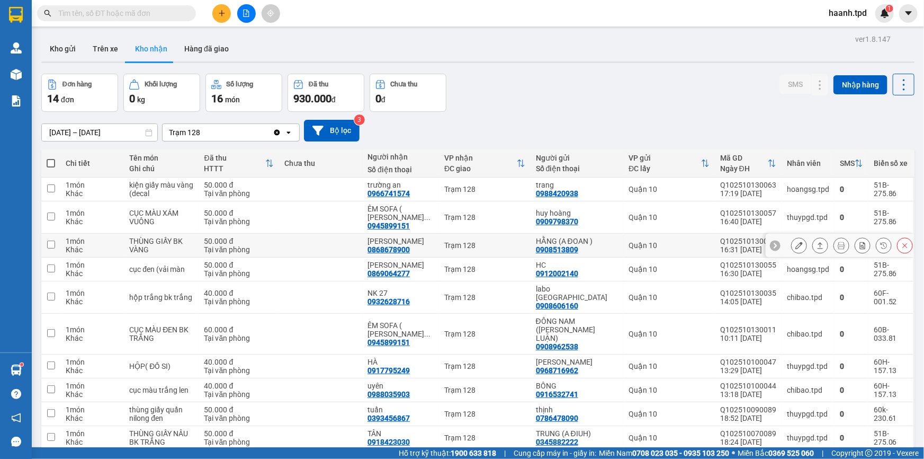
scroll to position [140, 0]
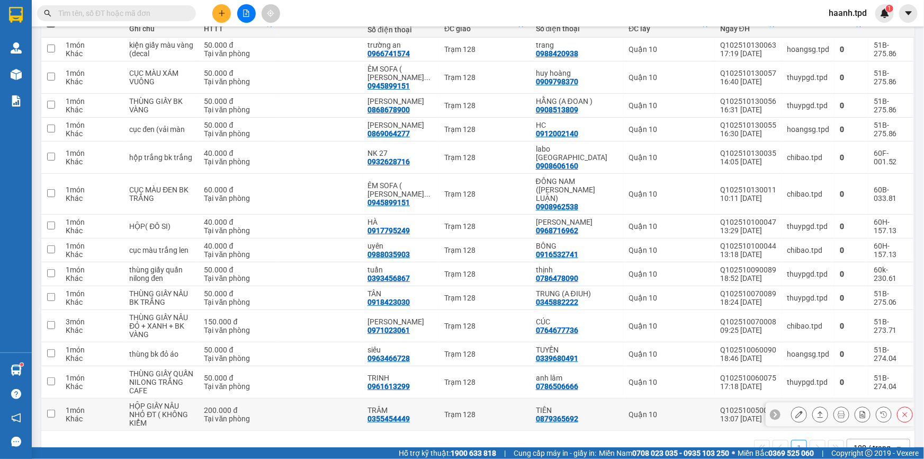
click at [794, 405] on button at bounding box center [799, 414] width 15 height 19
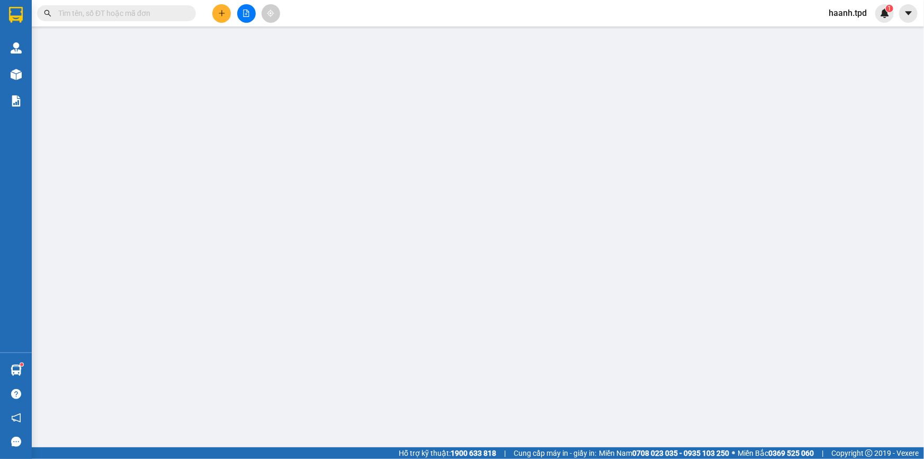
type input "0879365692"
type input "TIÊN"
type input "0355454449"
type input "TRÂM"
type input "200.000"
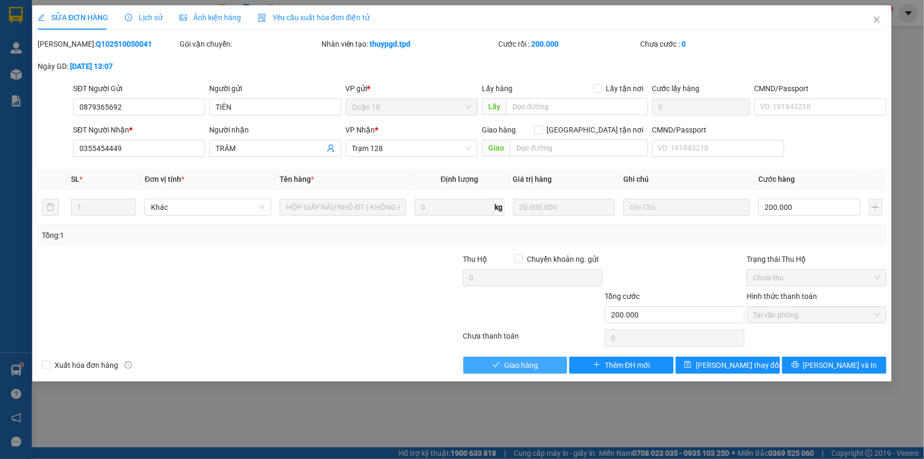
click at [528, 364] on span "Giao hàng" at bounding box center [521, 365] width 34 height 12
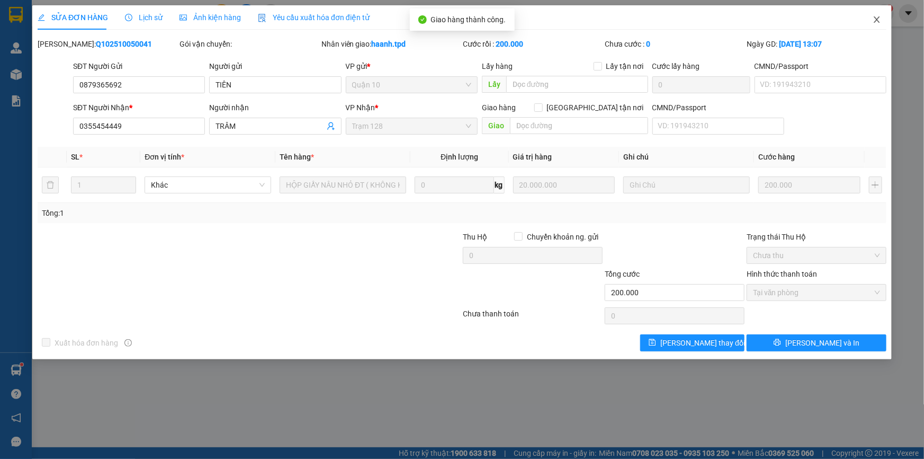
click at [874, 18] on icon "close" at bounding box center [877, 19] width 8 height 8
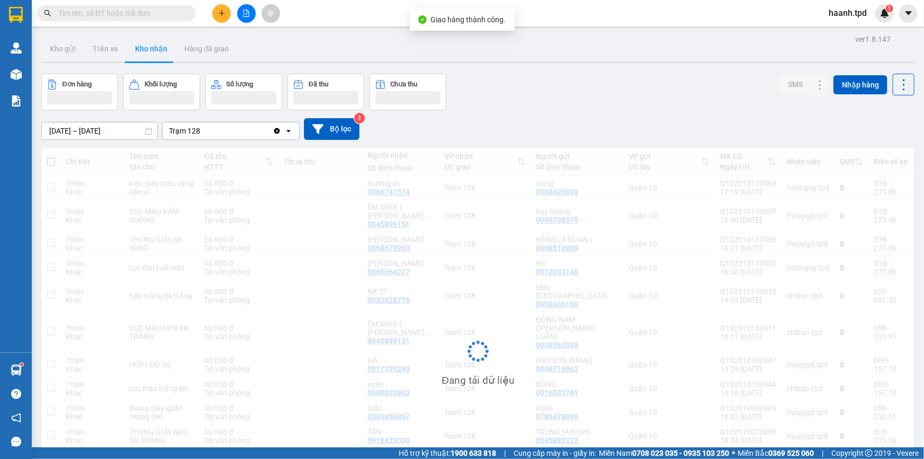
scroll to position [107, 0]
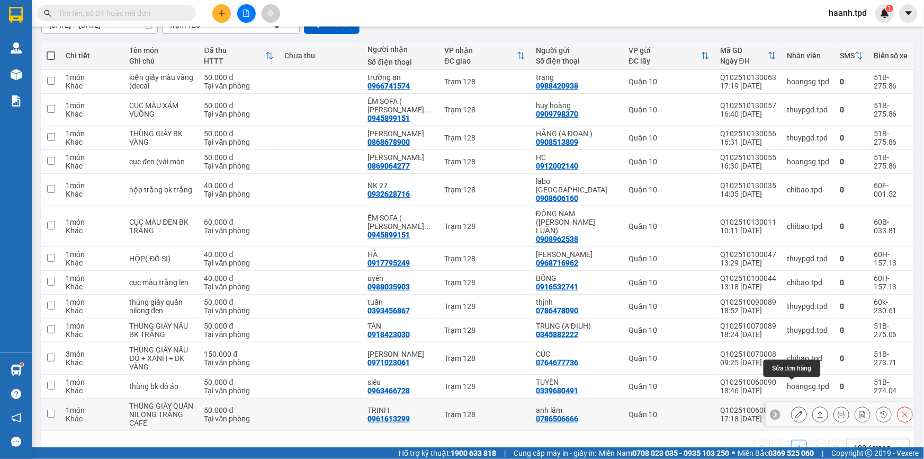
click at [795, 410] on icon at bounding box center [798, 413] width 7 height 7
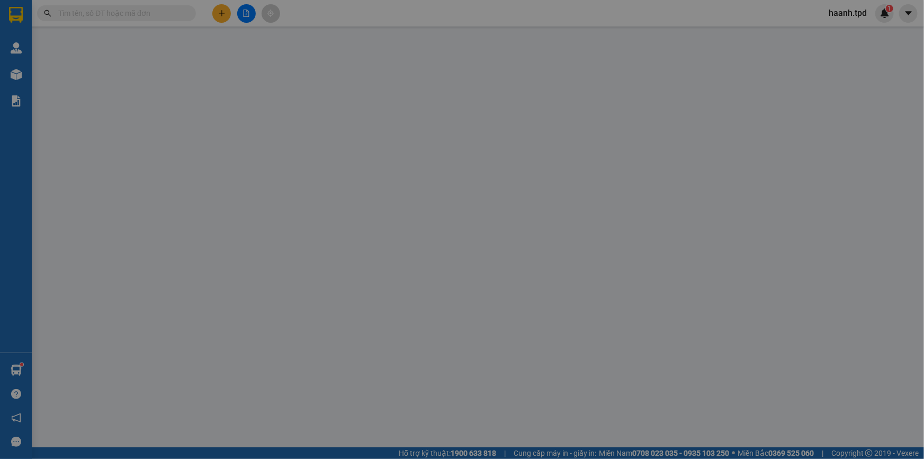
type input "0786506666"
type input "anh lâm"
type input "0961613299"
type input "TRINH"
type input "50.000"
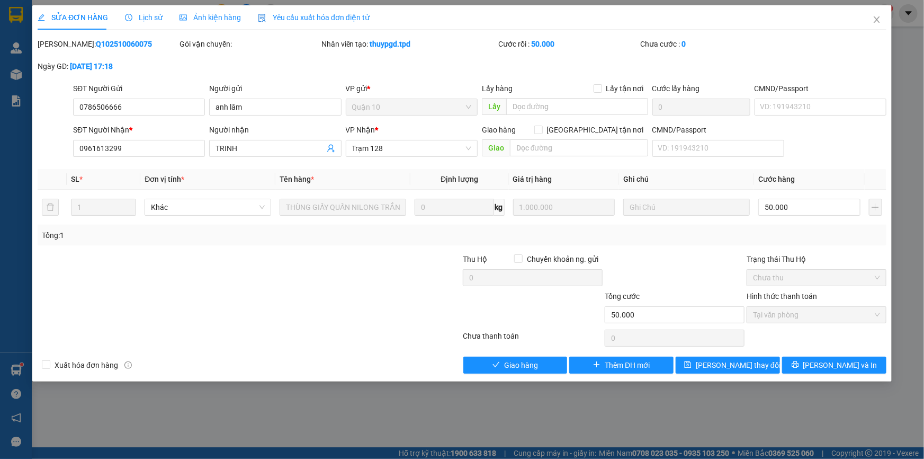
click at [524, 355] on div "Total Paid Fee 50.000 Total UnPaid Fee 0 Cash Collection Total Fee Mã ĐH: Q1025…" at bounding box center [462, 205] width 849 height 335
click at [507, 371] on button "Giao hàng" at bounding box center [515, 364] width 104 height 17
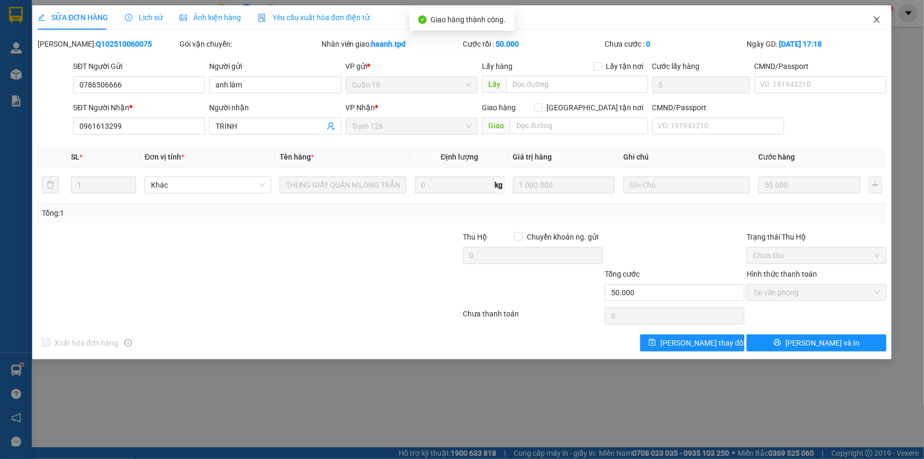
click at [875, 18] on icon "close" at bounding box center [877, 19] width 6 height 6
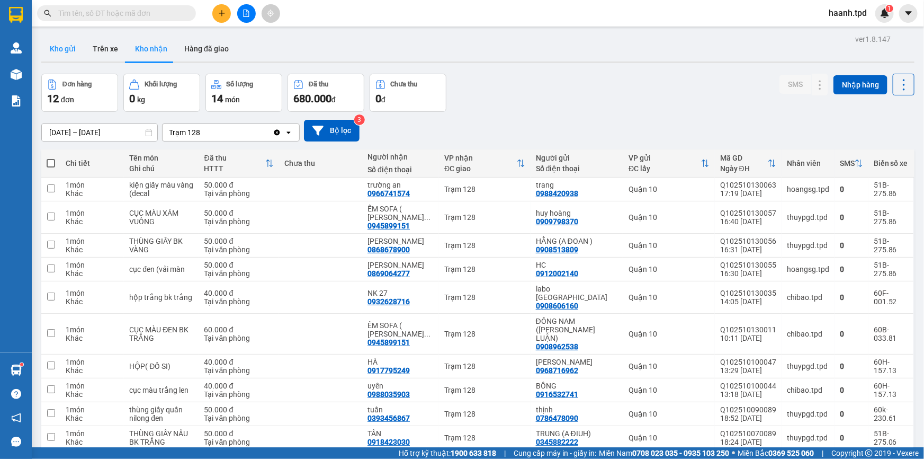
click at [64, 44] on button "Kho gửi" at bounding box center [62, 48] width 43 height 25
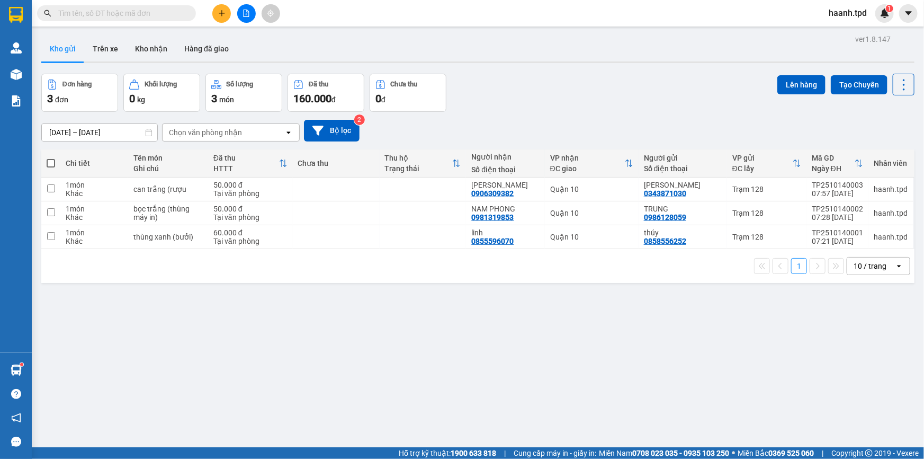
click at [899, 264] on div "open" at bounding box center [902, 265] width 15 height 17
click at [878, 386] on span "100 / trang" at bounding box center [867, 383] width 38 height 11
drag, startPoint x: 273, startPoint y: 236, endPoint x: 271, endPoint y: 230, distance: 6.2
click at [272, 237] on div "Tại văn phòng" at bounding box center [250, 241] width 74 height 8
checkbox input "true"
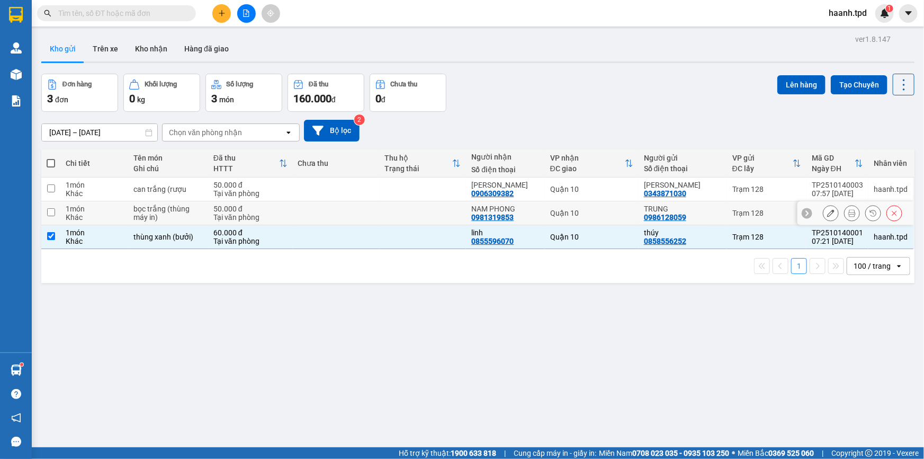
click at [258, 208] on div "50.000 đ" at bounding box center [250, 208] width 74 height 8
checkbox input "true"
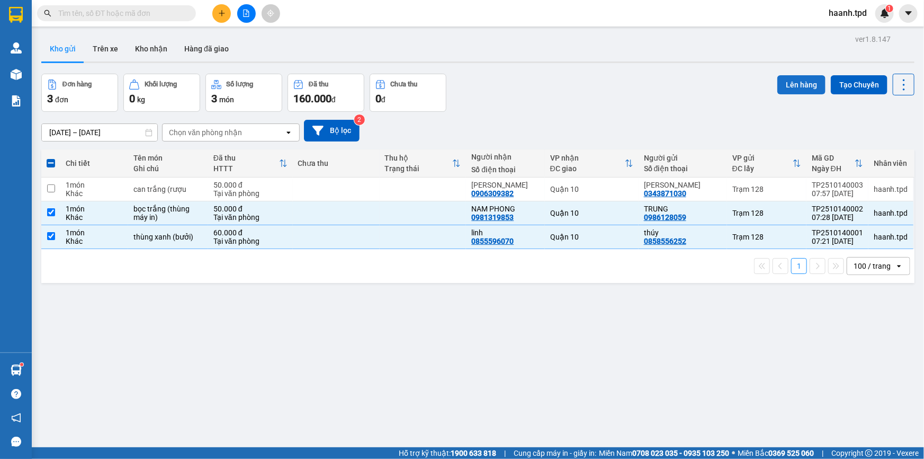
click at [787, 79] on button "Lên hàng" at bounding box center [801, 84] width 48 height 19
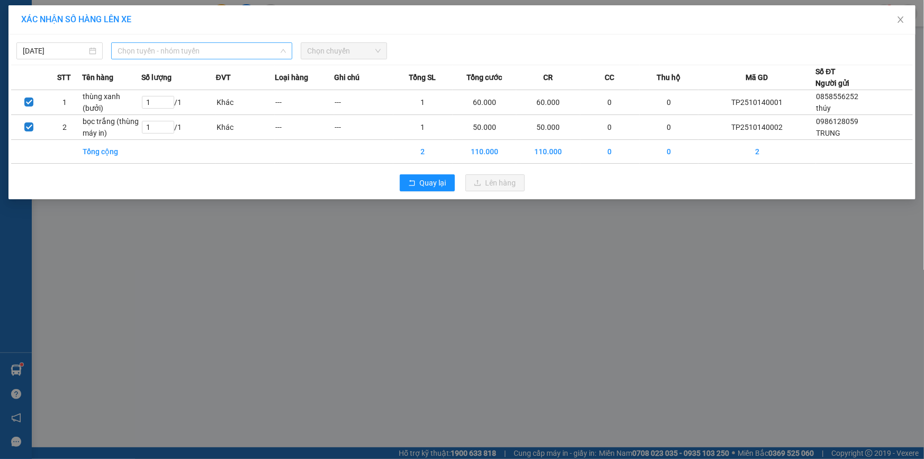
click at [257, 49] on span "Chọn tuyến - nhóm tuyến" at bounding box center [202, 51] width 168 height 16
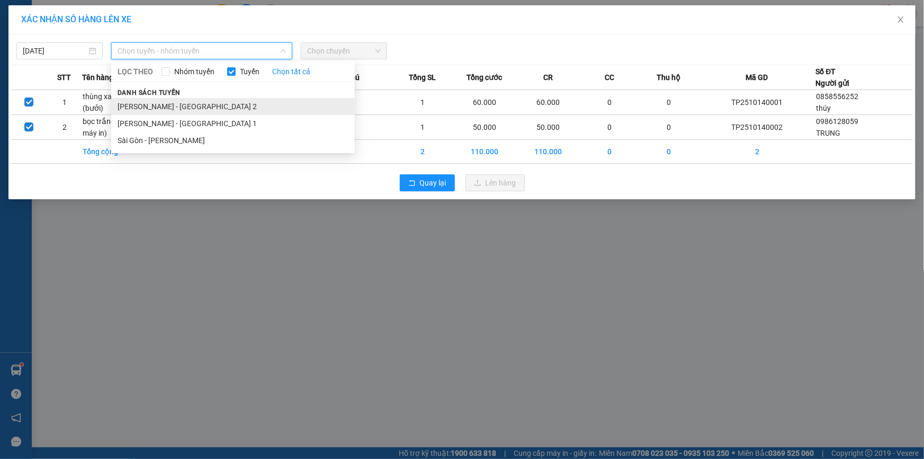
click at [219, 112] on li "[PERSON_NAME] - [GEOGRAPHIC_DATA] 2" at bounding box center [233, 106] width 244 height 17
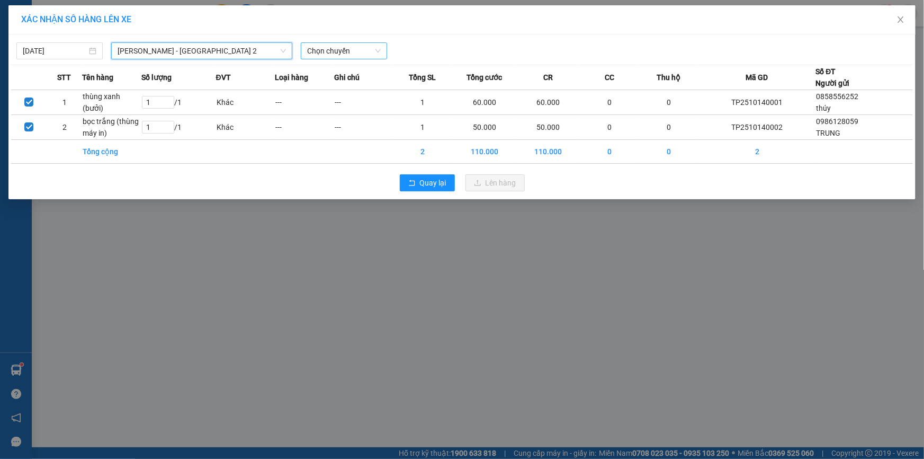
click at [358, 53] on span "Chọn chuyến" at bounding box center [344, 51] width 74 height 16
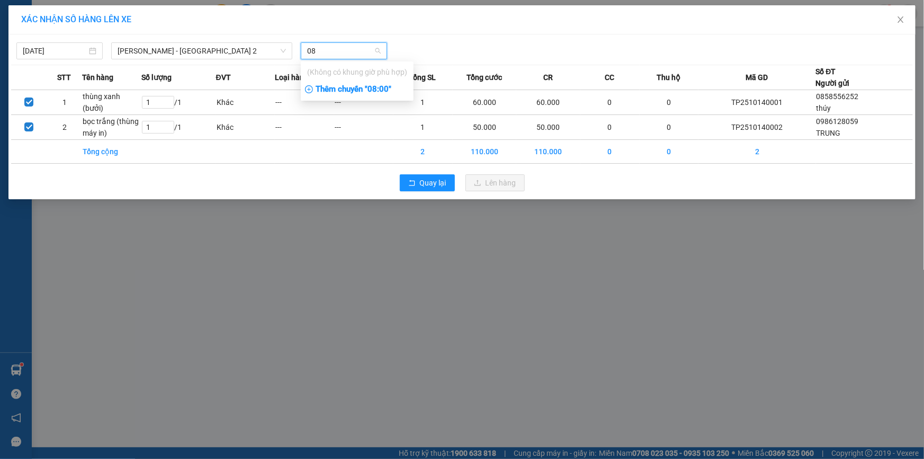
type input "08"
click at [386, 91] on div "Thêm chuyến " 08:00 "" at bounding box center [357, 89] width 113 height 18
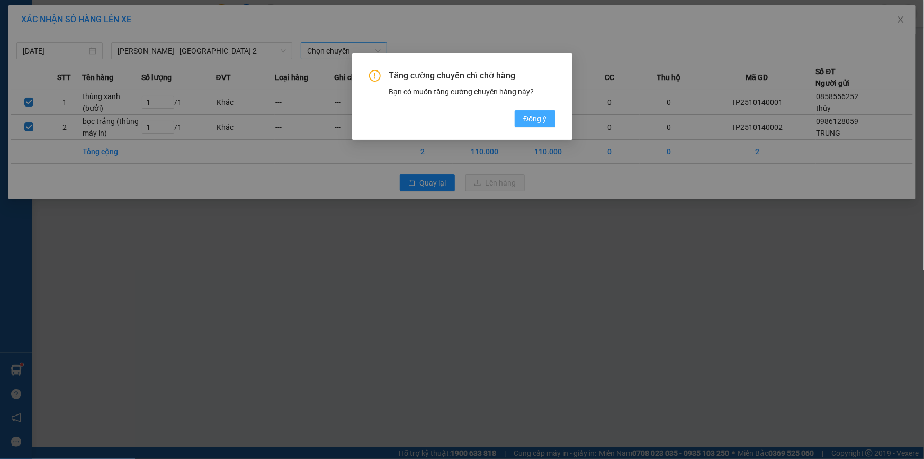
click at [543, 121] on span "Đồng ý" at bounding box center [534, 119] width 23 height 12
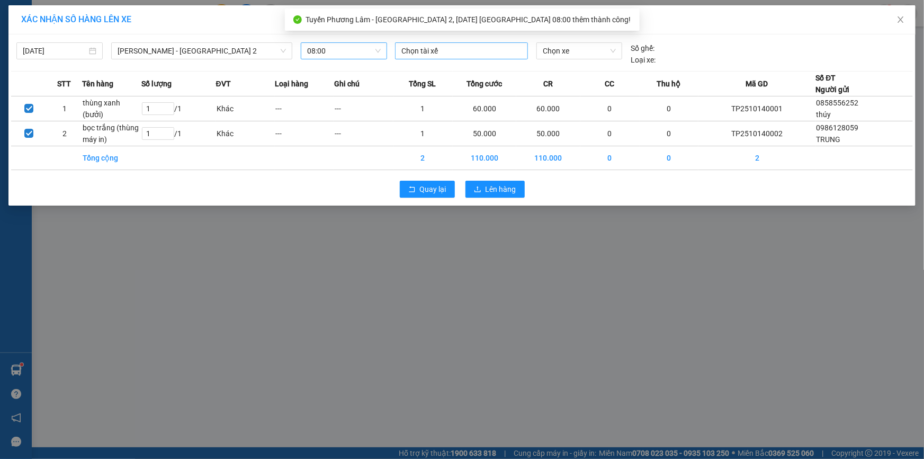
click at [455, 50] on div at bounding box center [462, 50] width 128 height 13
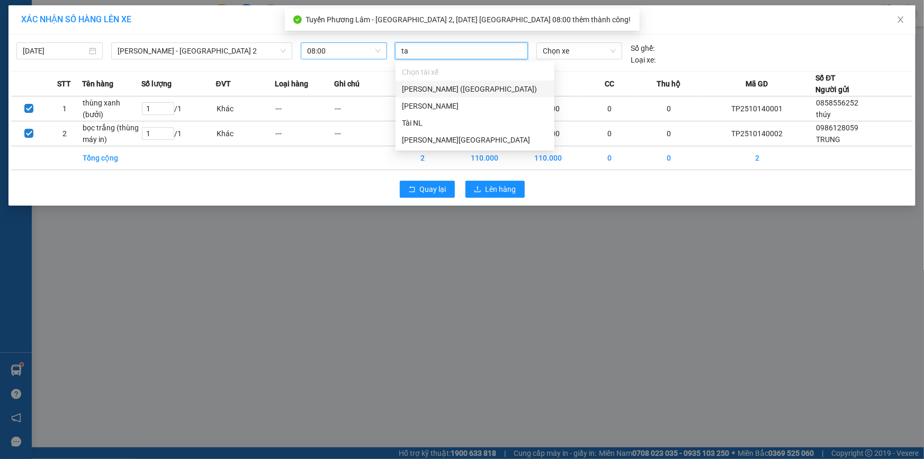
type input "tai"
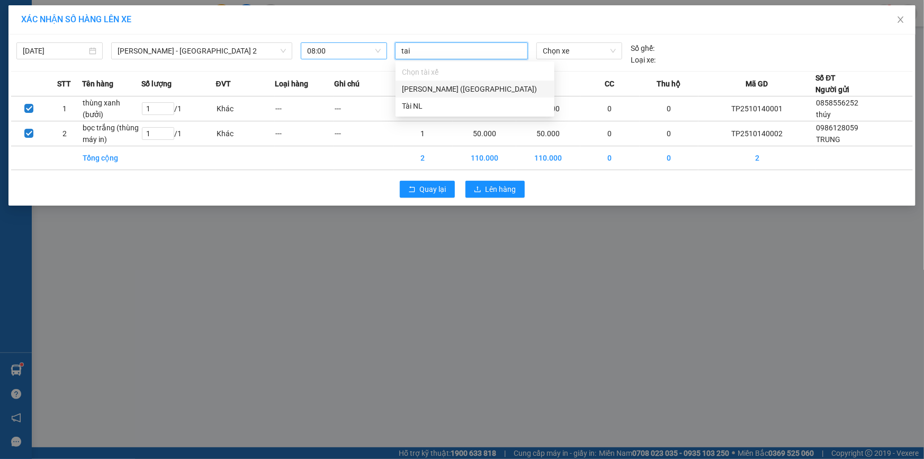
click at [447, 88] on div "[PERSON_NAME] ([GEOGRAPHIC_DATA])" at bounding box center [475, 89] width 146 height 12
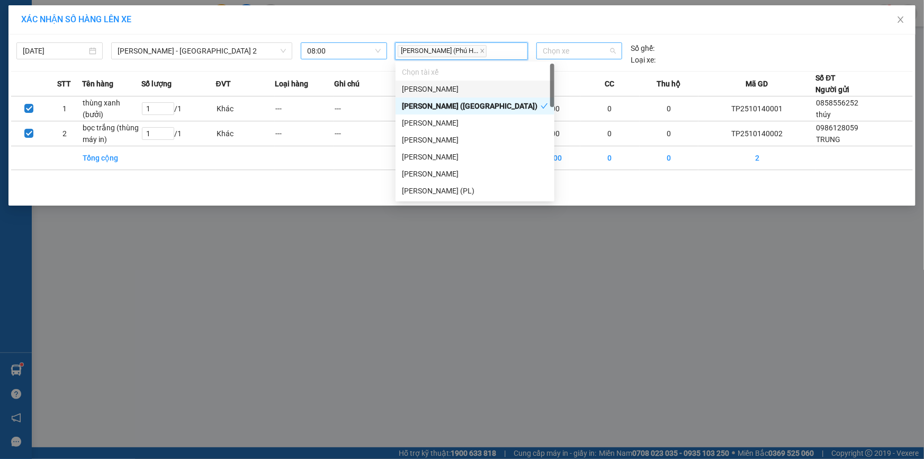
click at [572, 53] on span "Chọn xe" at bounding box center [579, 51] width 73 height 16
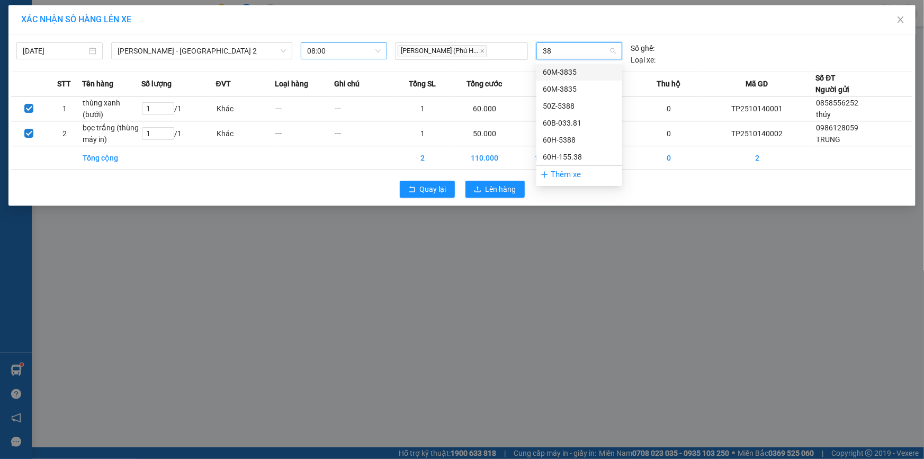
type input "381"
click at [576, 75] on div "60B-033.81" at bounding box center [579, 72] width 73 height 12
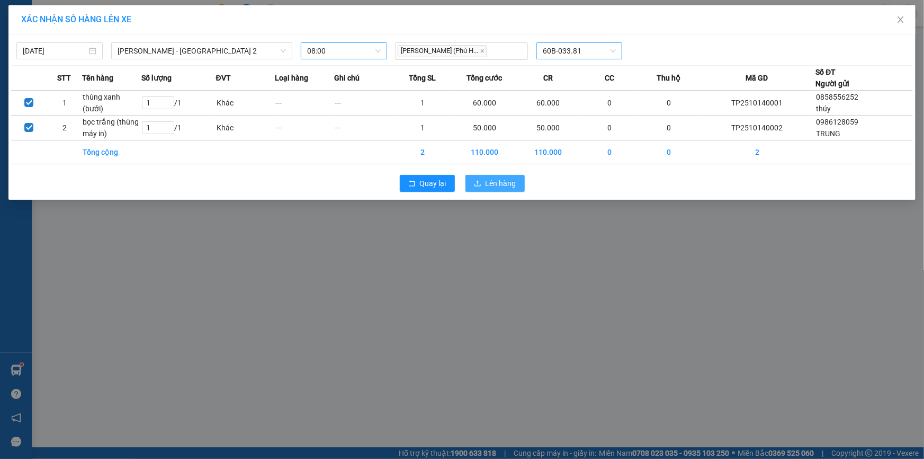
click at [508, 179] on span "Lên hàng" at bounding box center [501, 183] width 31 height 12
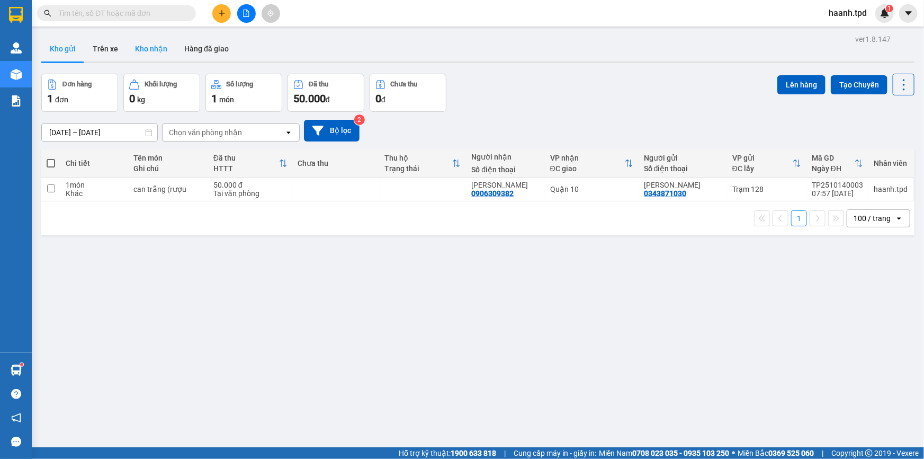
click at [143, 48] on button "Kho nhận" at bounding box center [151, 48] width 49 height 25
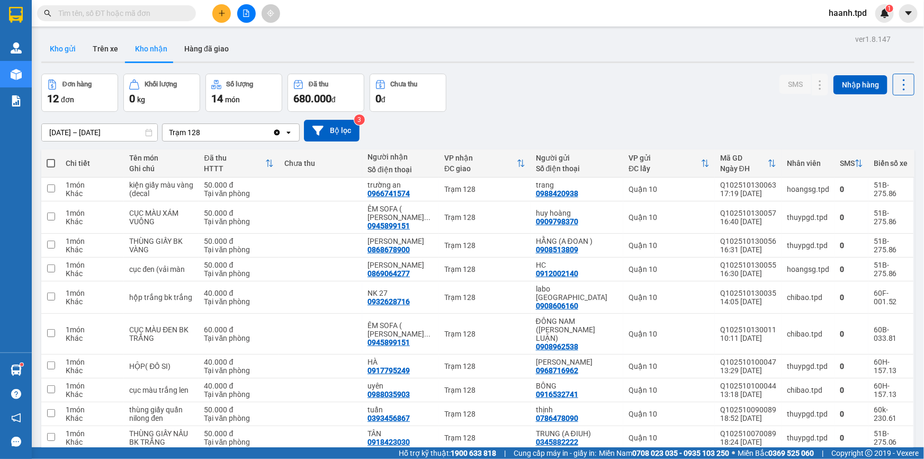
click at [67, 50] on button "Kho gửi" at bounding box center [62, 48] width 43 height 25
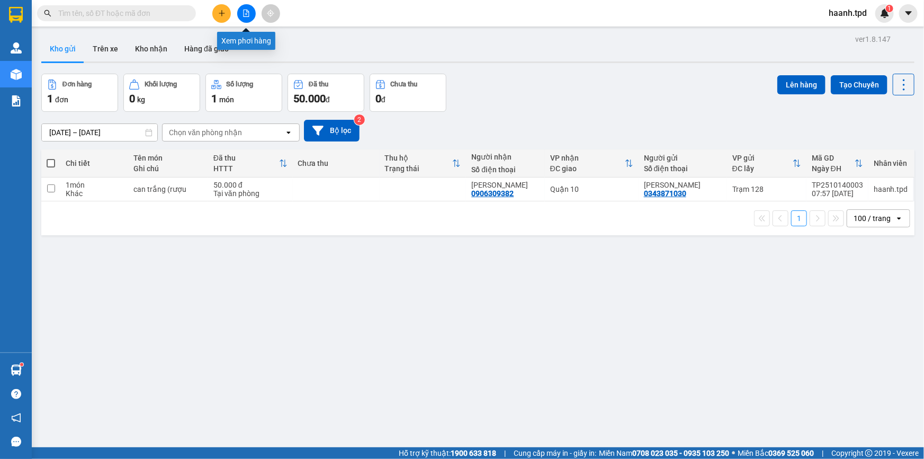
click at [239, 19] on button at bounding box center [246, 13] width 19 height 19
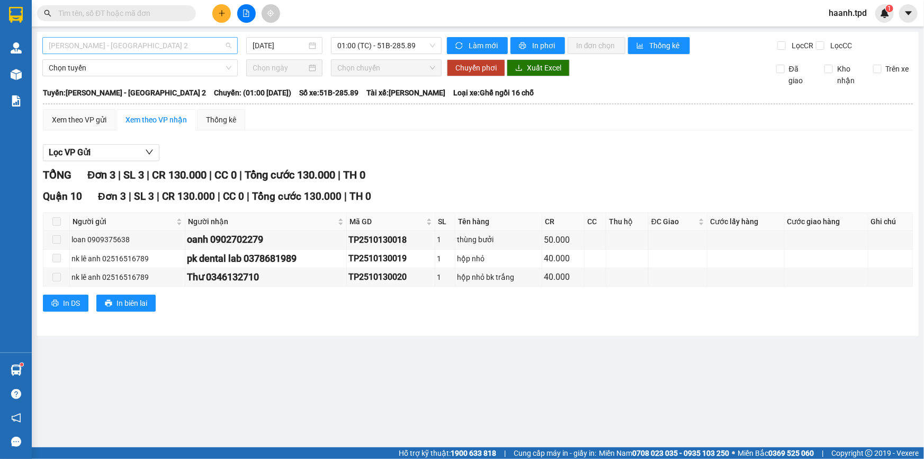
click at [82, 46] on span "[PERSON_NAME] - [GEOGRAPHIC_DATA] 2" at bounding box center [140, 46] width 183 height 16
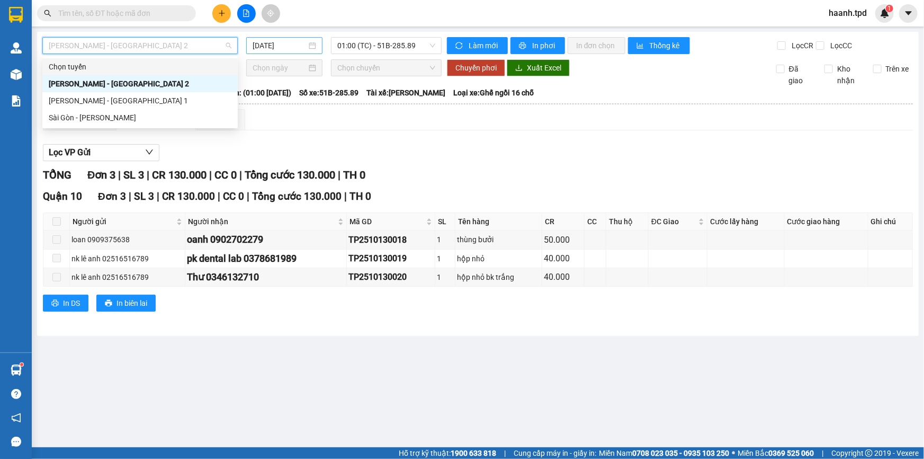
click at [275, 47] on input "[DATE]" at bounding box center [280, 46] width 54 height 12
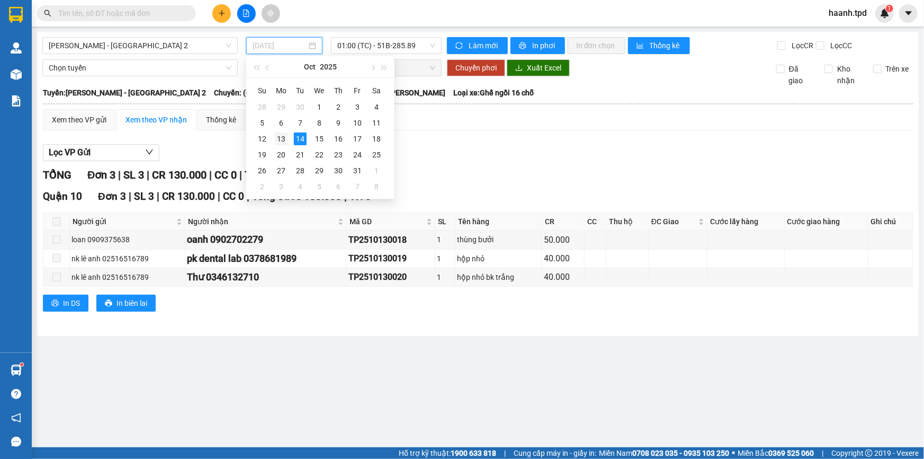
click at [287, 142] on td "13" at bounding box center [281, 139] width 19 height 16
type input "[DATE]"
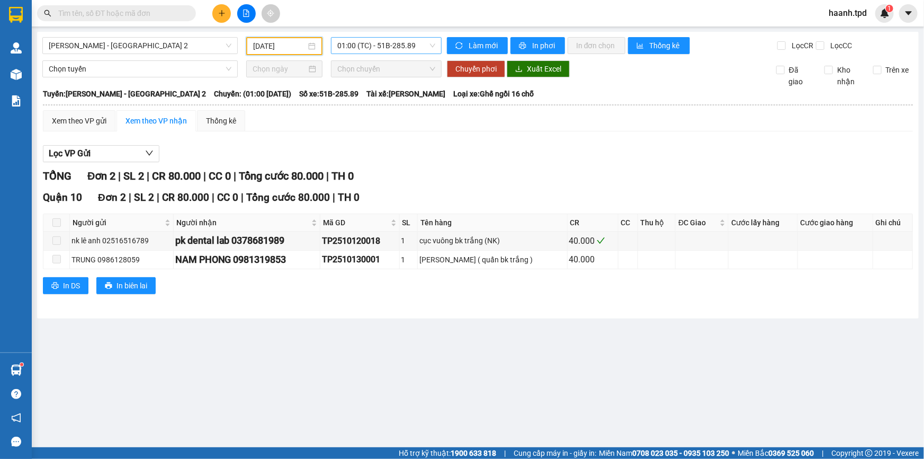
click at [370, 46] on span "01:00 (TC) - 51B-285.89" at bounding box center [386, 46] width 98 height 16
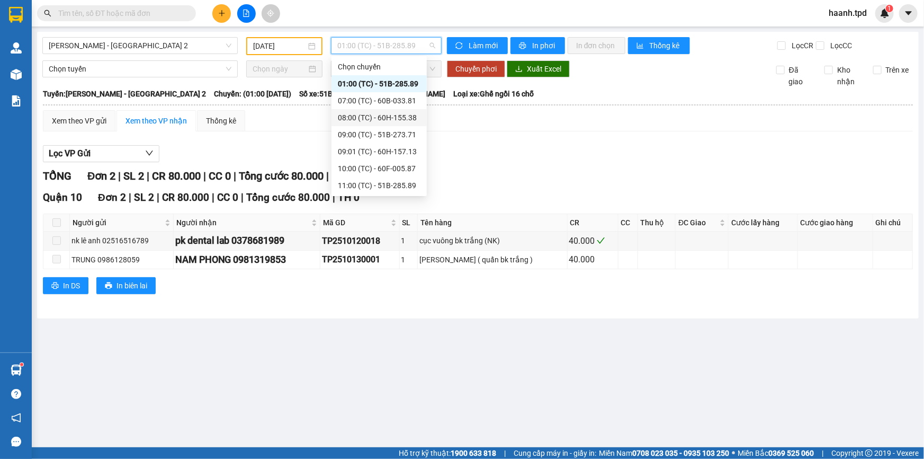
scroll to position [135, 0]
click at [364, 182] on div "18:00 (TC) - 60F-005.87" at bounding box center [379, 186] width 83 height 12
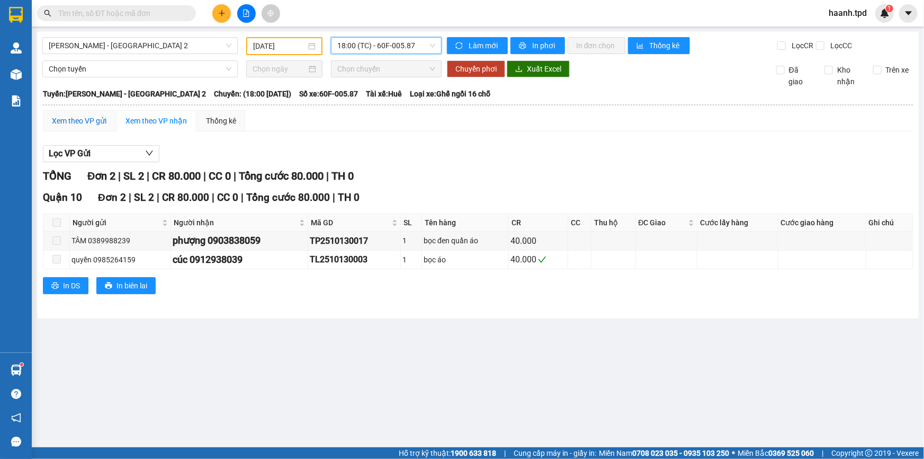
click at [69, 122] on div "Xem theo VP gửi" at bounding box center [79, 121] width 55 height 12
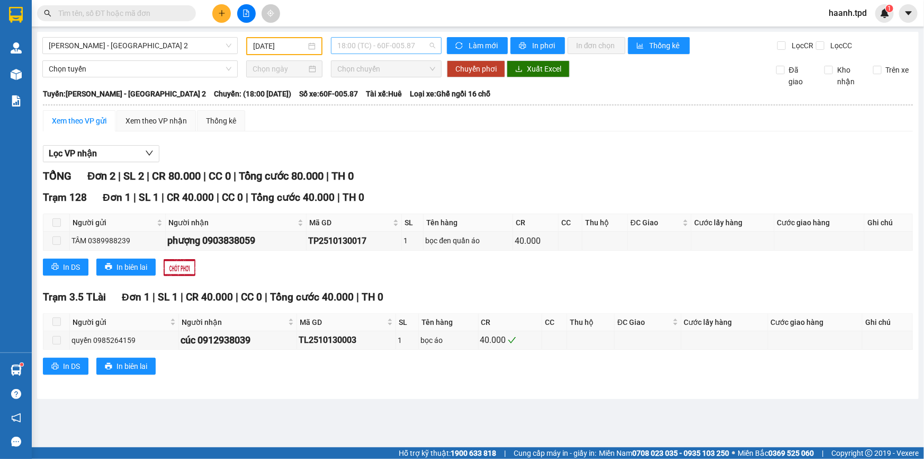
click at [409, 51] on span "18:00 (TC) - 60F-005.87" at bounding box center [386, 46] width 98 height 16
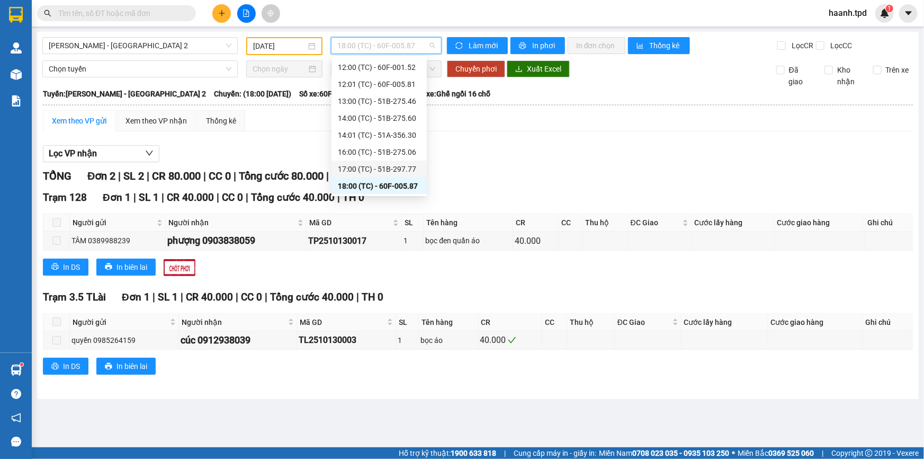
click at [389, 169] on div "17:00 (TC) - 51B-297.77" at bounding box center [379, 169] width 83 height 12
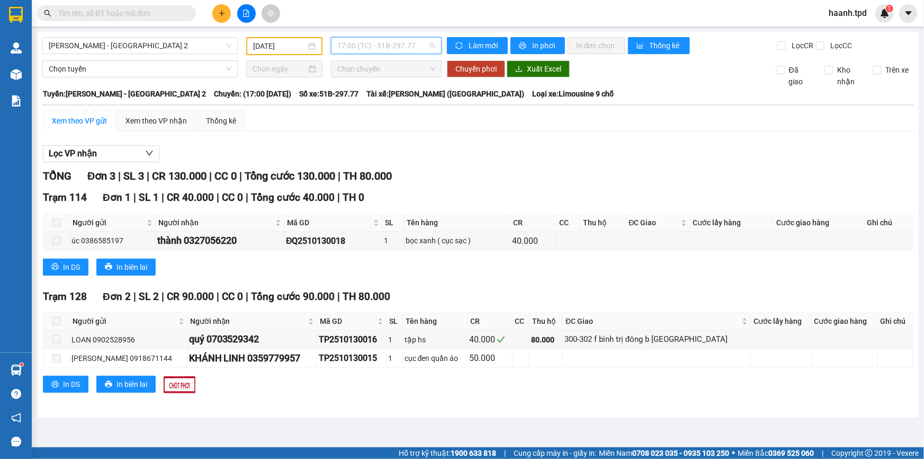
click at [383, 46] on span "17:00 (TC) - 51B-297.77" at bounding box center [386, 46] width 98 height 16
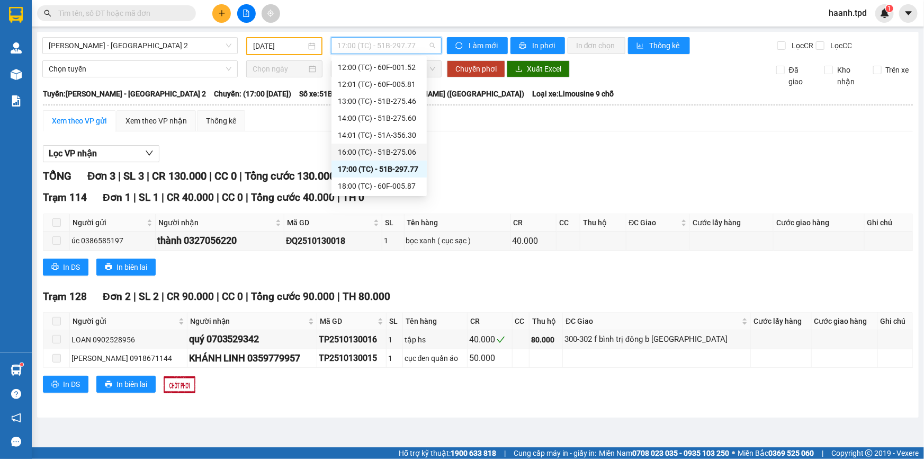
click at [380, 154] on div "16:00 (TC) - 51B-275.06" at bounding box center [379, 152] width 83 height 12
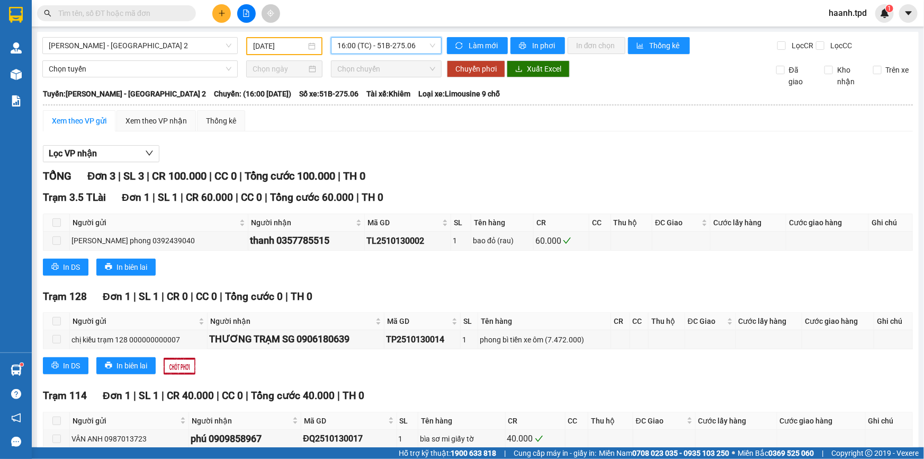
click at [406, 49] on span "16:00 (TC) - 51B-275.06" at bounding box center [386, 46] width 98 height 16
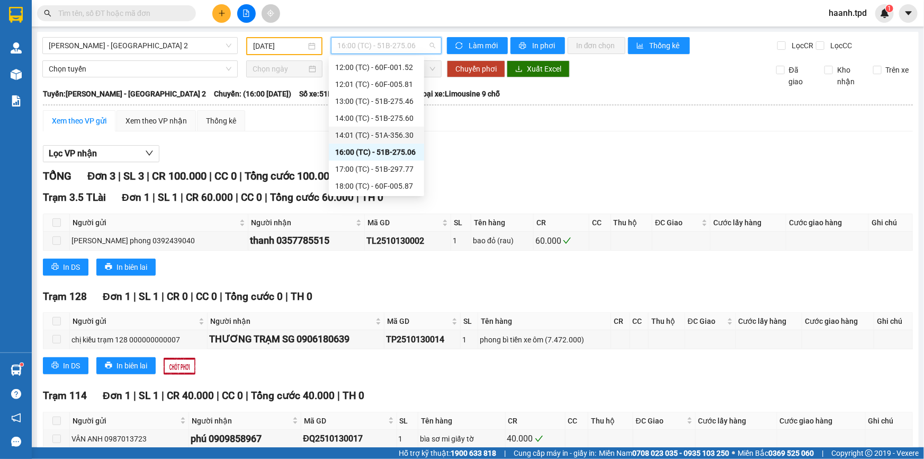
click at [394, 140] on div "14:01 (TC) - 51A-356.30" at bounding box center [376, 135] width 83 height 12
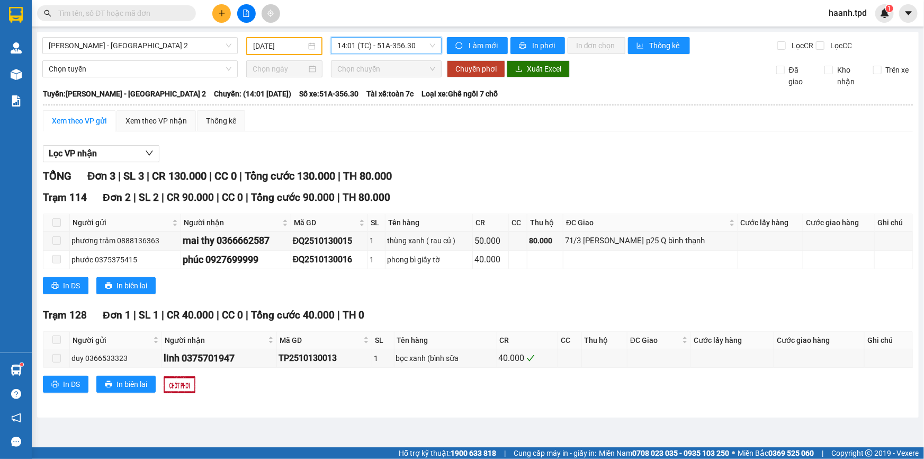
click at [419, 38] on span "14:01 (TC) - 51A-356.30" at bounding box center [386, 46] width 98 height 16
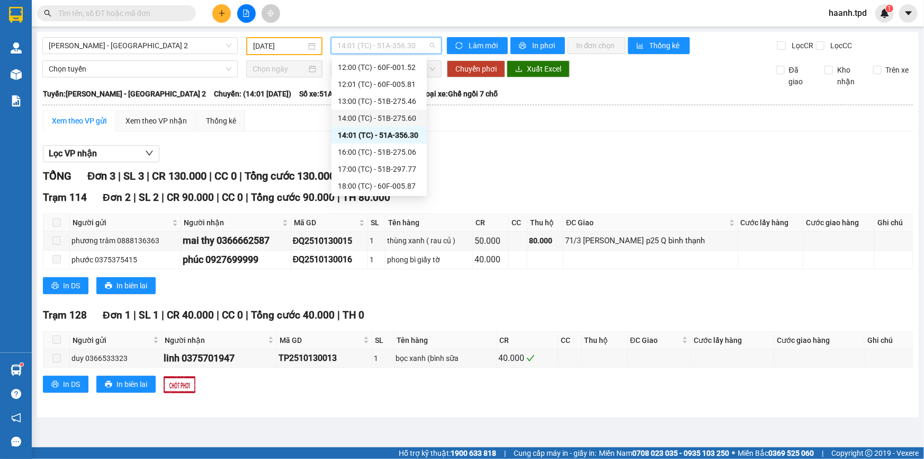
click at [408, 123] on div "14:00 (TC) - 51B-275.60" at bounding box center [378, 118] width 95 height 17
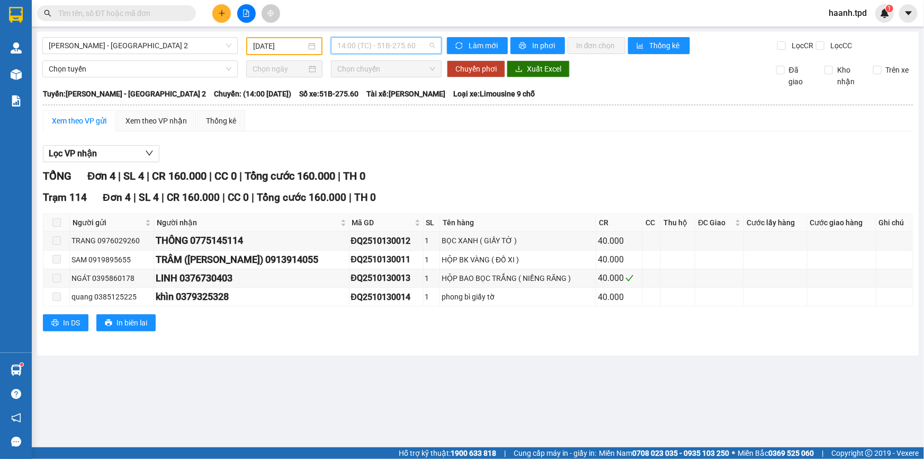
click at [389, 52] on span "14:00 (TC) - 51B-275.60" at bounding box center [386, 46] width 98 height 16
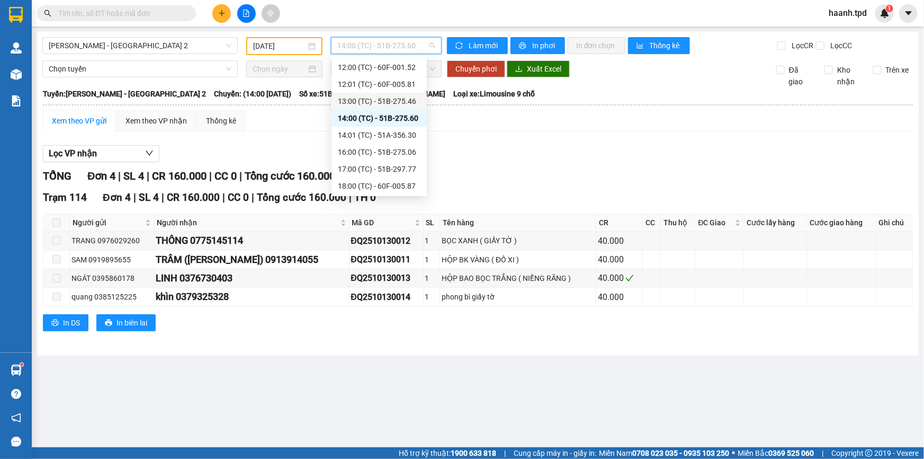
click at [397, 102] on div "13:00 (TC) - 51B-275.46" at bounding box center [379, 101] width 83 height 12
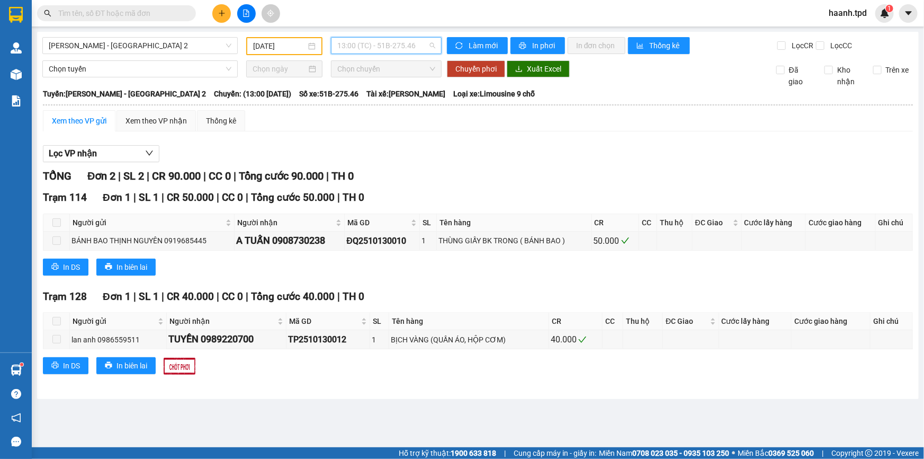
click at [402, 48] on span "13:00 (TC) - 51B-275.46" at bounding box center [386, 46] width 98 height 16
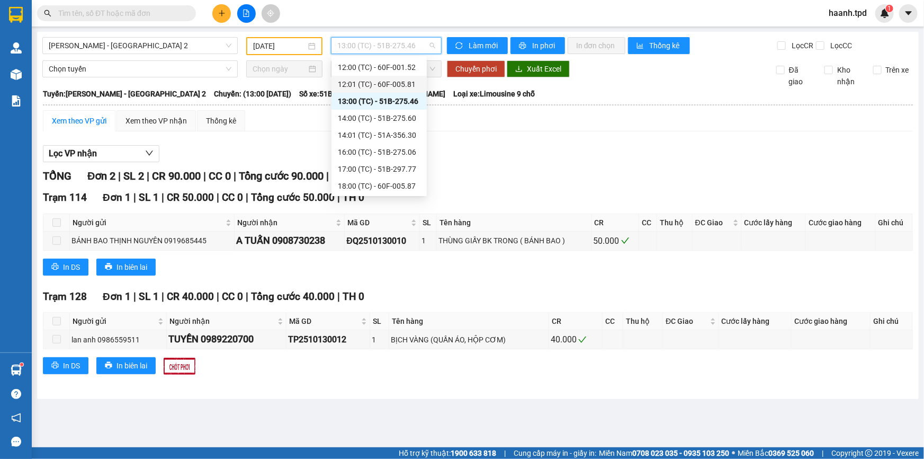
click at [398, 87] on div "12:01 (TC) - 60F-005.81" at bounding box center [379, 84] width 83 height 12
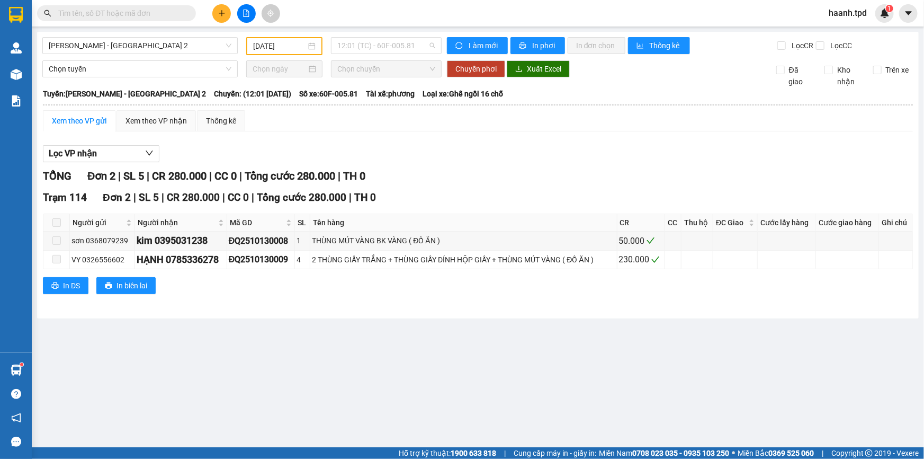
drag, startPoint x: 392, startPoint y: 46, endPoint x: 400, endPoint y: 67, distance: 22.4
click at [393, 46] on span "12:01 (TC) - 60F-005.81" at bounding box center [386, 46] width 98 height 16
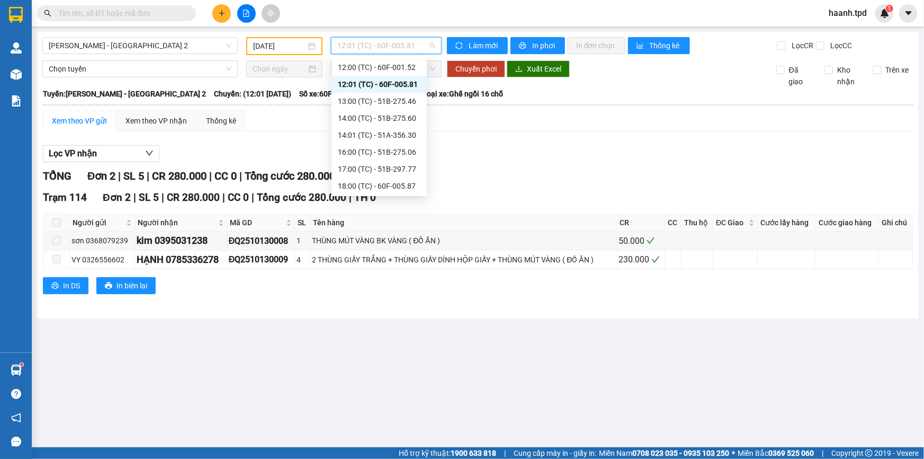
scroll to position [87, 0]
click at [383, 117] on div "12:00 (TC) - 60F-001.52" at bounding box center [379, 116] width 83 height 12
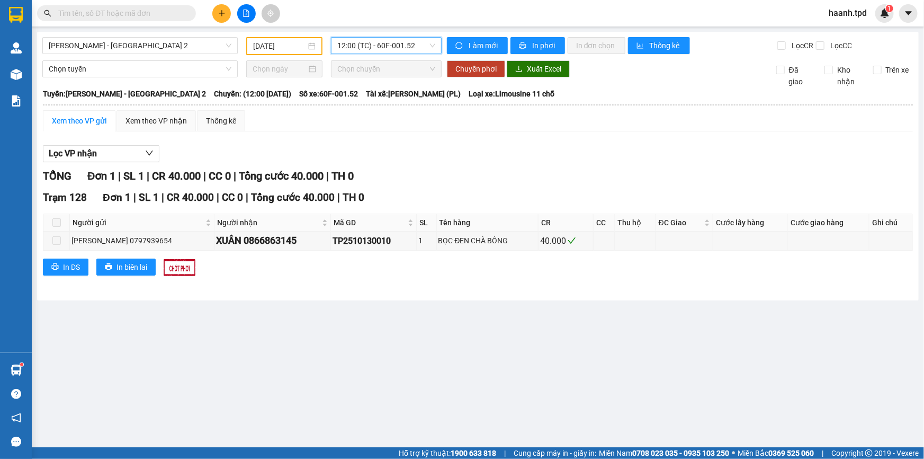
click at [169, 55] on div "[PERSON_NAME] - [GEOGRAPHIC_DATA] 2 [DATE] 12:00 12:00 (TC) - 60F-001.52 Làm mớ…" at bounding box center [478, 166] width 882 height 268
drag, startPoint x: 151, startPoint y: 44, endPoint x: 64, endPoint y: 79, distance: 94.1
click at [150, 44] on span "[PERSON_NAME] - [GEOGRAPHIC_DATA] 2" at bounding box center [140, 46] width 183 height 16
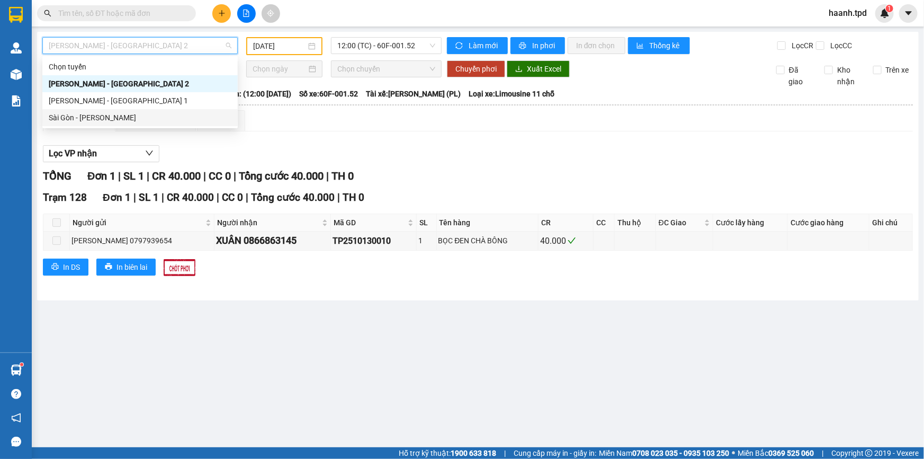
click at [95, 123] on div "Sài Gòn - [PERSON_NAME]" at bounding box center [140, 118] width 183 height 12
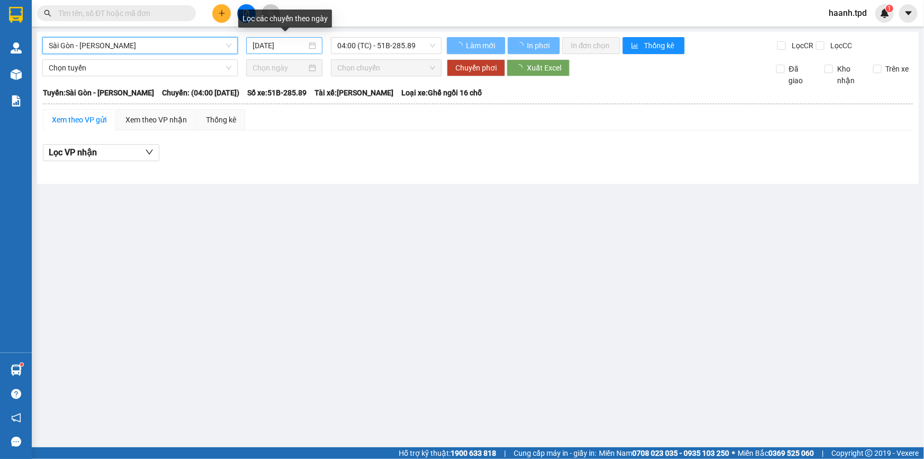
click at [301, 44] on input "[DATE]" at bounding box center [280, 46] width 54 height 12
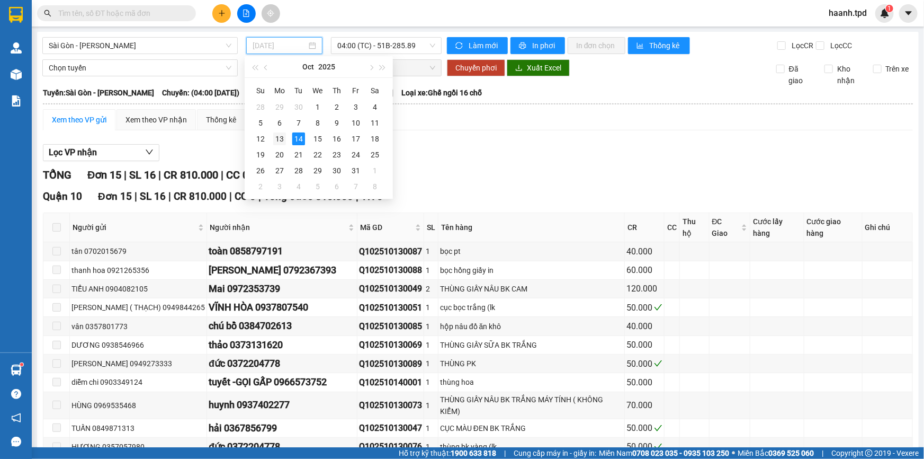
click at [282, 143] on div "13" at bounding box center [279, 138] width 13 height 13
type input "[DATE]"
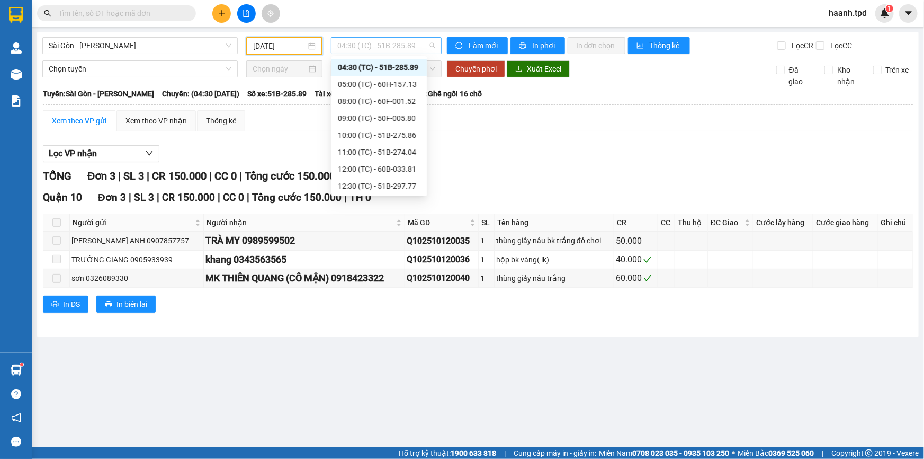
click at [364, 49] on span "04:30 (TC) - 51B-285.89" at bounding box center [386, 46] width 98 height 16
click at [366, 184] on div "22:00 (TC) - 60F-005.87" at bounding box center [379, 186] width 83 height 12
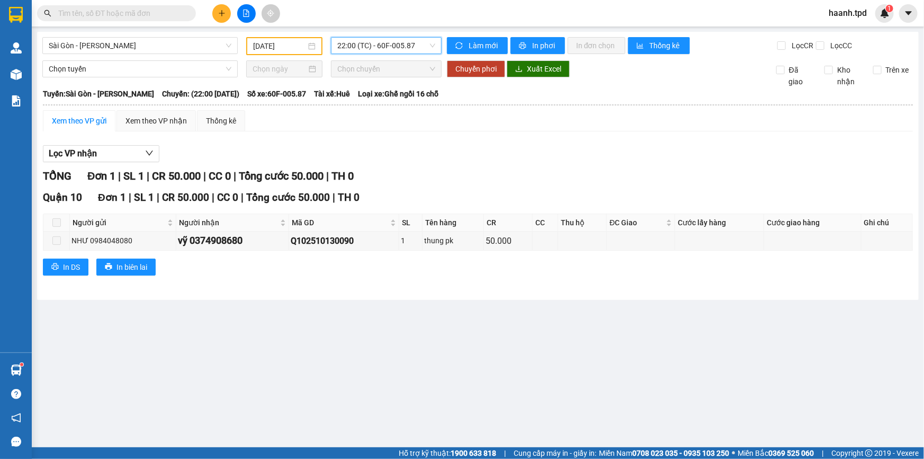
click at [371, 44] on span "22:00 (TC) - 60F-005.87" at bounding box center [386, 46] width 98 height 16
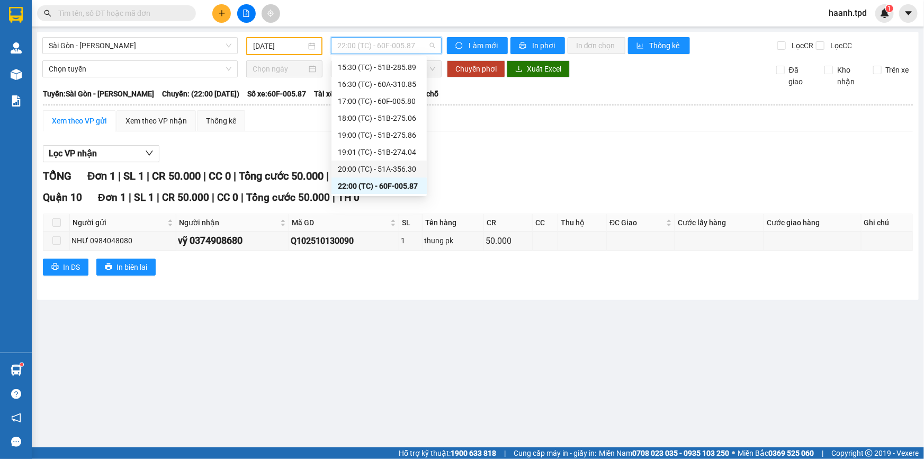
click at [393, 167] on div "20:00 (TC) - 51A-356.30" at bounding box center [379, 169] width 83 height 12
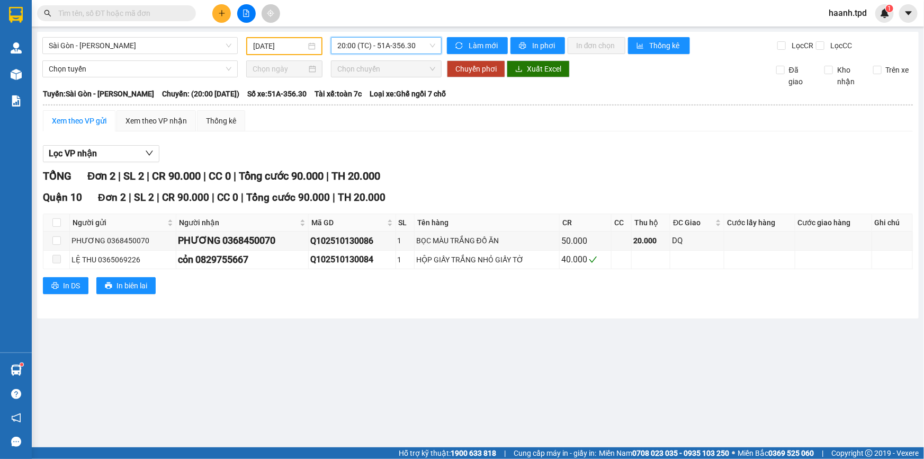
click at [363, 47] on span "20:00 (TC) - 51A-356.30" at bounding box center [386, 46] width 98 height 16
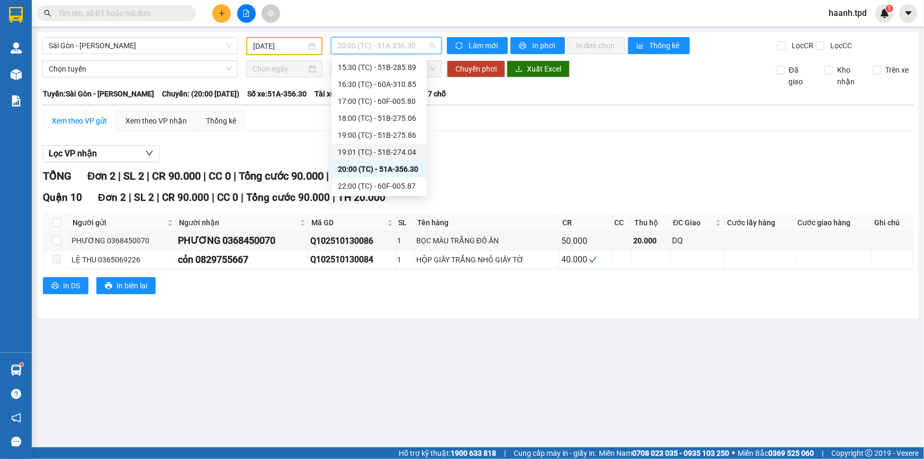
click at [378, 148] on div "19:01 (TC) - 51B-274.04" at bounding box center [379, 152] width 83 height 12
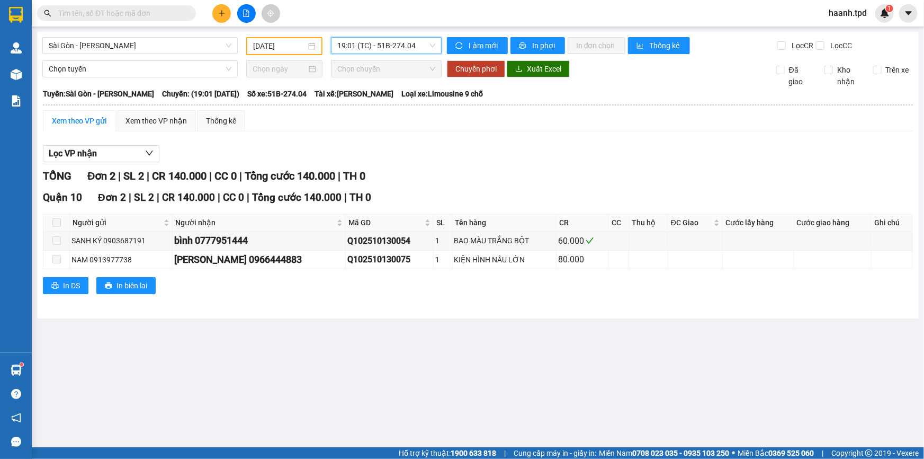
click at [382, 49] on span "19:01 (TC) - 51B-274.04" at bounding box center [386, 46] width 98 height 16
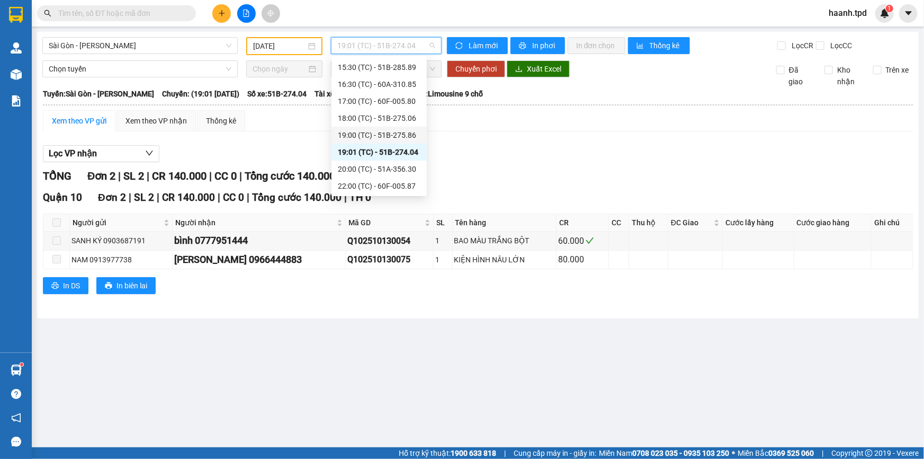
click at [399, 133] on div "19:00 (TC) - 51B-275.86" at bounding box center [379, 135] width 83 height 12
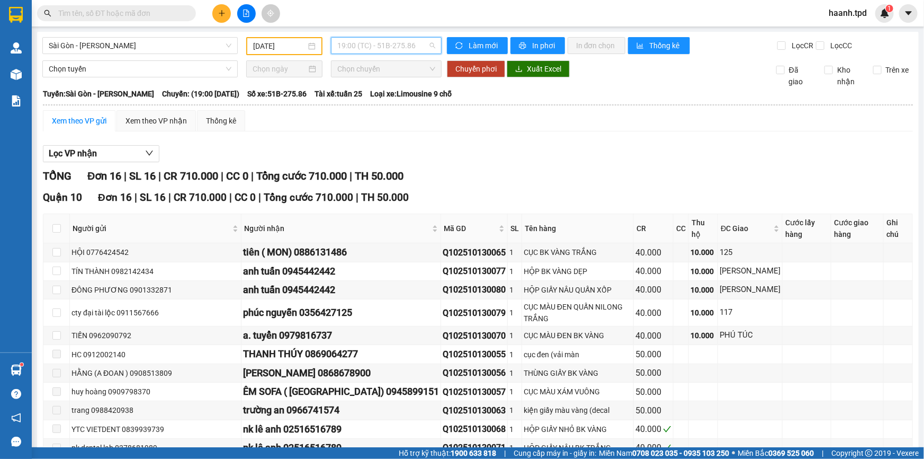
click at [377, 43] on span "19:00 (TC) - 51B-275.86" at bounding box center [386, 46] width 98 height 16
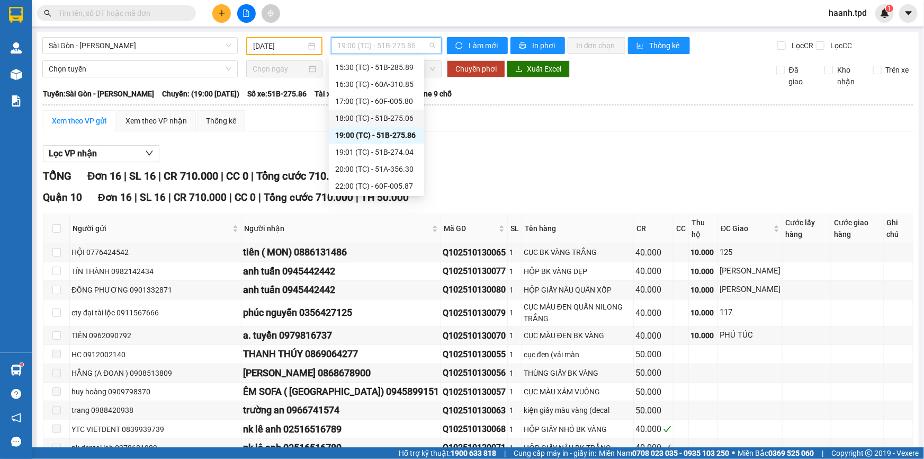
click at [392, 112] on div "18:00 (TC) - 51B-275.06" at bounding box center [376, 118] width 83 height 12
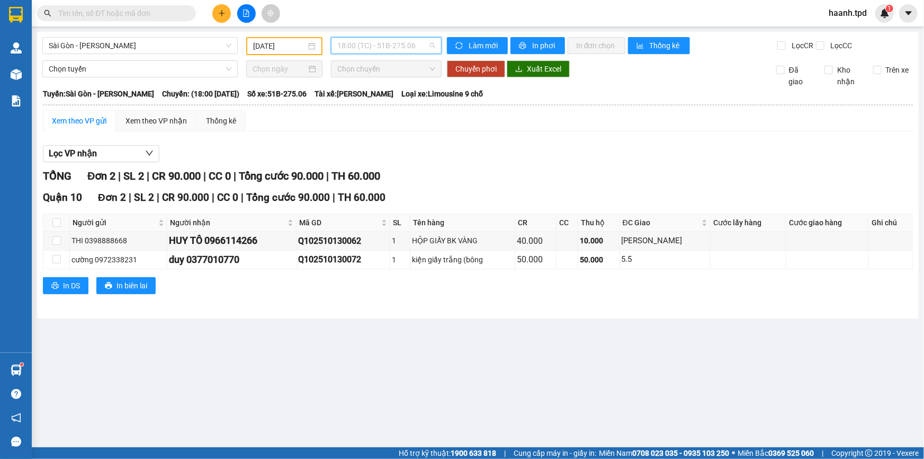
click at [385, 49] on span "18:00 (TC) - 51B-275.06" at bounding box center [386, 46] width 98 height 16
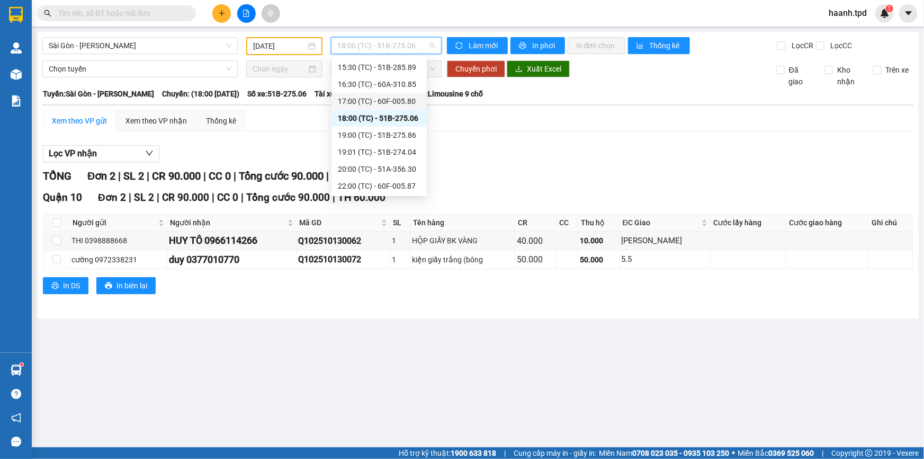
click at [397, 99] on div "17:00 (TC) - 60F-005.80" at bounding box center [379, 101] width 83 height 12
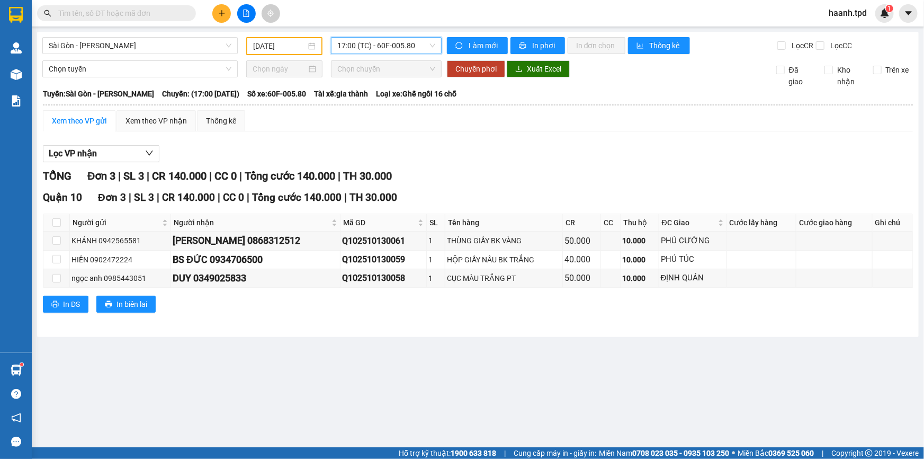
click at [394, 44] on span "17:00 (TC) - 60F-005.80" at bounding box center [386, 46] width 98 height 16
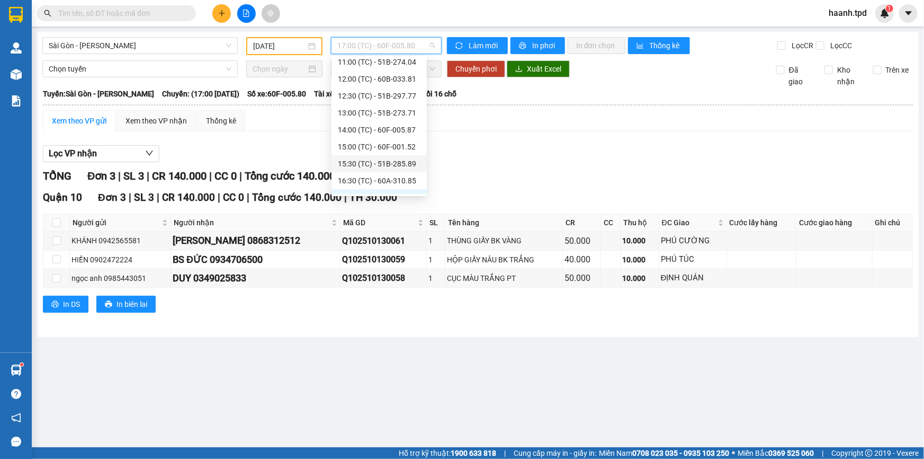
scroll to position [203, 0]
click at [378, 84] on div "16:30 (TC) - 60A-310.85" at bounding box center [379, 84] width 83 height 12
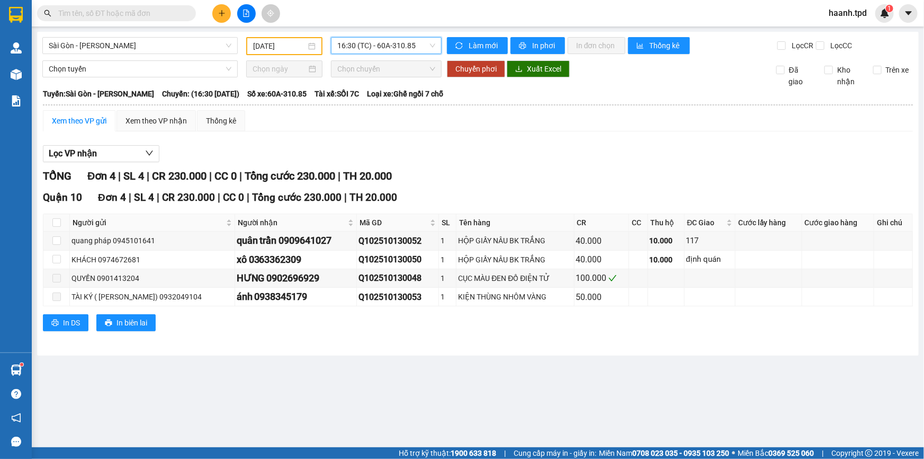
click at [395, 44] on span "16:30 (TC) - 60A-310.85" at bounding box center [386, 46] width 98 height 16
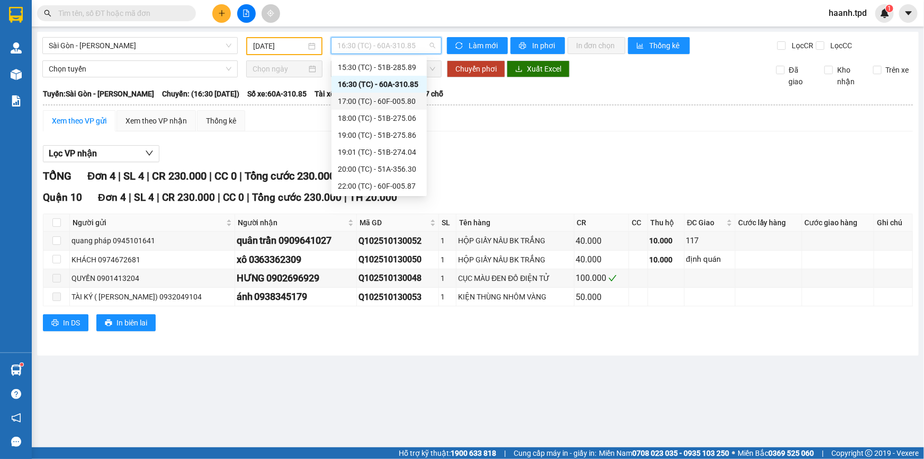
scroll to position [106, 0]
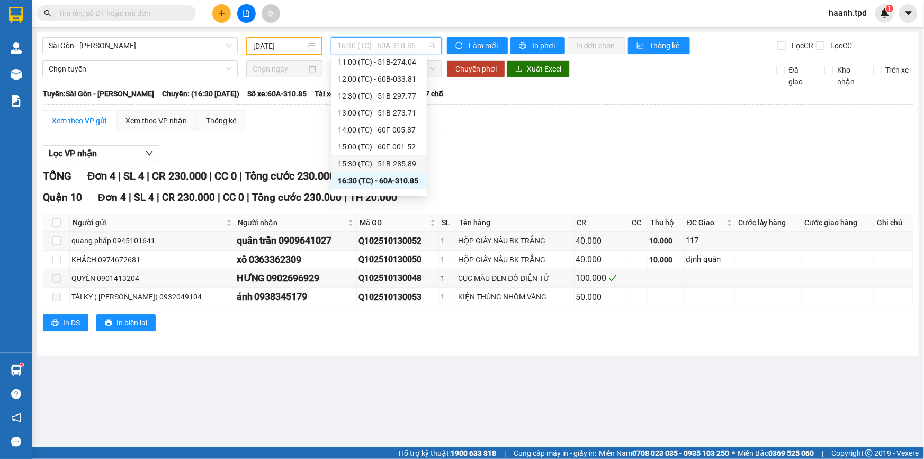
click at [392, 160] on div "15:30 (TC) - 51B-285.89" at bounding box center [379, 164] width 83 height 12
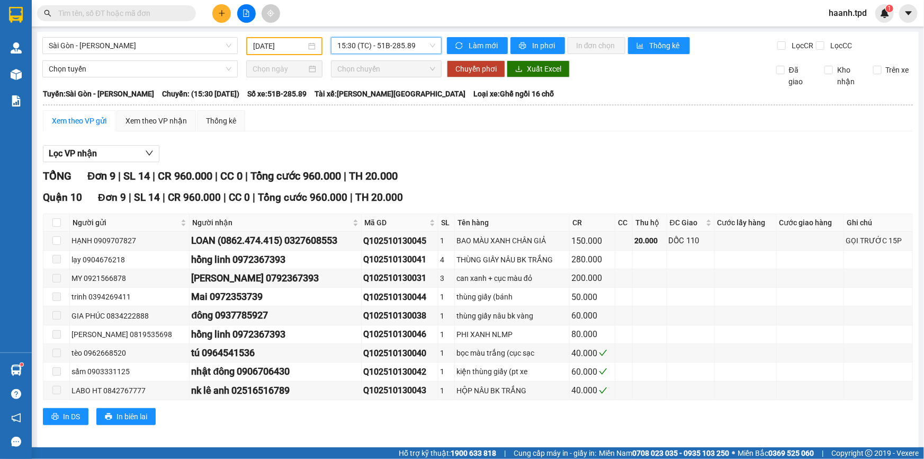
click at [373, 44] on span "15:30 (TC) - 51B-285.89" at bounding box center [386, 46] width 98 height 16
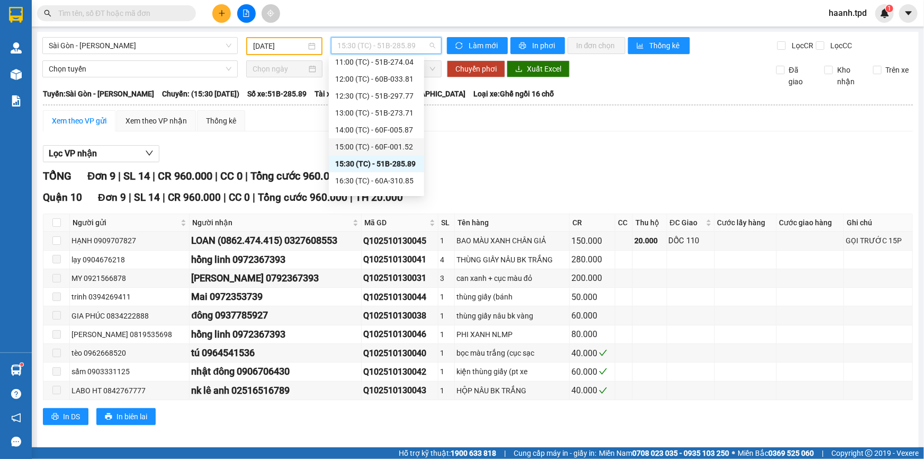
click at [385, 150] on div "15:00 (TC) - 60F-001.52" at bounding box center [376, 147] width 83 height 12
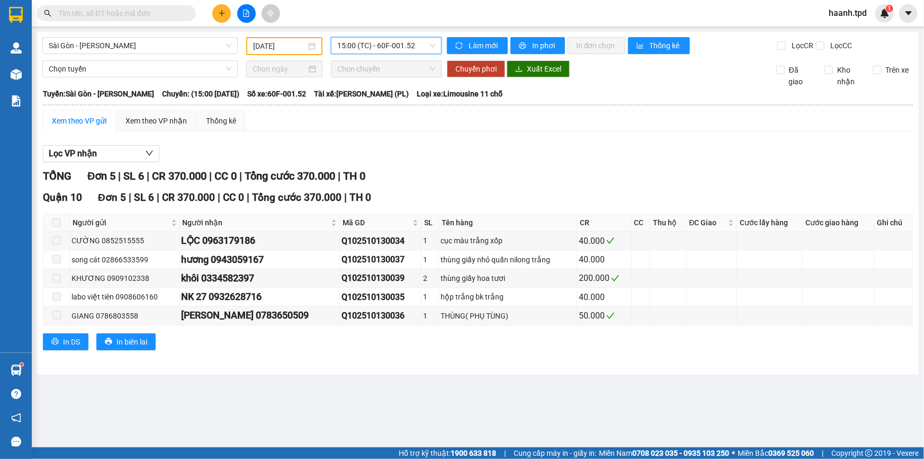
click at [403, 45] on span "15:00 (TC) - 60F-001.52" at bounding box center [386, 46] width 98 height 16
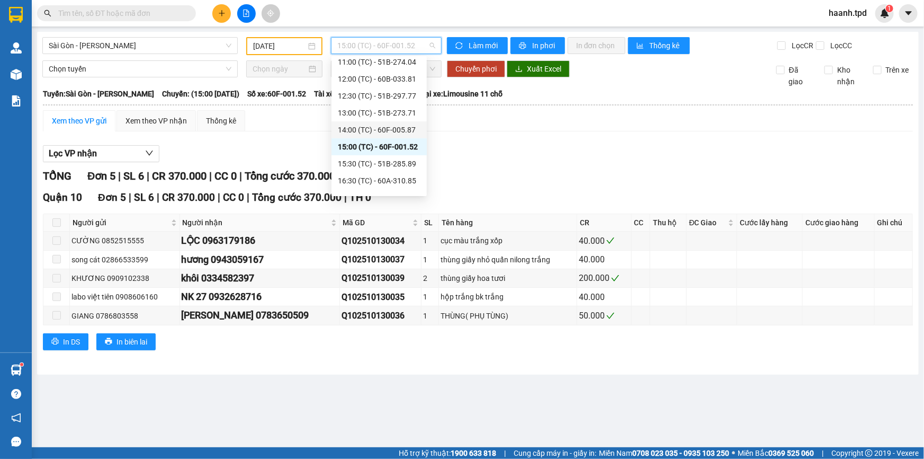
click at [407, 131] on div "14:00 (TC) - 60F-005.87" at bounding box center [379, 130] width 83 height 12
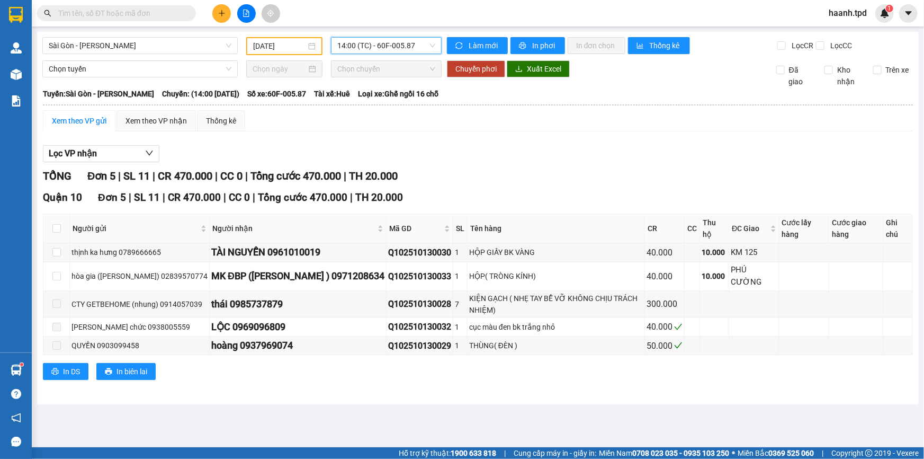
click at [387, 53] on span "14:00 (TC) - 60F-005.87" at bounding box center [386, 46] width 98 height 16
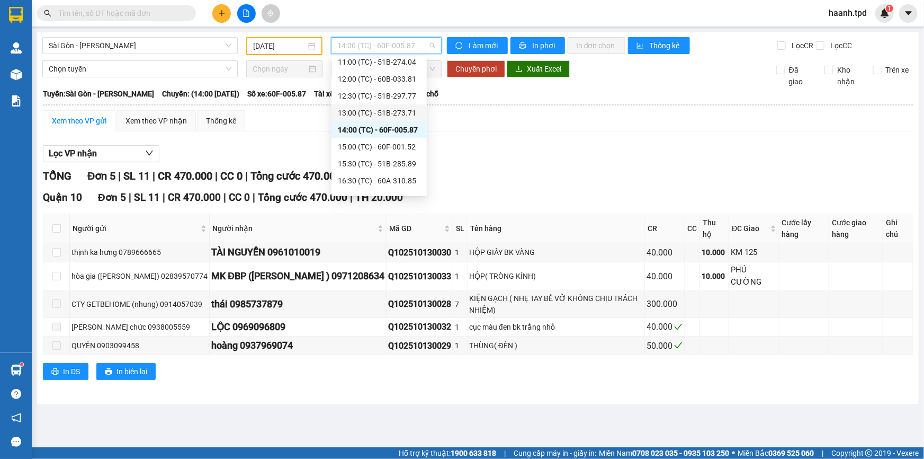
click at [397, 112] on div "13:00 (TC) - 51B-273.71" at bounding box center [379, 113] width 83 height 12
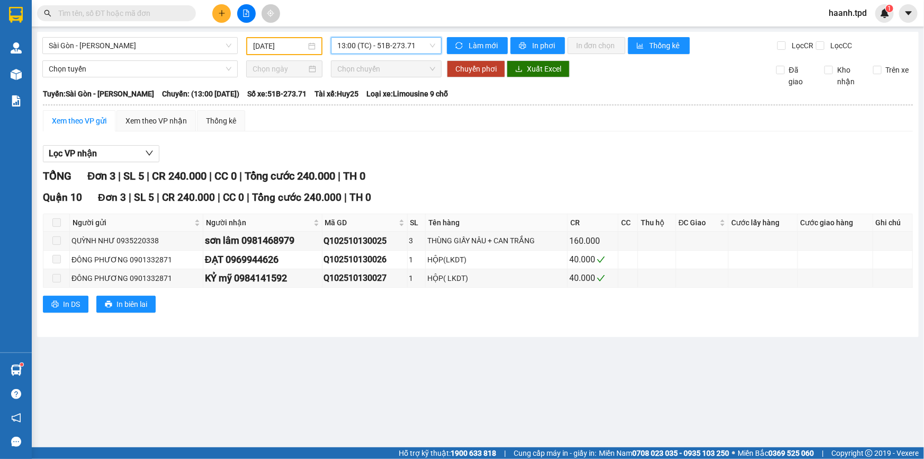
click at [391, 42] on span "13:00 (TC) - 51B-273.71" at bounding box center [386, 46] width 98 height 16
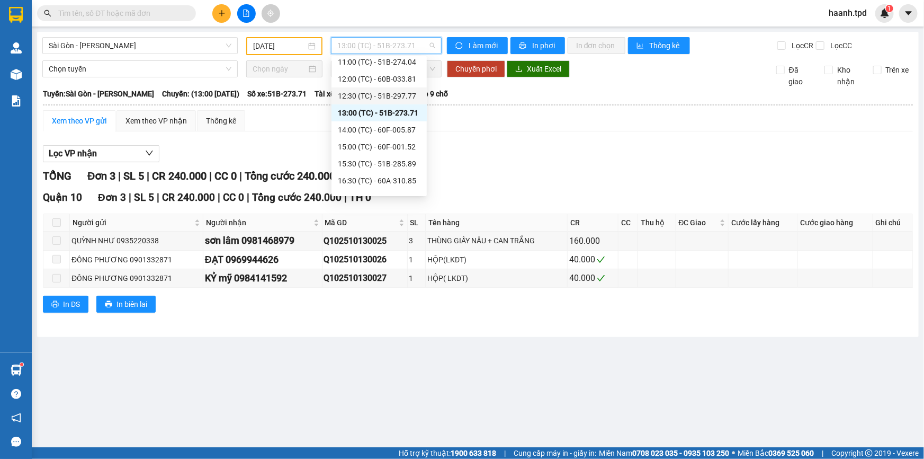
click at [392, 92] on div "12:30 (TC) - 51B-297.77" at bounding box center [379, 96] width 83 height 12
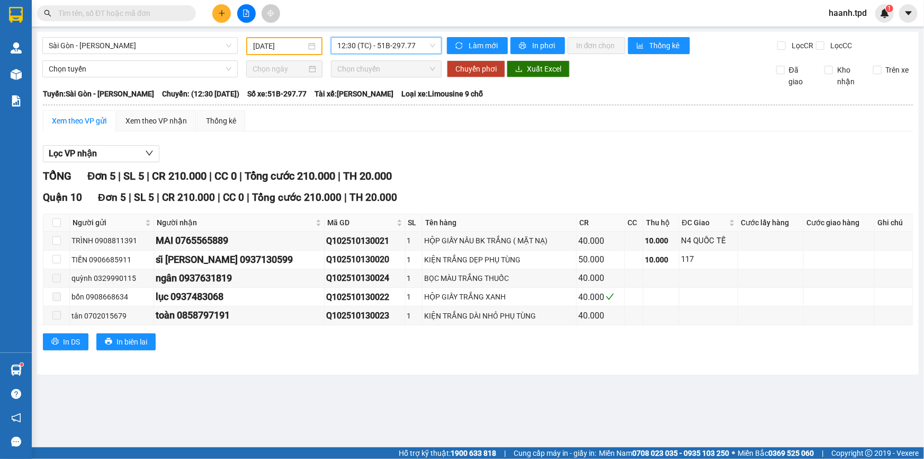
click at [222, 14] on icon "plus" at bounding box center [221, 13] width 7 height 7
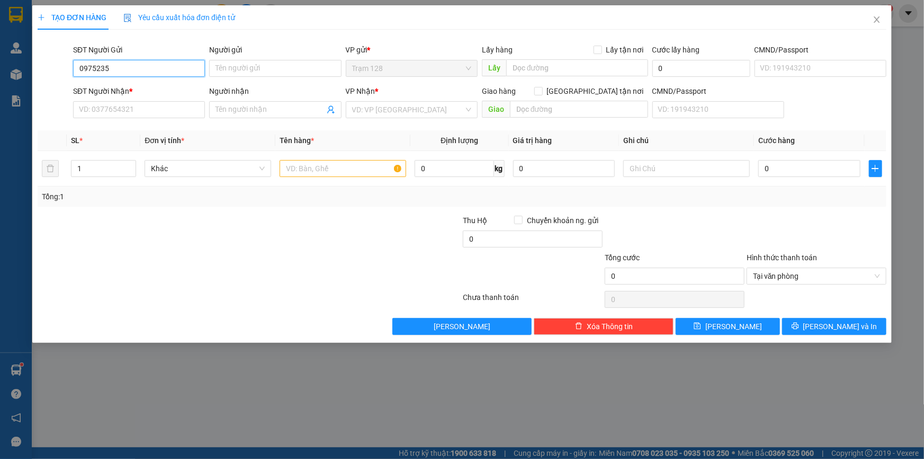
click at [182, 68] on input "0975235" at bounding box center [139, 68] width 132 height 17
click at [163, 94] on div "0975235738 - [PERSON_NAME]" at bounding box center [138, 90] width 119 height 12
type input "0975235738"
type input "[PERSON_NAME]"
type input "0942771731"
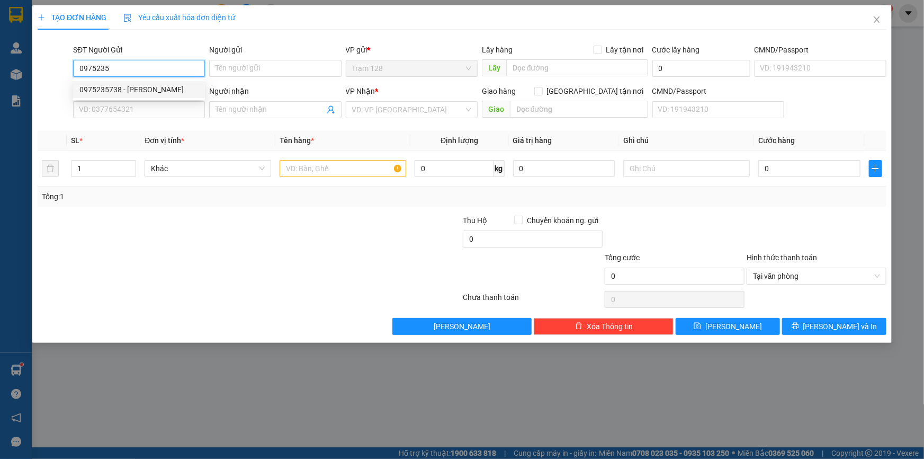
type input "[PERSON_NAME] (GỌI GẤP)"
type input "079086032623"
type input "0975235738"
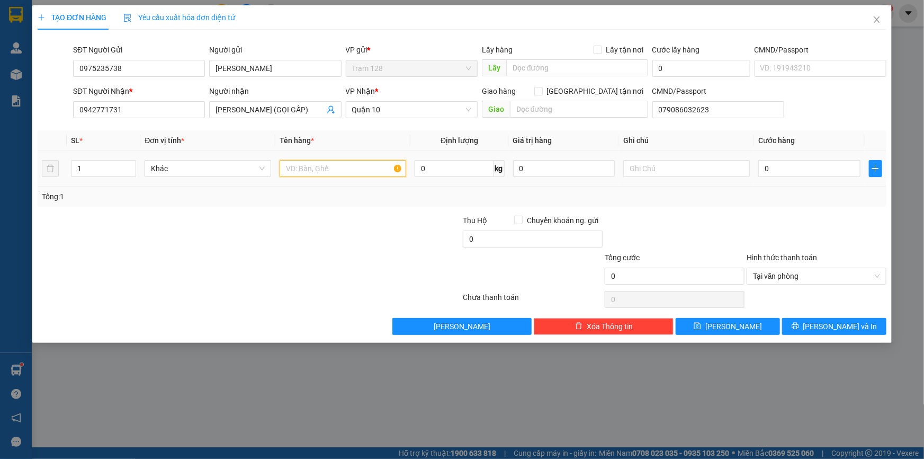
click at [361, 176] on input "text" at bounding box center [343, 168] width 127 height 17
click at [356, 169] on input "text" at bounding box center [343, 168] width 127 height 17
type input "hộp trắng mxn"
type input "4"
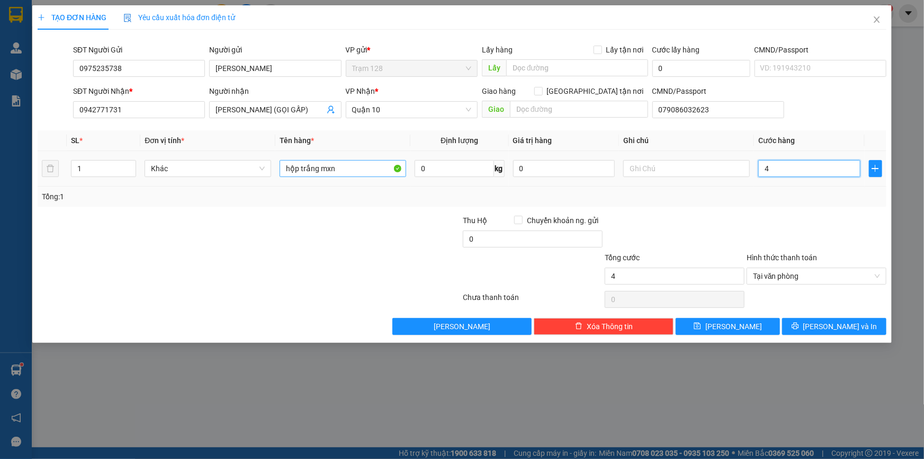
type input "40"
type input "40.000"
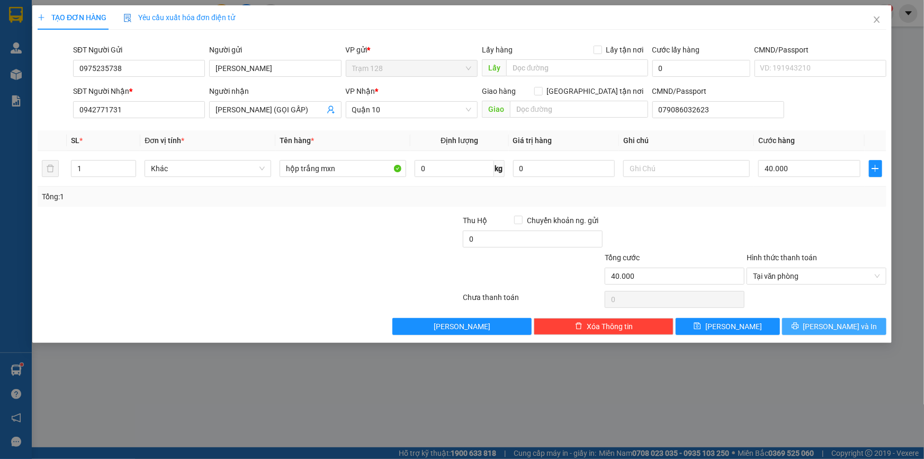
click at [799, 328] on icon "printer" at bounding box center [795, 325] width 7 height 7
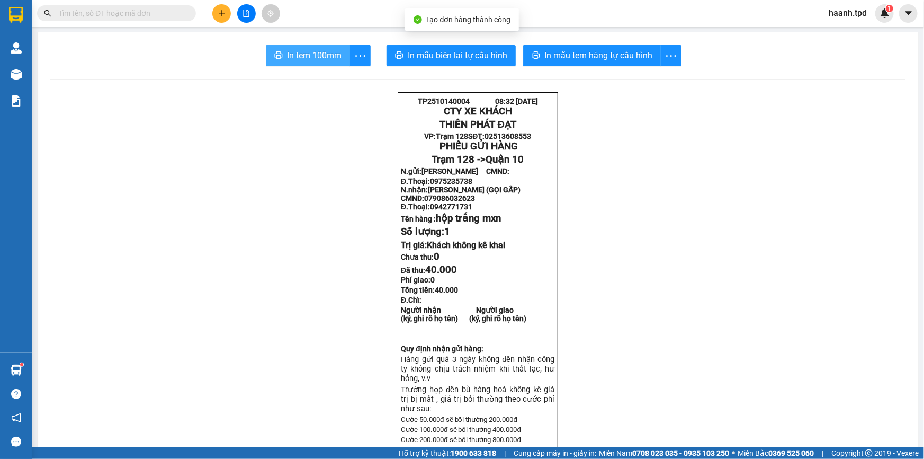
click at [305, 49] on span "In tem 100mm" at bounding box center [314, 55] width 55 height 13
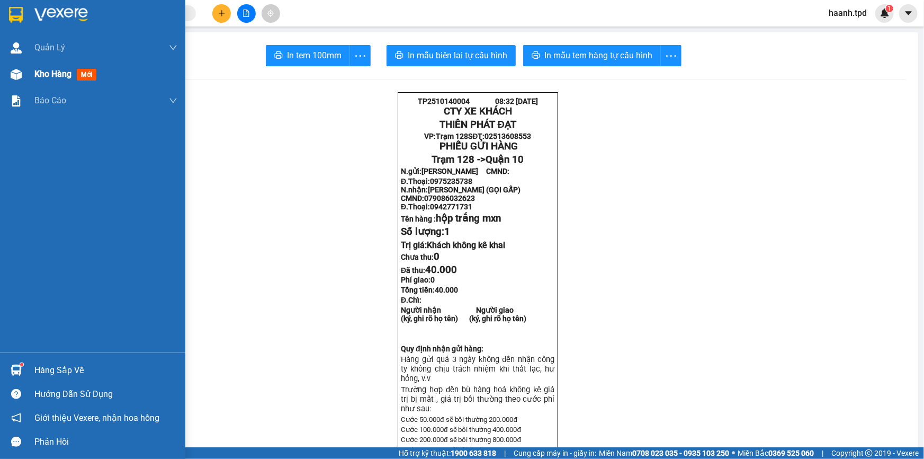
click at [42, 79] on span "Kho hàng" at bounding box center [52, 74] width 37 height 10
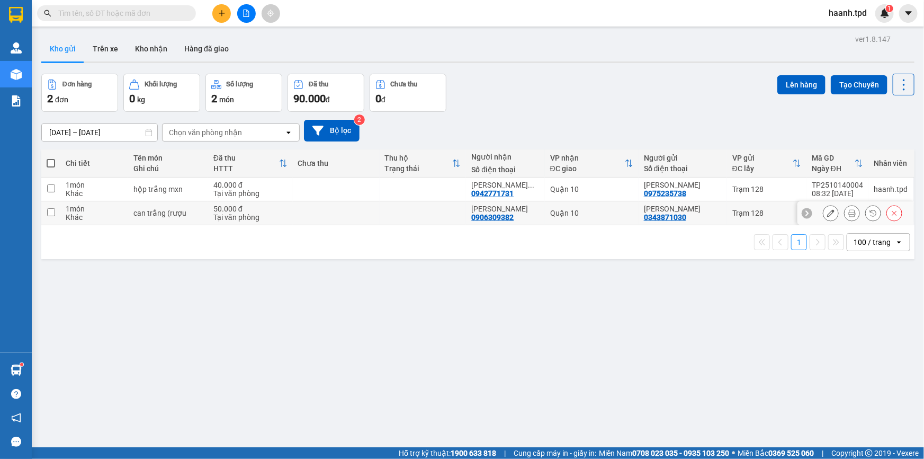
click at [258, 201] on td "50.000 đ Tại văn phòng" at bounding box center [250, 213] width 85 height 24
checkbox input "true"
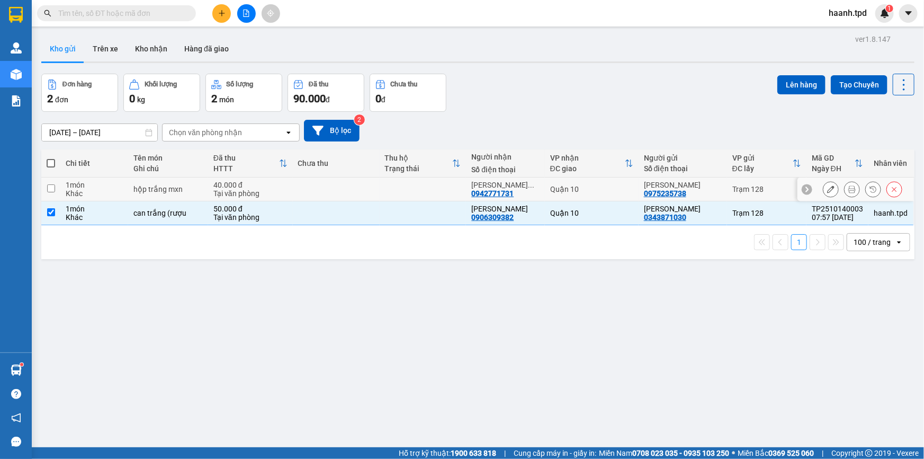
click at [264, 189] on div "Tại văn phòng" at bounding box center [250, 193] width 74 height 8
checkbox input "true"
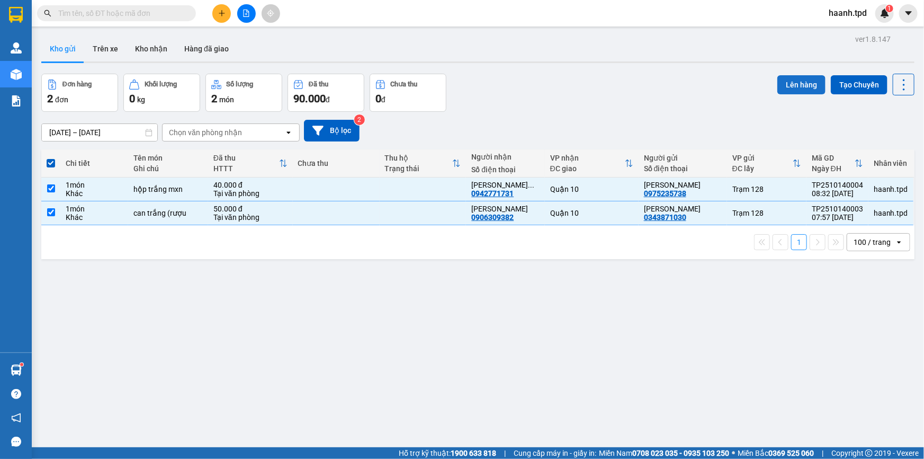
click at [802, 79] on button "Lên hàng" at bounding box center [801, 84] width 48 height 19
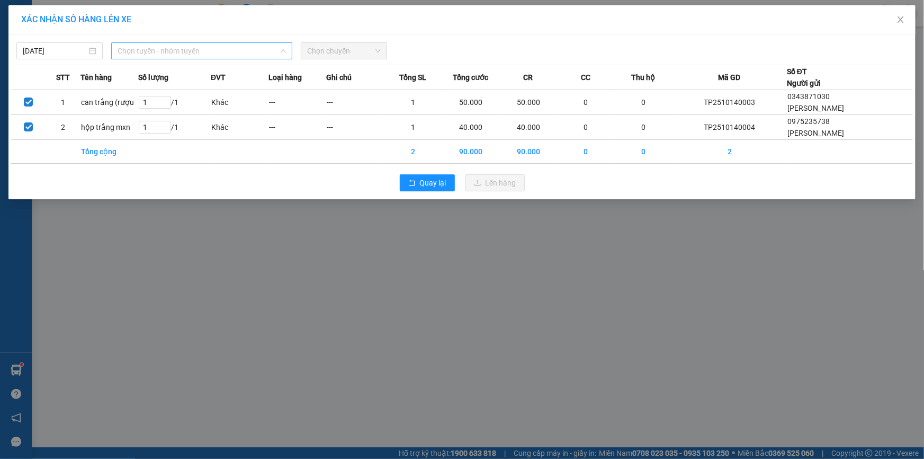
click at [187, 51] on span "Chọn tuyến - nhóm tuyến" at bounding box center [202, 51] width 168 height 16
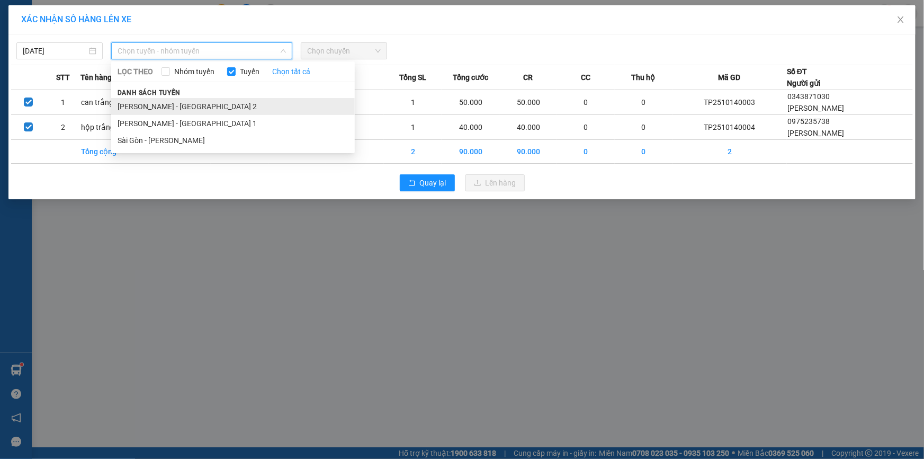
click at [175, 107] on li "[PERSON_NAME] - [GEOGRAPHIC_DATA] 2" at bounding box center [233, 106] width 244 height 17
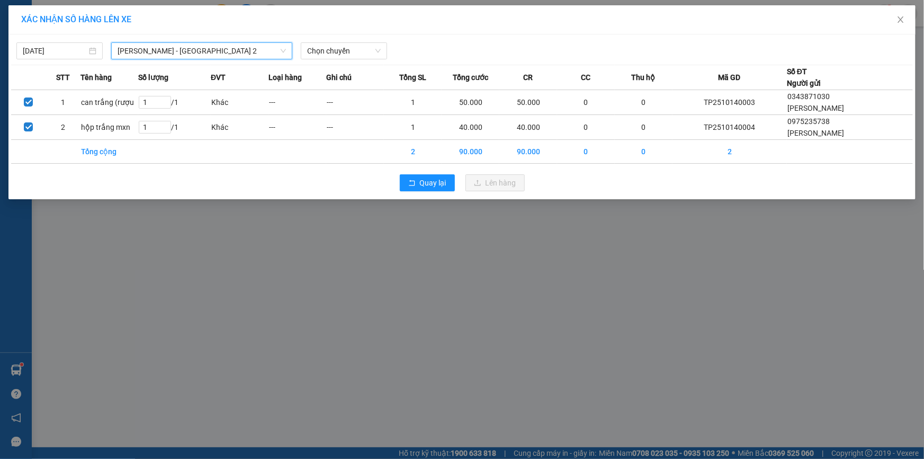
click at [342, 37] on div "[DATE] Phương Lâm - [GEOGRAPHIC_DATA] 2 Phương Lâm - [GEOGRAPHIC_DATA] 2 LỌC TH…" at bounding box center [462, 48] width 902 height 22
click at [339, 47] on span "Chọn chuyến" at bounding box center [344, 51] width 74 height 16
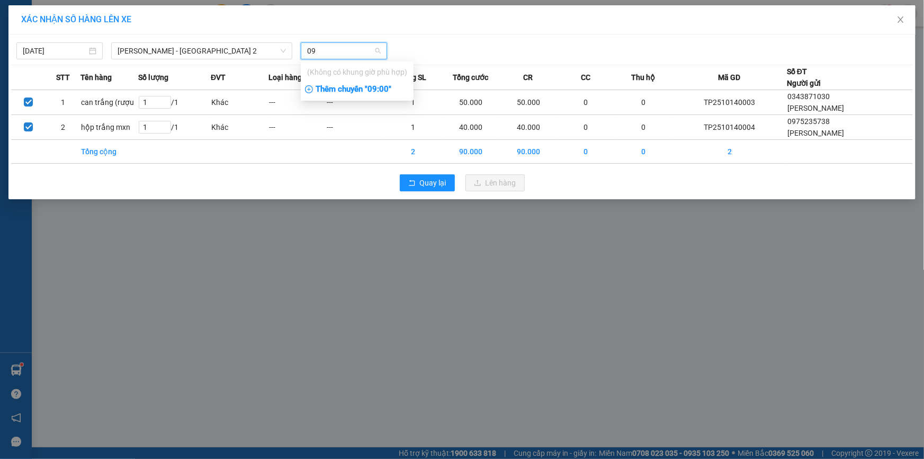
type input "09"
click at [353, 85] on div "Thêm chuyến " 09:00 "" at bounding box center [357, 89] width 113 height 18
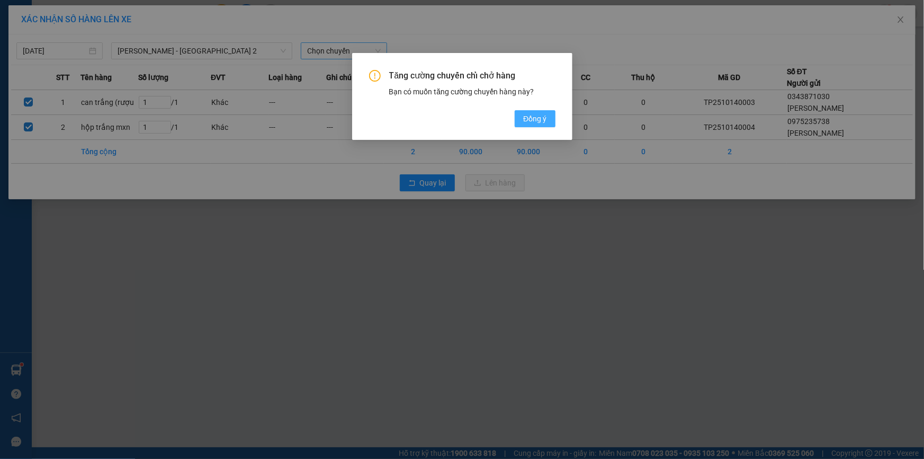
click at [515, 121] on button "Đồng ý" at bounding box center [535, 118] width 40 height 17
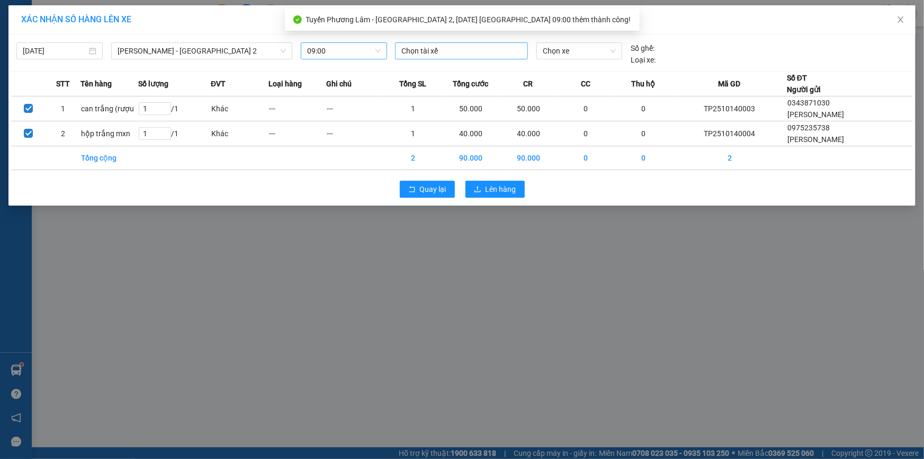
click at [441, 53] on div at bounding box center [462, 50] width 128 height 13
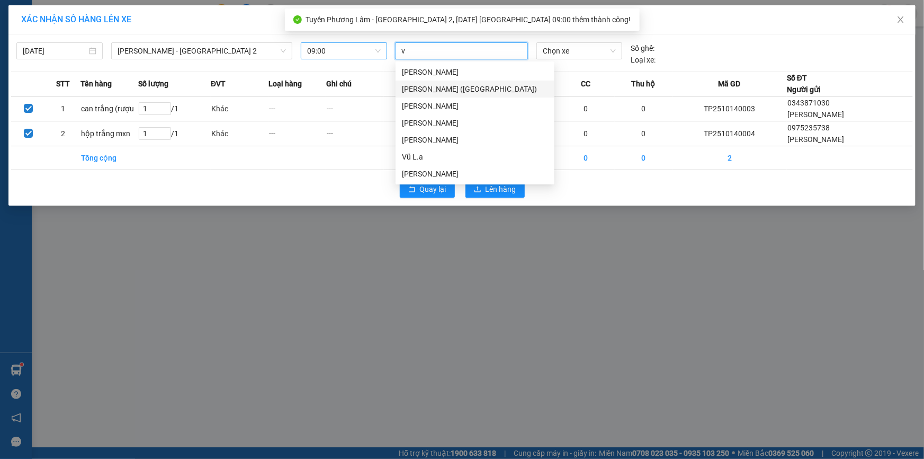
type input "vu"
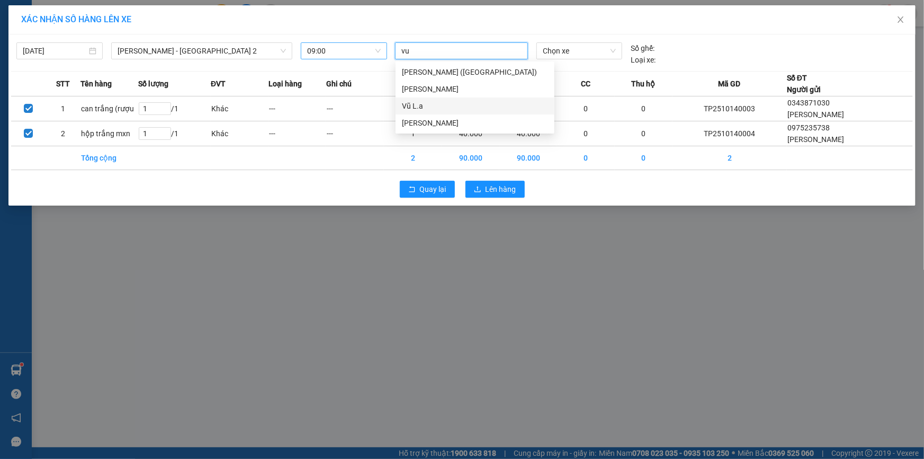
click at [421, 107] on div "Vũ L.a" at bounding box center [475, 106] width 146 height 12
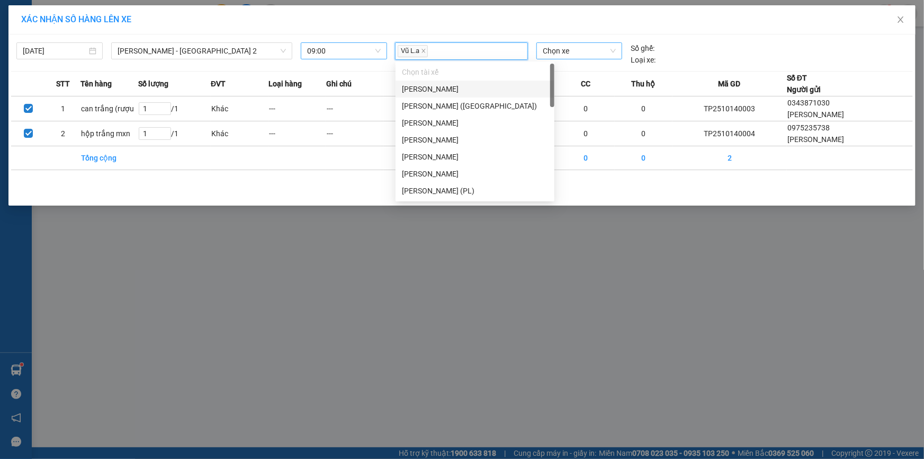
click at [569, 54] on span "Chọn xe" at bounding box center [579, 51] width 73 height 16
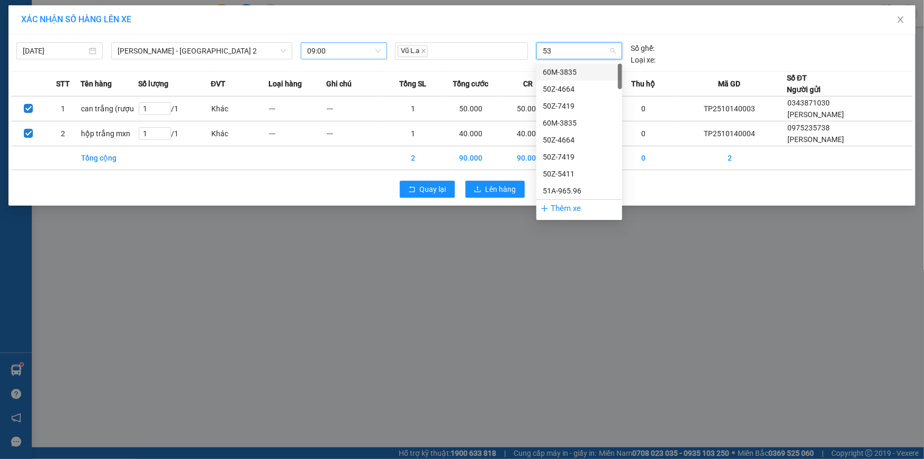
type input "538"
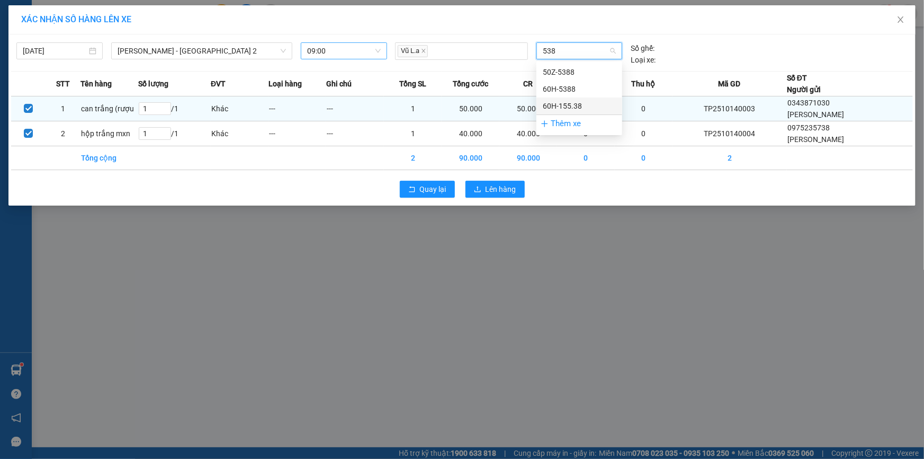
click at [564, 98] on div "60H-155.38" at bounding box center [579, 105] width 86 height 17
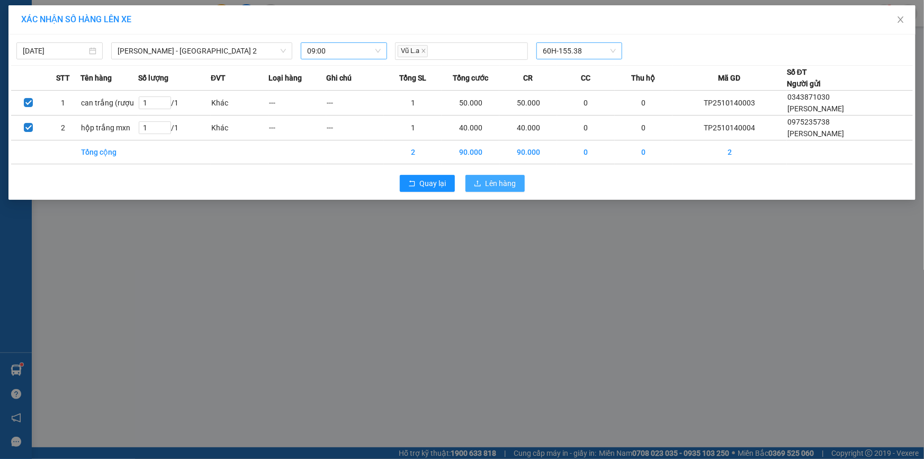
click at [491, 185] on span "Lên hàng" at bounding box center [501, 183] width 31 height 12
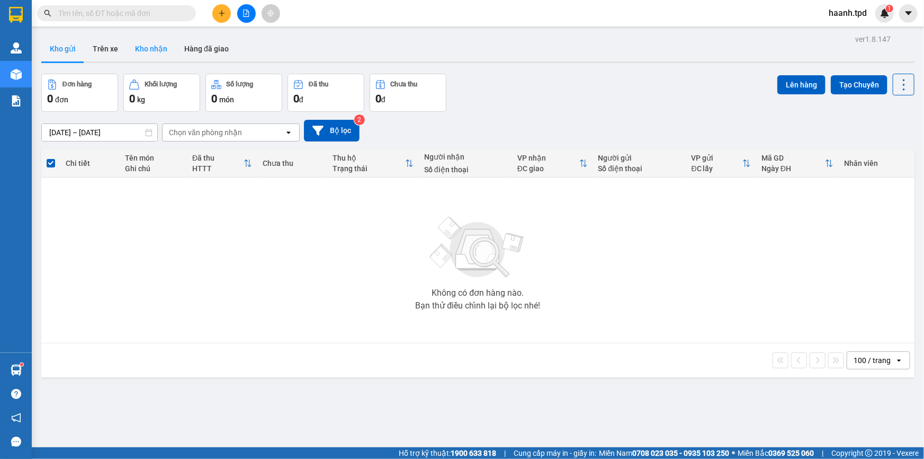
click at [157, 46] on button "Kho nhận" at bounding box center [151, 48] width 49 height 25
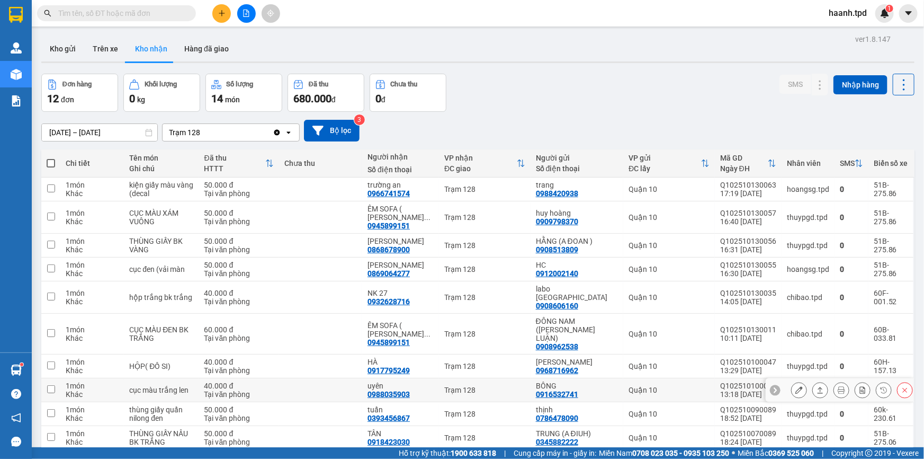
scroll to position [75, 0]
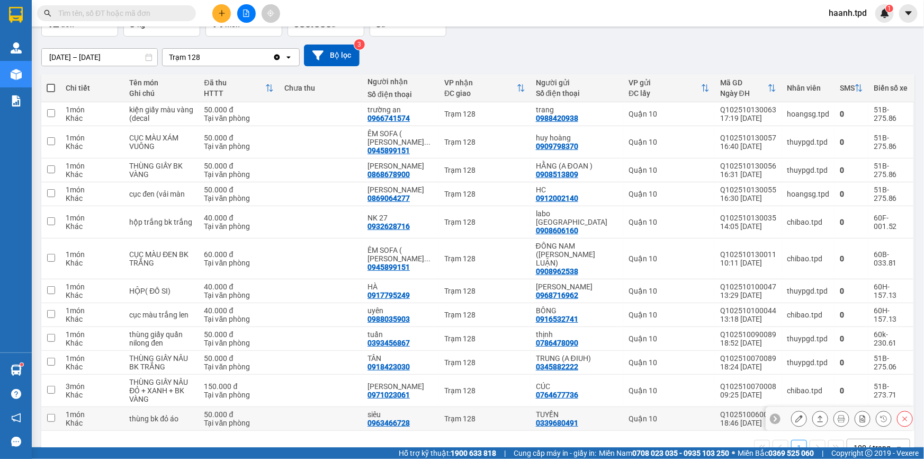
click at [792, 409] on button at bounding box center [799, 418] width 15 height 19
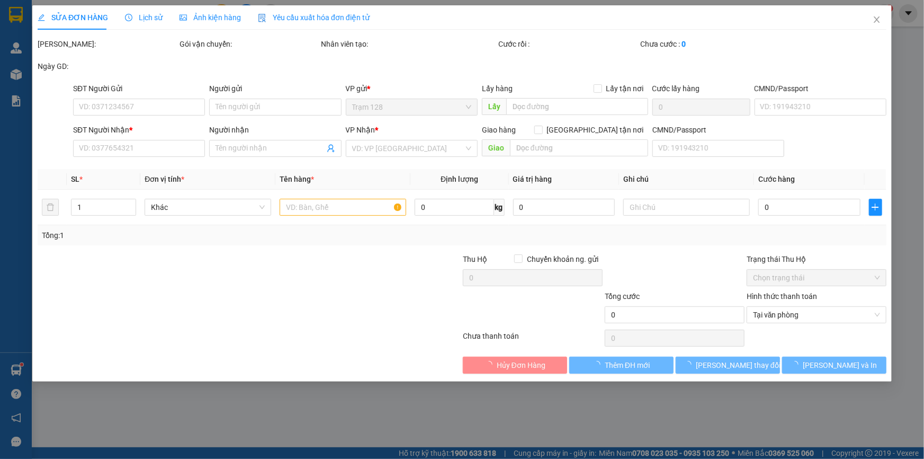
type input "0339680491"
type input "TUYỀN"
type input "075193001748"
type input "0963466728"
type input "siêu"
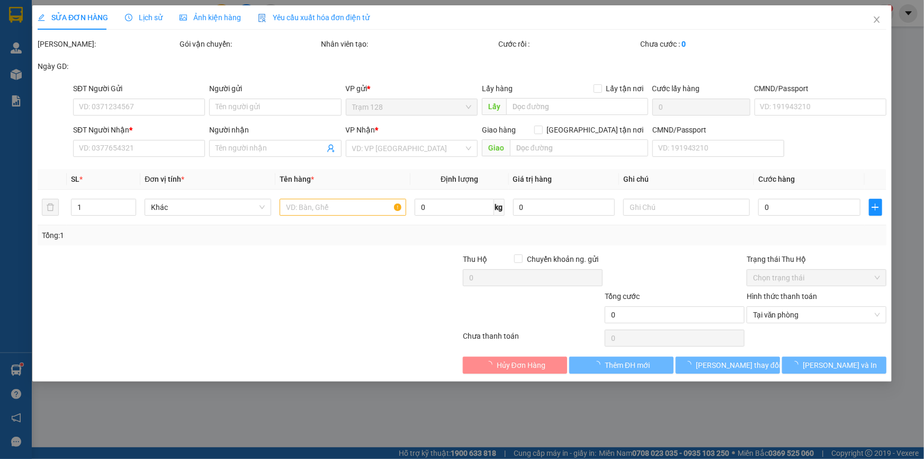
type input "50.000"
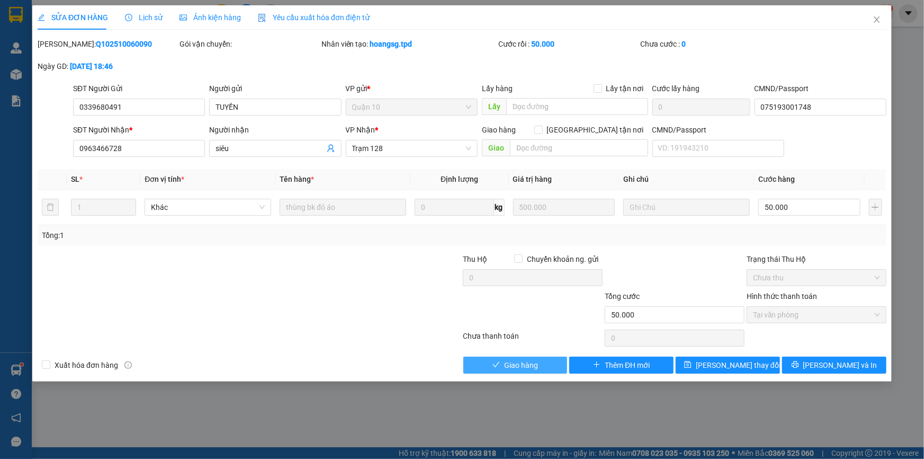
click at [534, 360] on span "Giao hàng" at bounding box center [521, 365] width 34 height 12
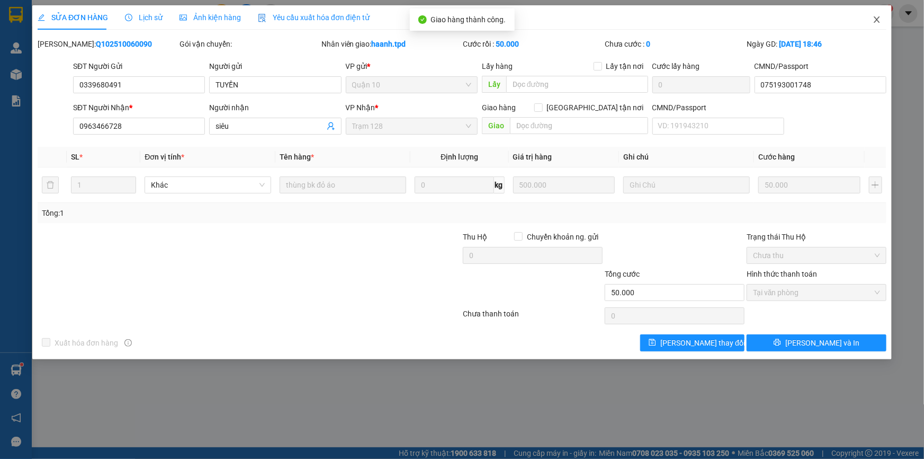
click at [874, 15] on span "Close" at bounding box center [877, 20] width 30 height 30
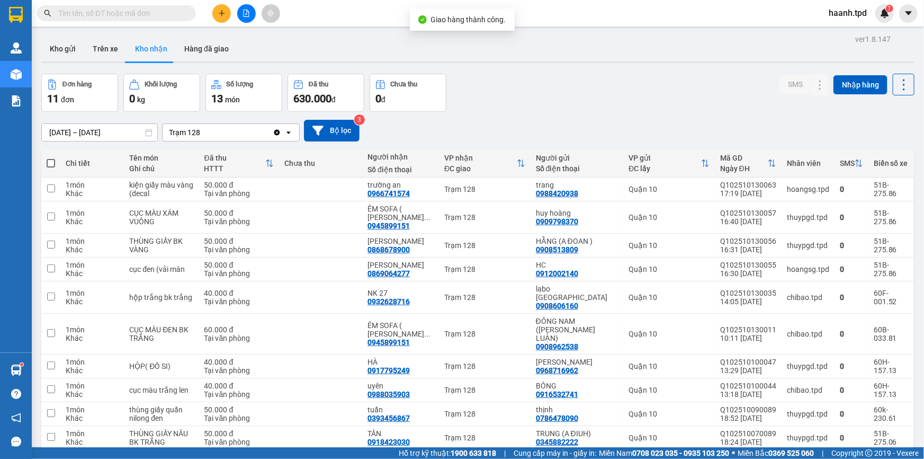
scroll to position [52, 0]
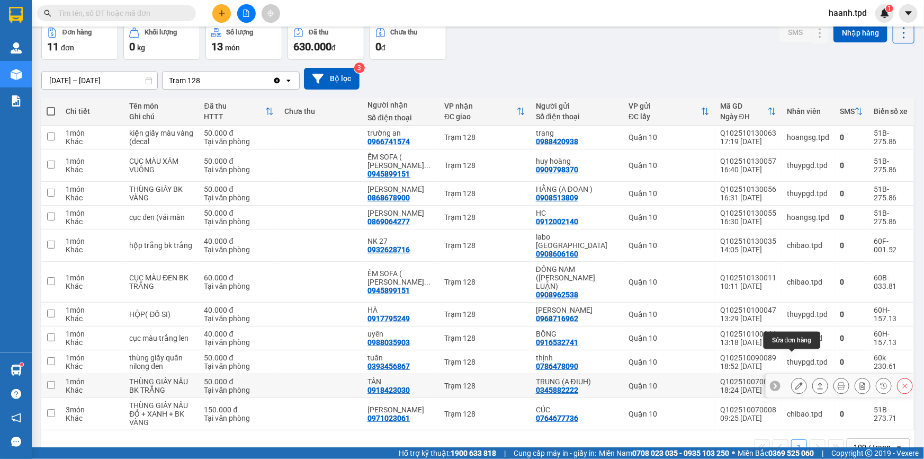
click at [795, 382] on icon at bounding box center [798, 385] width 7 height 7
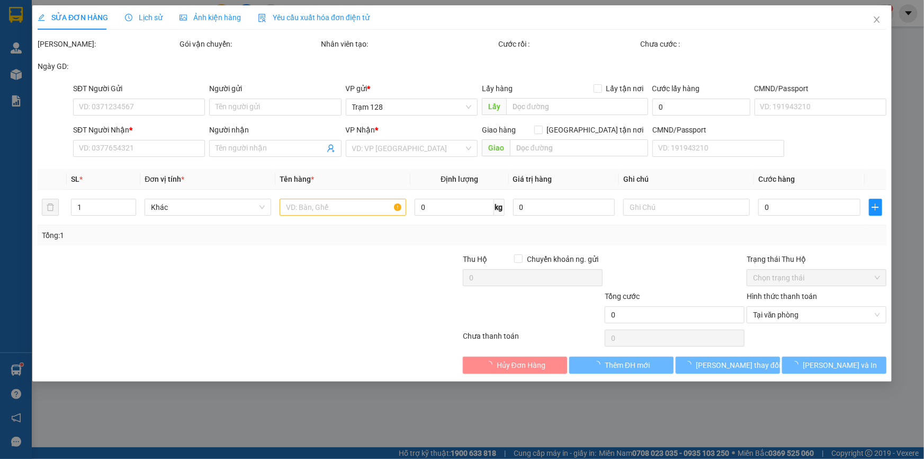
type input "0345882222"
type input "TRUNG (A ĐIUH)"
type input "062200001330"
type input "0918423030"
type input "TÂN"
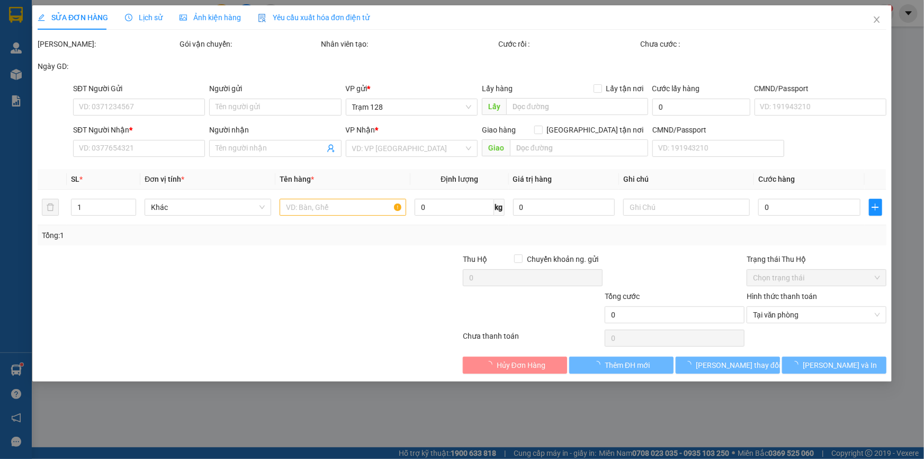
type input "50.000"
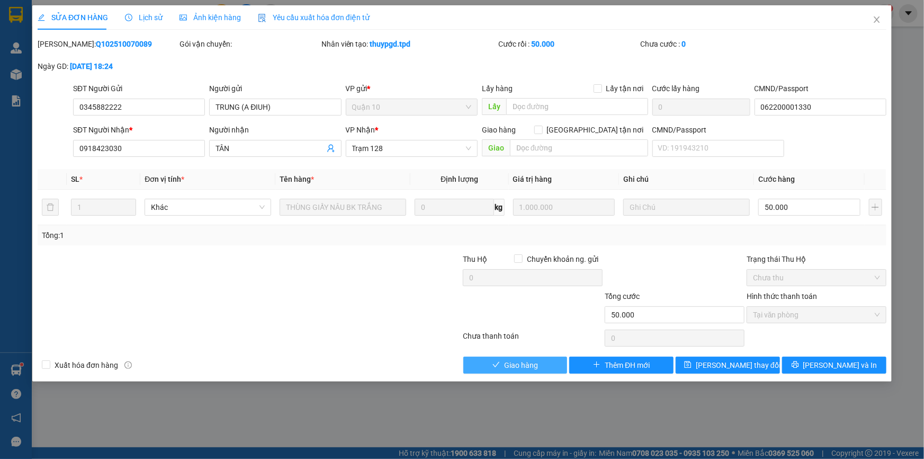
click at [540, 365] on button "Giao hàng" at bounding box center [515, 364] width 104 height 17
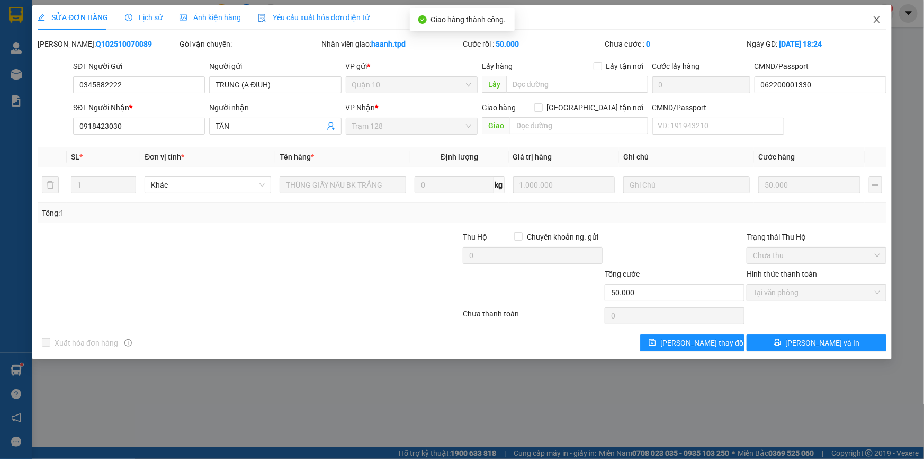
click at [875, 14] on span "Close" at bounding box center [877, 20] width 30 height 30
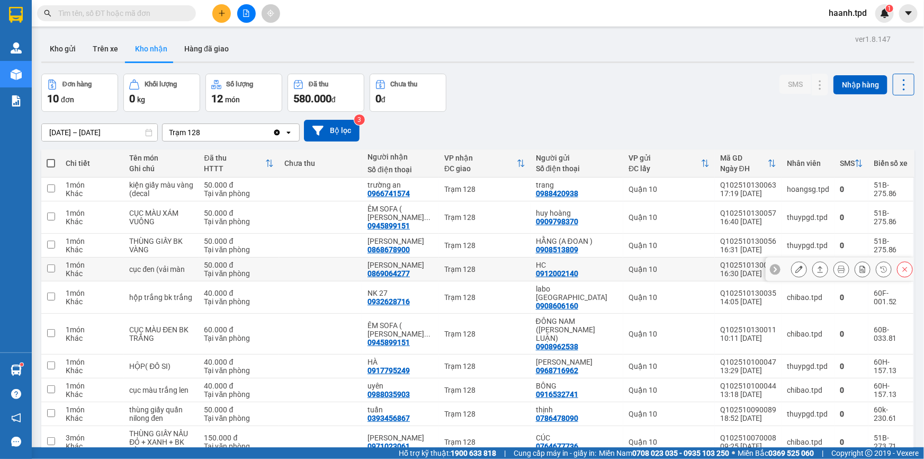
scroll to position [48, 0]
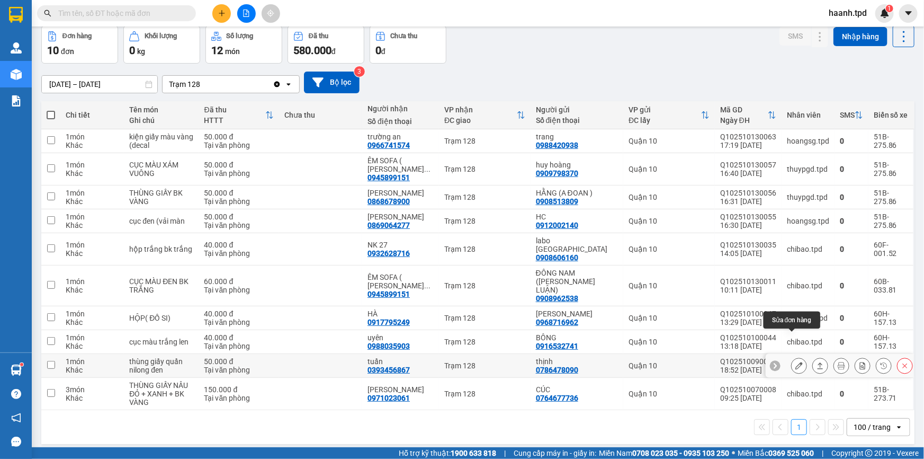
click at [795, 362] on icon at bounding box center [798, 365] width 7 height 7
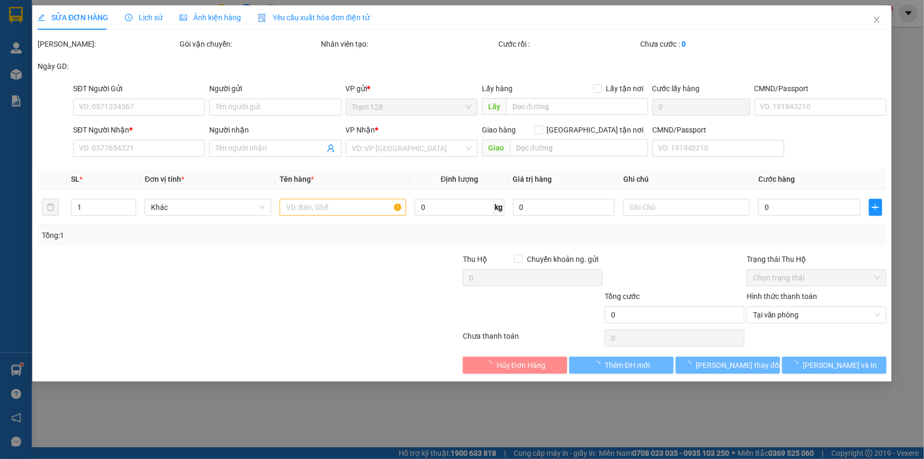
type input "0786478090"
type input "thịnh"
type input "066099010019 ( [PERSON_NAME])"
type input "0393456867"
type input "tuấn"
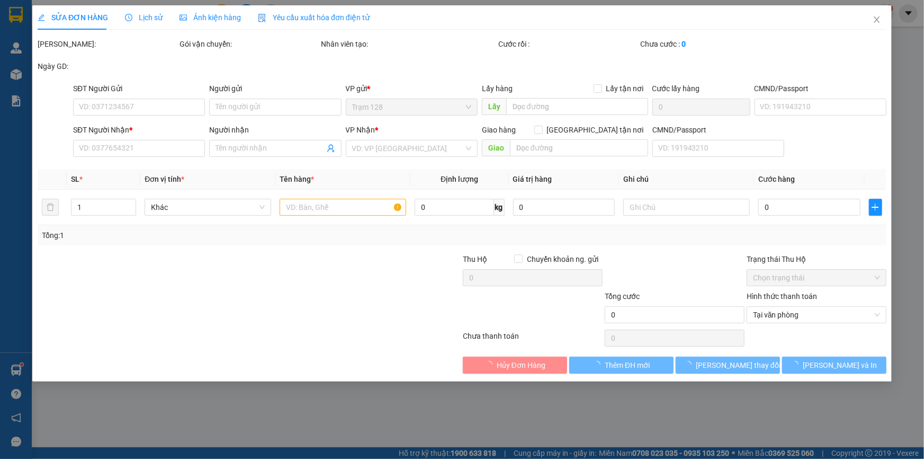
type input "50.000"
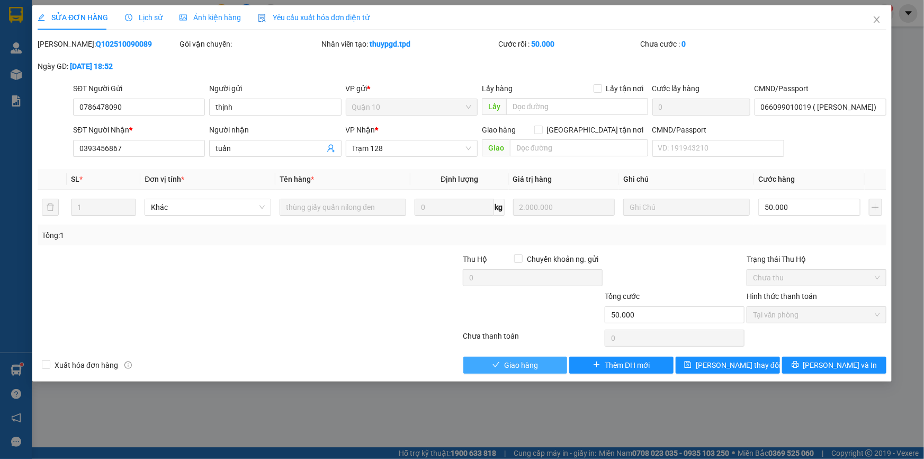
click at [525, 363] on span "Giao hàng" at bounding box center [521, 365] width 34 height 12
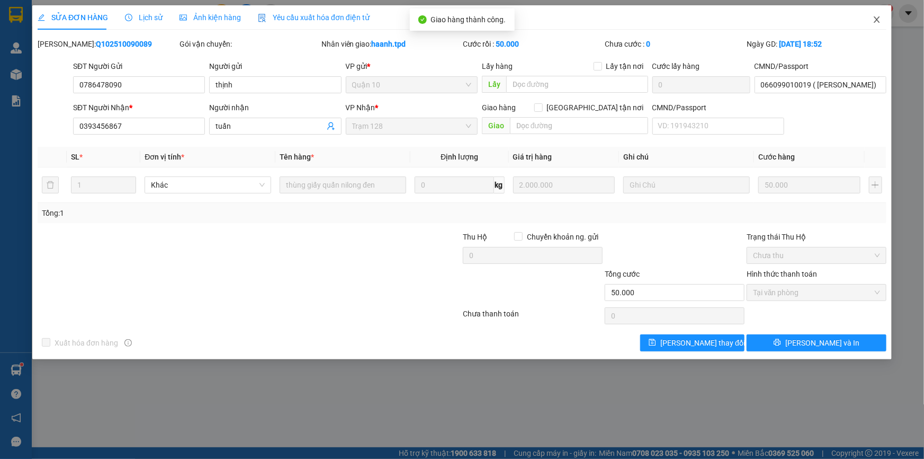
click at [873, 17] on icon "close" at bounding box center [877, 19] width 8 height 8
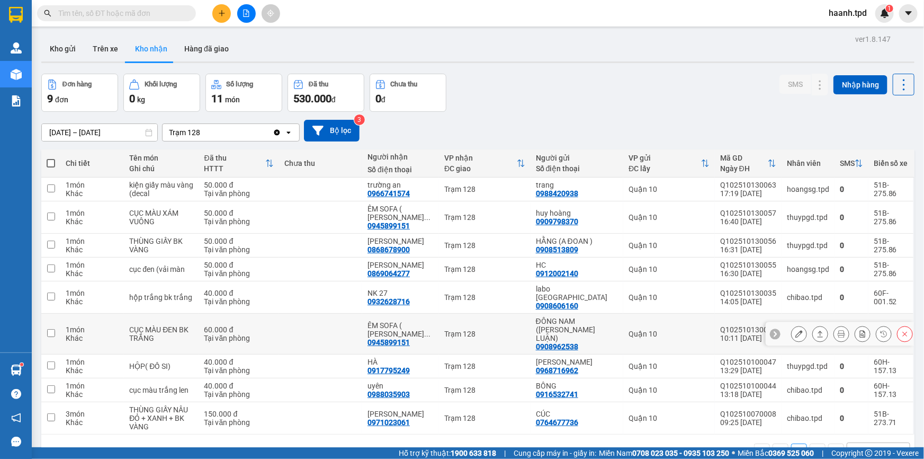
scroll to position [48, 0]
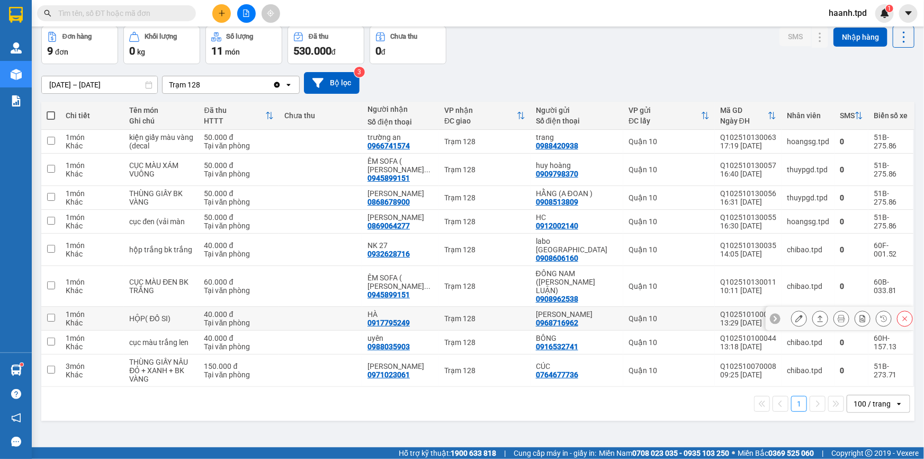
click at [793, 309] on button at bounding box center [799, 318] width 15 height 19
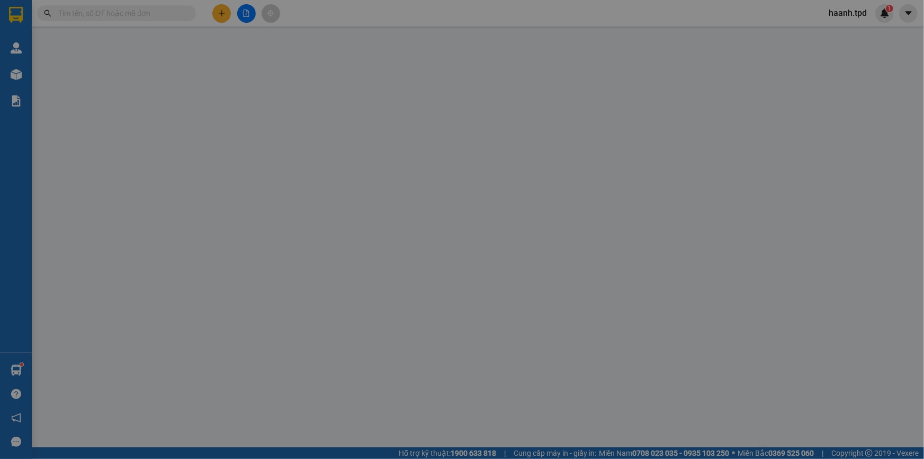
type input "0968716962"
type input "[PERSON_NAME]"
type input "083088016483"
type input "0917795249"
type input "HÀ"
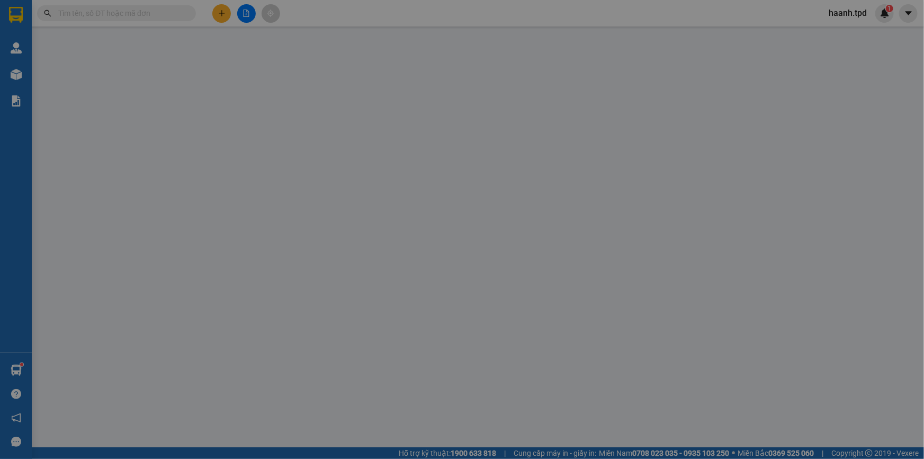
type input "40.000"
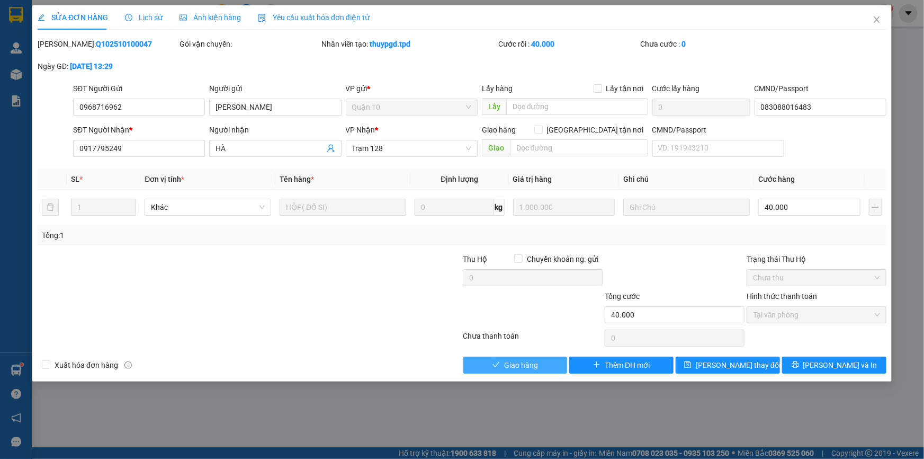
click at [503, 359] on button "Giao hàng" at bounding box center [515, 364] width 104 height 17
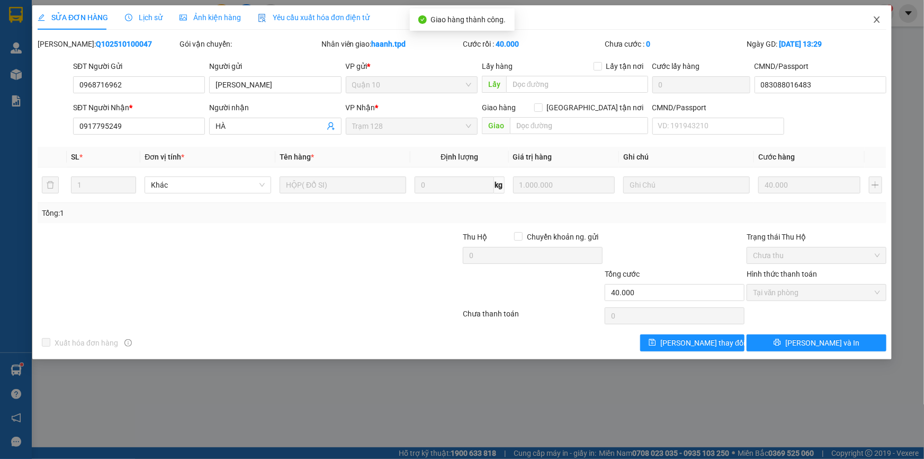
click at [874, 21] on icon "close" at bounding box center [877, 19] width 8 height 8
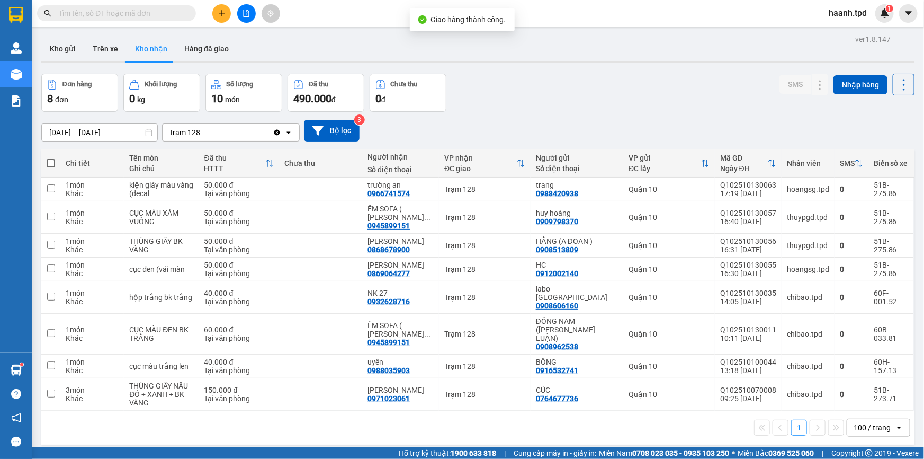
scroll to position [48, 0]
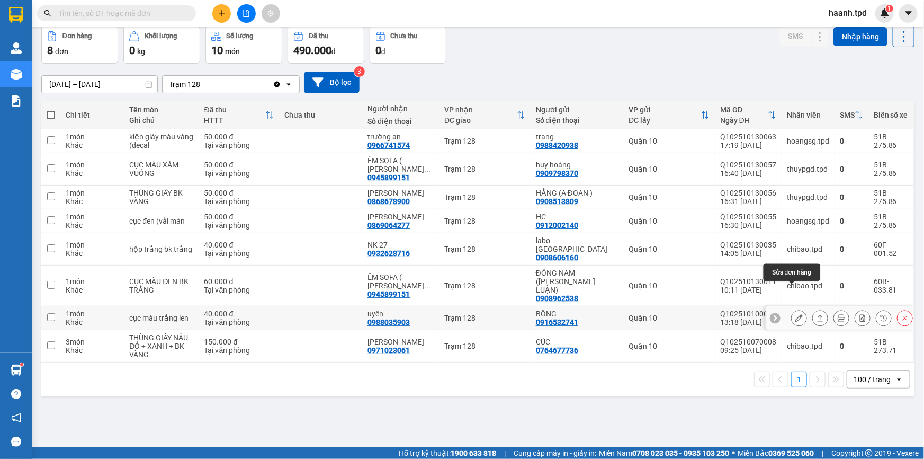
click at [795, 314] on icon at bounding box center [798, 317] width 7 height 7
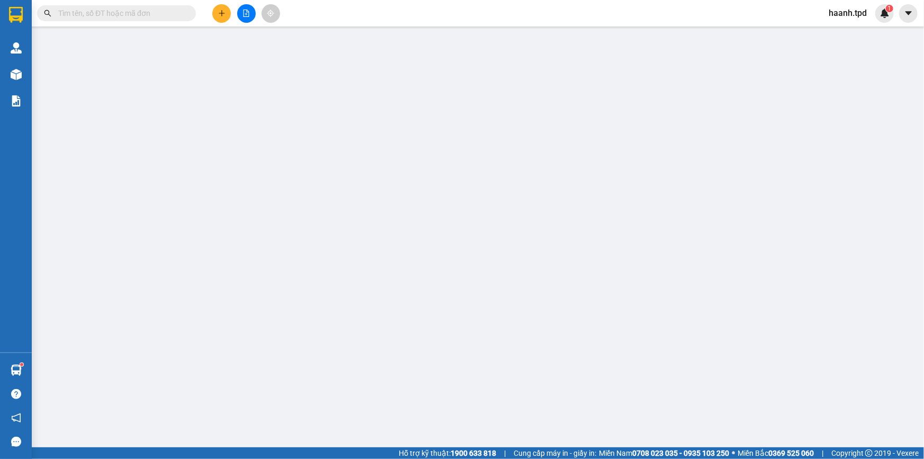
type input "0916532741"
type input "BÔNG"
type input "250783784"
type input "0988035903"
type input "uyên"
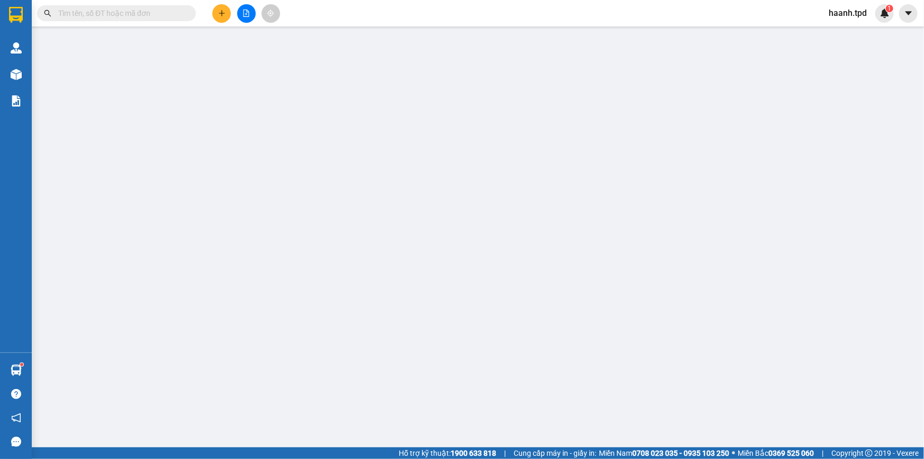
type input "40.000"
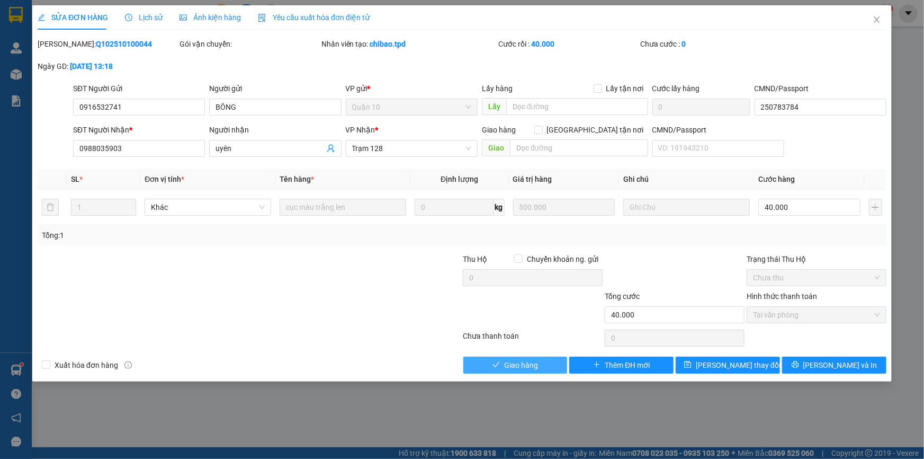
click at [497, 363] on icon "check" at bounding box center [495, 364] width 7 height 7
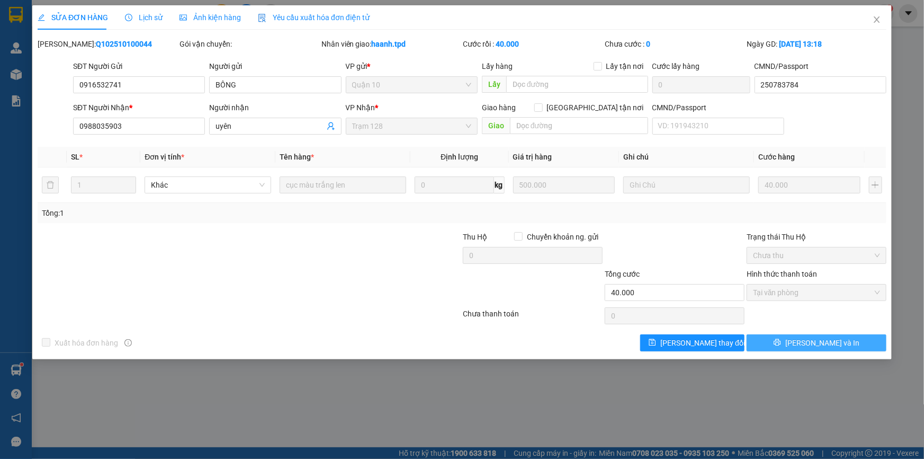
click at [855, 346] on button "[PERSON_NAME] và In" at bounding box center [817, 342] width 140 height 17
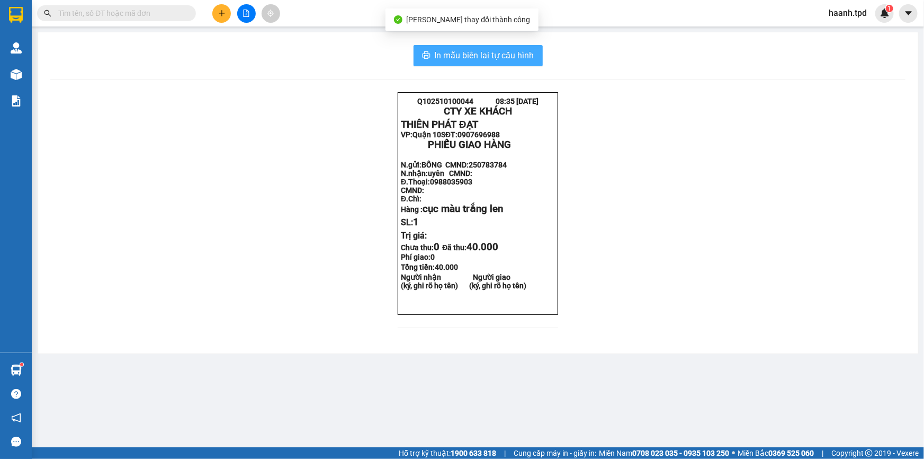
click at [455, 53] on span "In mẫu biên lai tự cấu hình" at bounding box center [485, 55] width 100 height 13
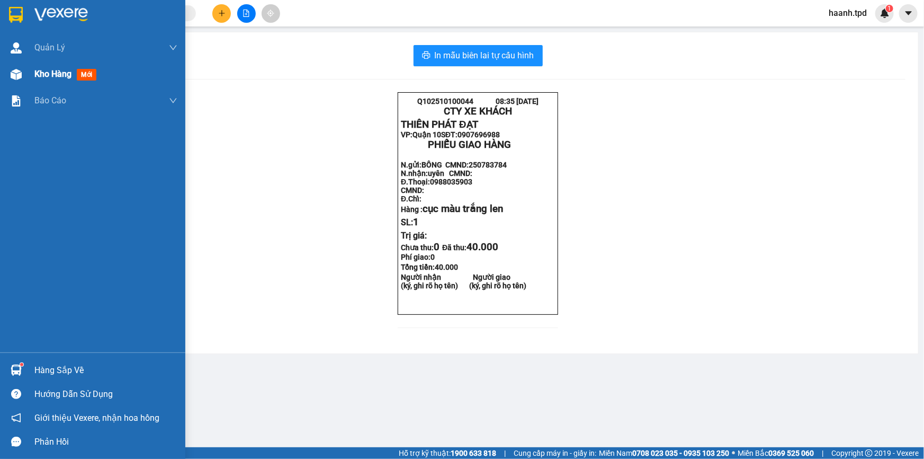
click at [69, 76] on span "Kho hàng" at bounding box center [52, 74] width 37 height 10
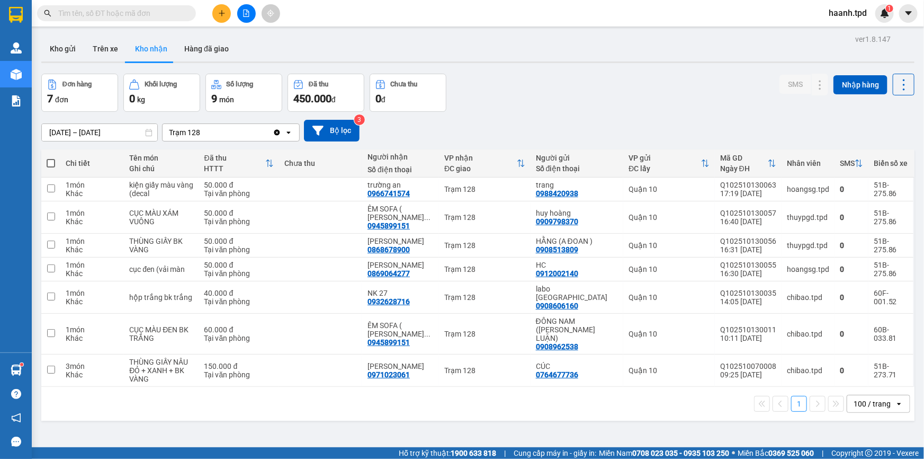
click at [65, 128] on input "[DATE] – [DATE]" at bounding box center [99, 132] width 115 height 17
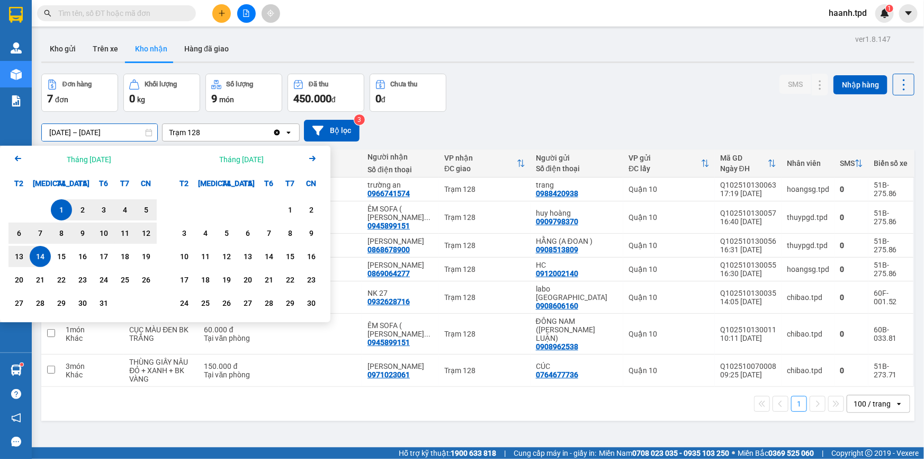
click at [13, 155] on icon "Arrow Left" at bounding box center [18, 158] width 13 height 13
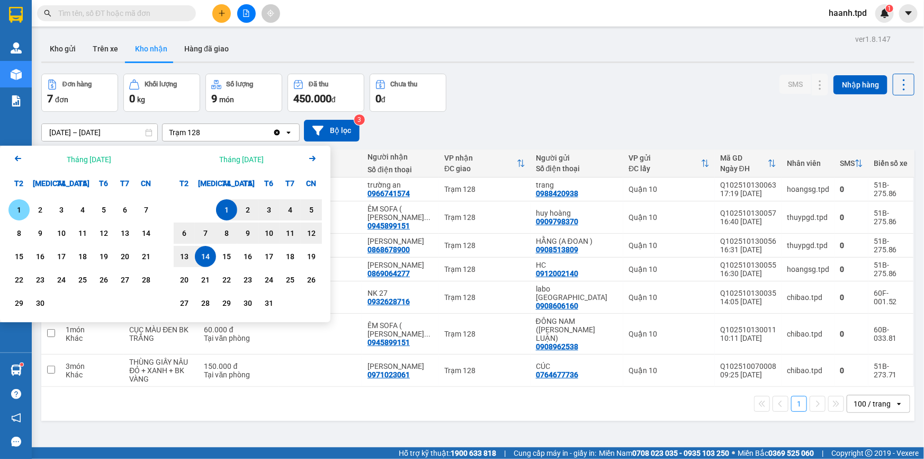
click at [20, 204] on div "1" at bounding box center [19, 209] width 15 height 13
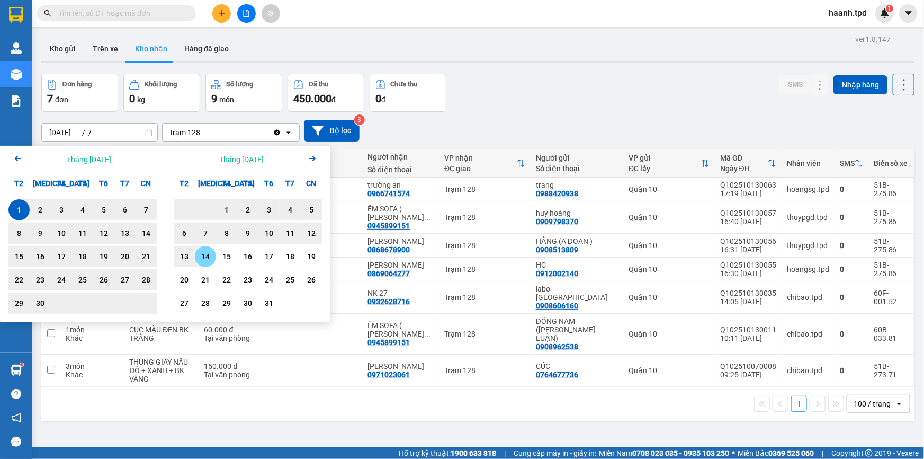
click at [201, 255] on div "14" at bounding box center [205, 256] width 15 height 13
type input "[DATE] – [DATE]"
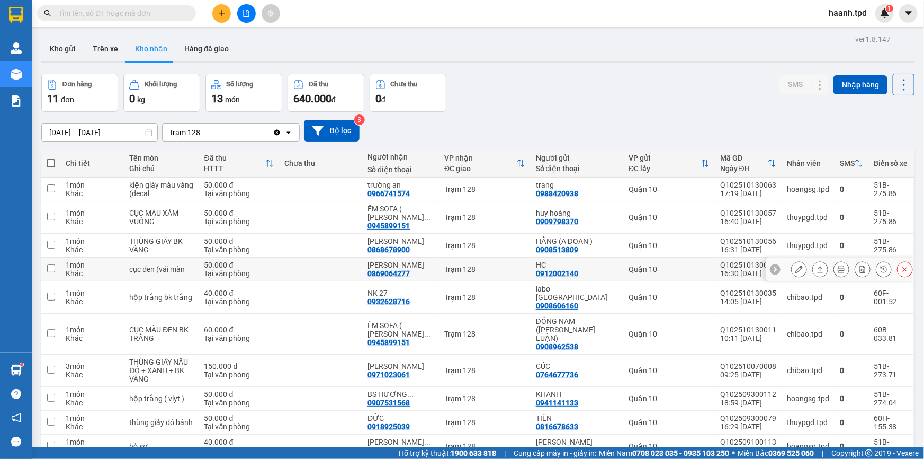
scroll to position [52, 0]
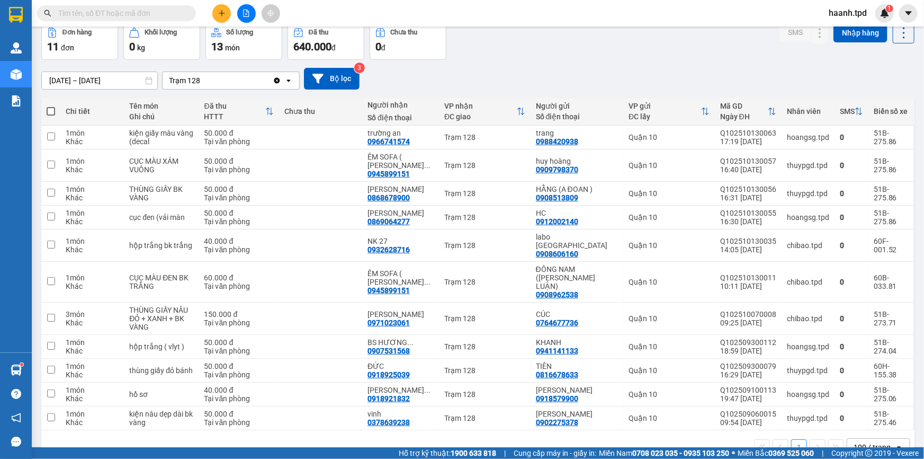
click at [501, 60] on div "[DATE] – [DATE] Press the down arrow key to interact with the calendar and sele…" at bounding box center [477, 79] width 873 height 38
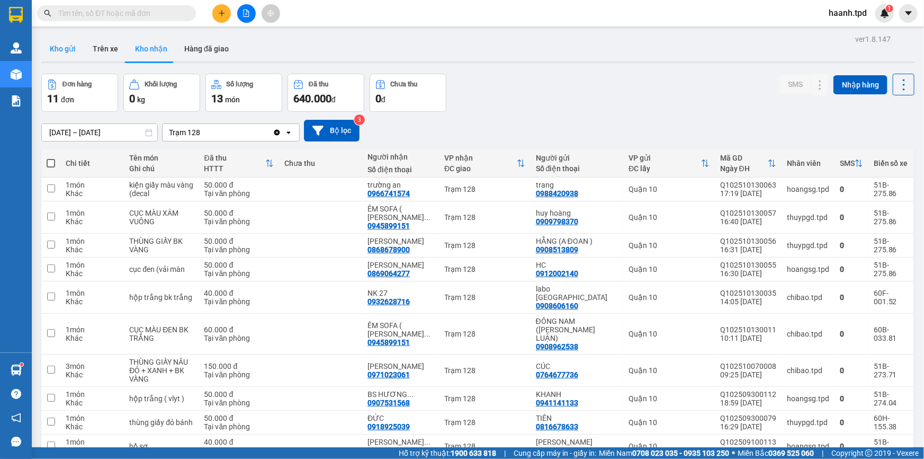
click at [63, 48] on button "Kho gửi" at bounding box center [62, 48] width 43 height 25
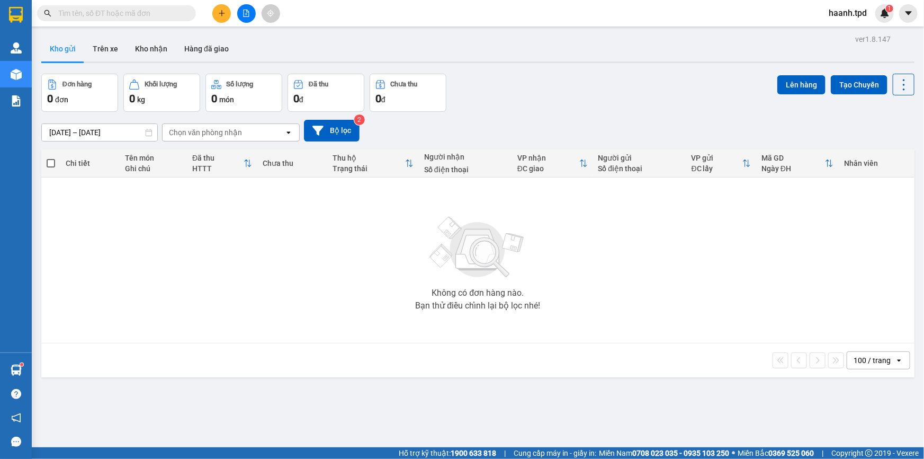
click at [221, 14] on icon "plus" at bounding box center [221, 13] width 1 height 6
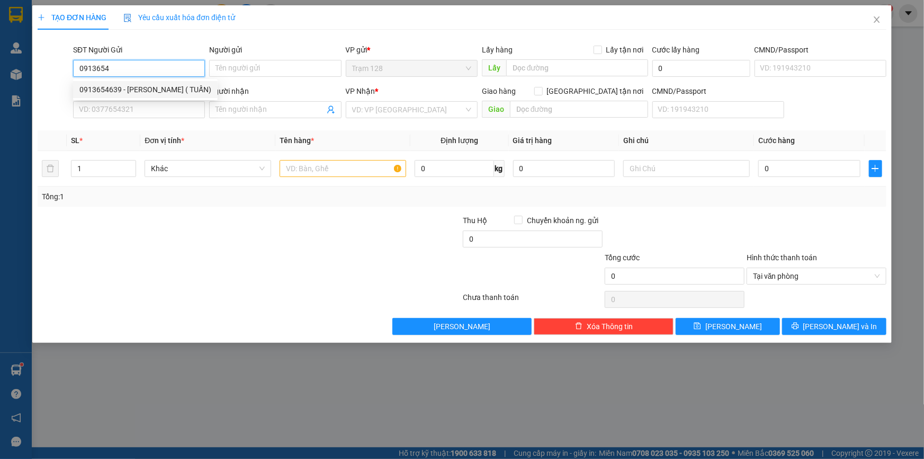
click at [170, 83] on div "0913654639 - [PERSON_NAME] ( TUẤN)" at bounding box center [145, 89] width 145 height 17
type input "0913654639"
type input "[PERSON_NAME] ( TUẤN)"
type input "0984667739"
type input "HUY LCD"
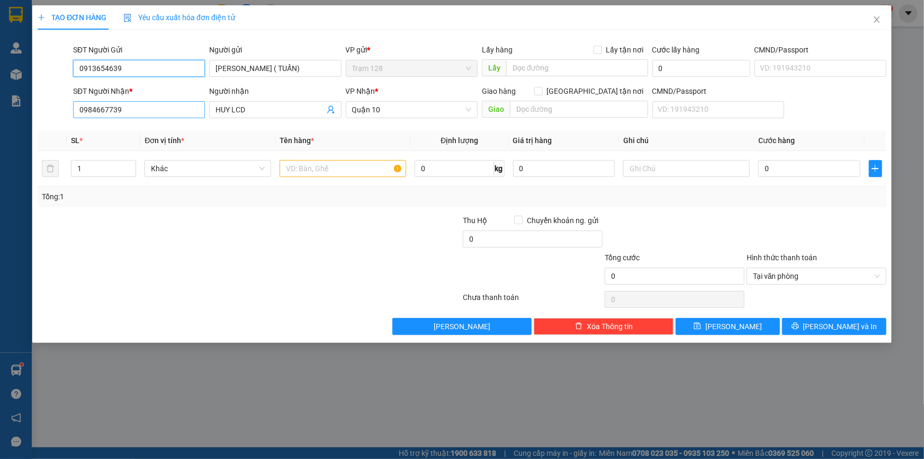
type input "0913654639"
click at [170, 107] on input "0984667739" at bounding box center [139, 109] width 132 height 17
type input "0"
type input "0939078910"
click at [264, 106] on input "HUY LCD" at bounding box center [269, 110] width 109 height 12
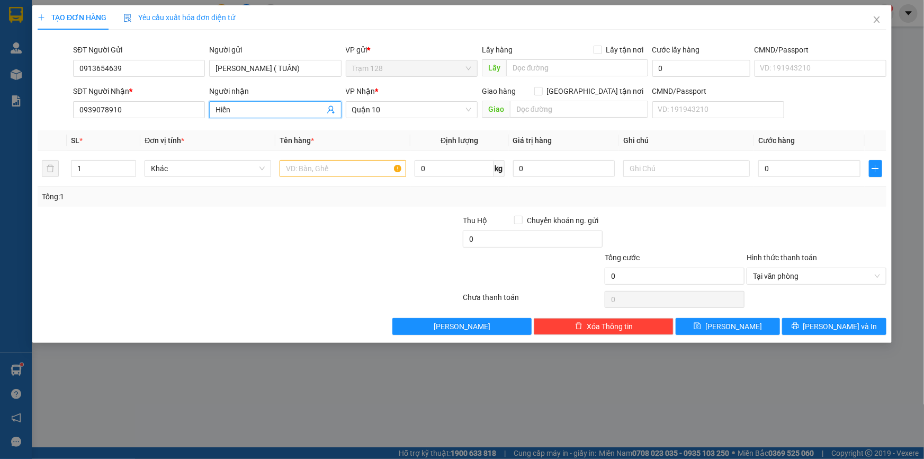
type input "Hiển"
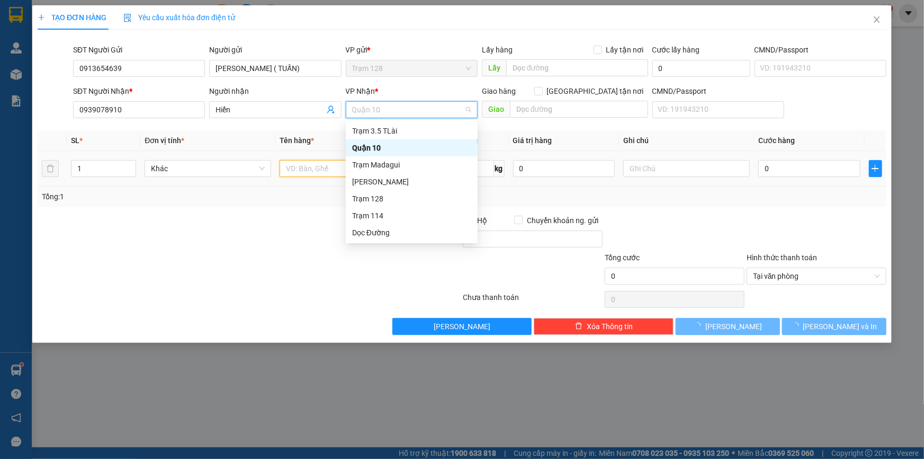
click at [318, 160] on input "text" at bounding box center [343, 168] width 127 height 17
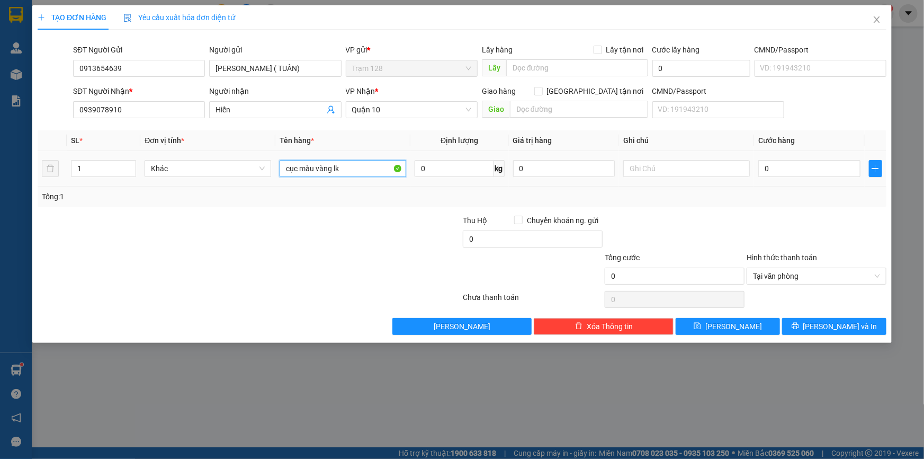
type input "cục màu vàng lk"
type input "500.000"
type input "4"
type input "40"
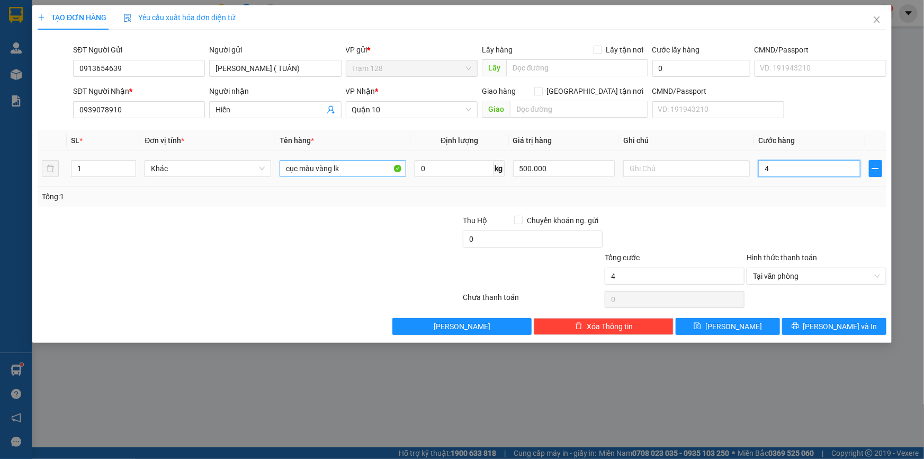
type input "40"
type input "40.000"
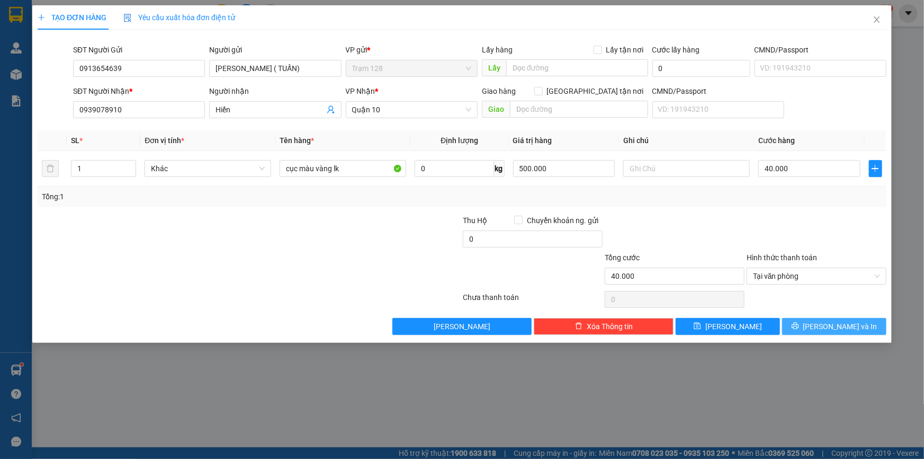
click at [826, 327] on span "[PERSON_NAME] và In" at bounding box center [840, 326] width 74 height 12
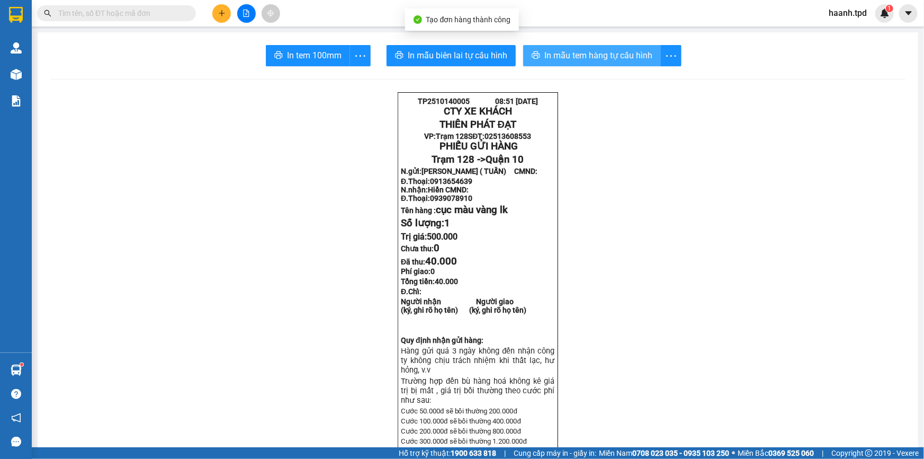
click at [596, 64] on button "In mẫu tem hàng tự cấu hình" at bounding box center [592, 55] width 138 height 21
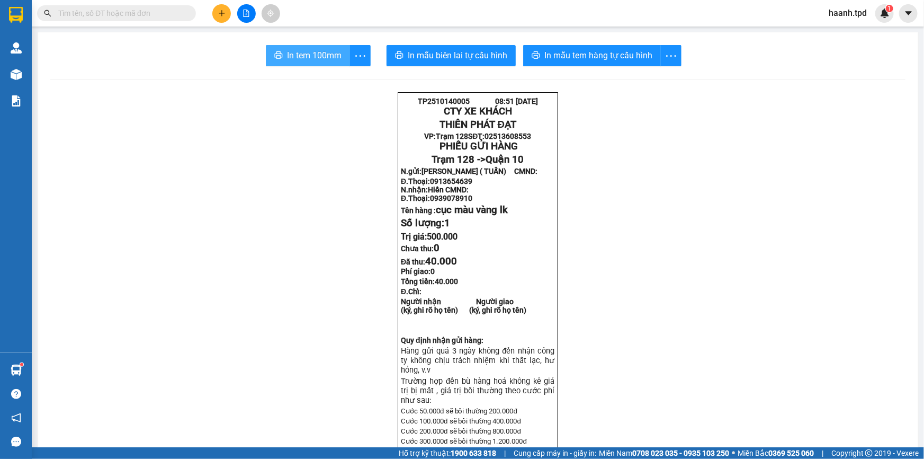
click at [300, 52] on span "In tem 100mm" at bounding box center [314, 55] width 55 height 13
